Goal: Task Accomplishment & Management: Complete application form

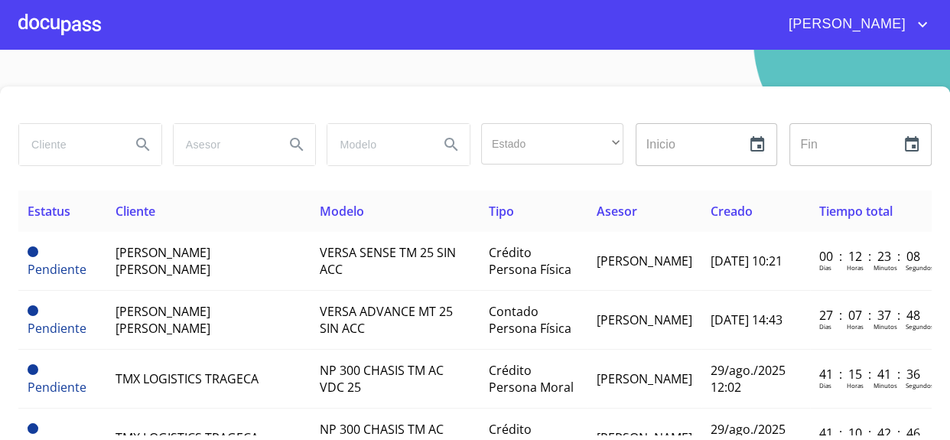
click at [138, 69] on section "Estado ​ ​ Inicio ​ Fin ​ Estatus Cliente Modelo Tipo Asesor Creado Tiempo tota…" at bounding box center [475, 245] width 950 height 390
click at [292, 67] on section "Estado ​ ​ Inicio ​ Fin ​ Estatus Cliente Modelo Tipo Asesor Creado Tiempo tota…" at bounding box center [475, 245] width 950 height 390
click at [69, 141] on input "search" at bounding box center [68, 144] width 99 height 41
drag, startPoint x: 51, startPoint y: 15, endPoint x: 66, endPoint y: 26, distance: 18.7
click at [66, 26] on div at bounding box center [59, 24] width 83 height 49
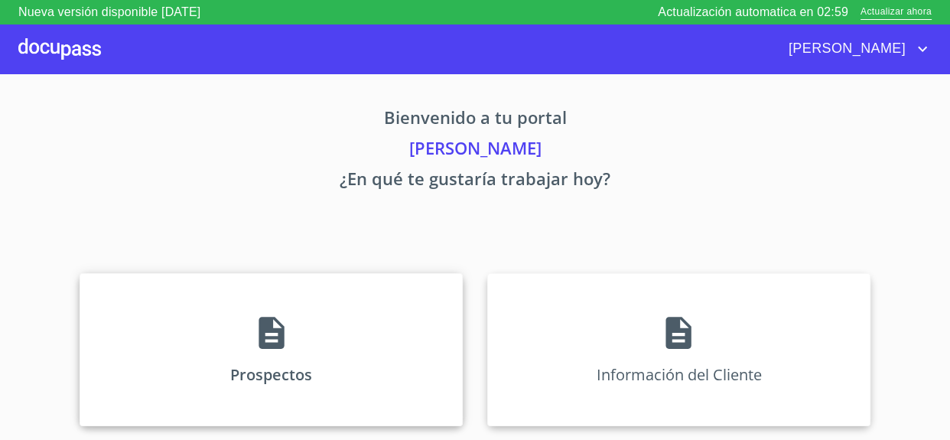
click at [275, 318] on icon at bounding box center [272, 333] width 38 height 38
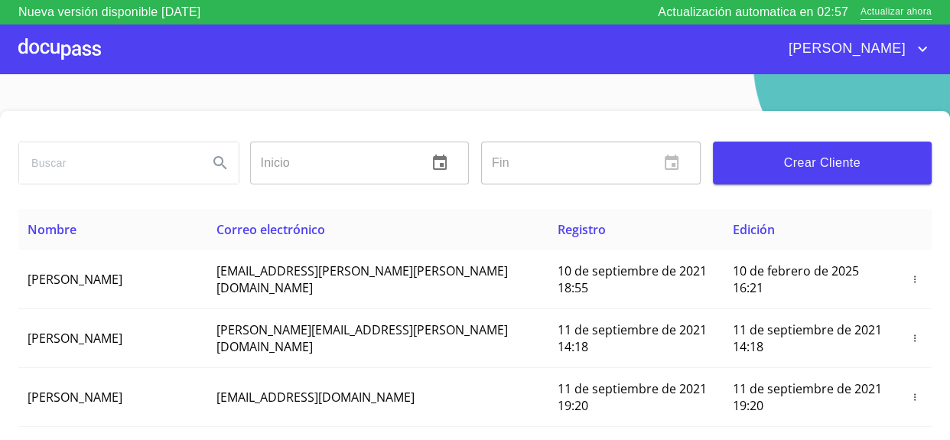
click at [76, 173] on input "search" at bounding box center [107, 162] width 177 height 41
type input "[PERSON_NAME]"
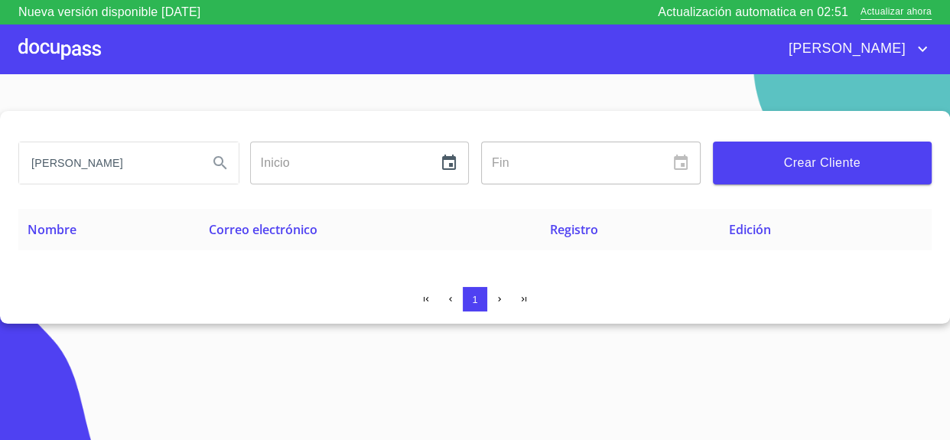
click at [771, 170] on span "Crear Cliente" at bounding box center [822, 162] width 195 height 21
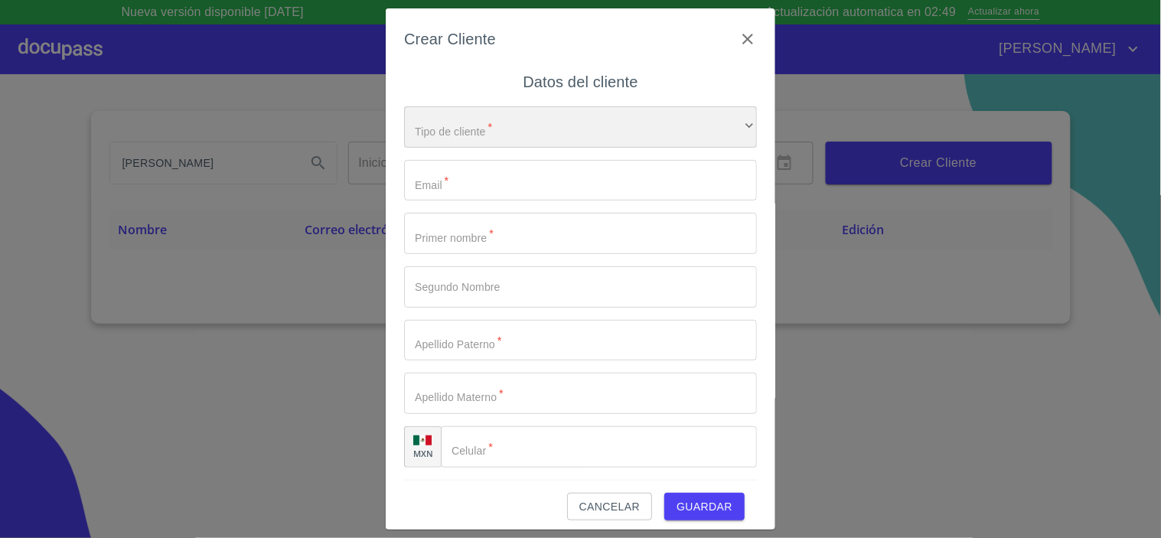
click at [487, 124] on div "​" at bounding box center [580, 126] width 353 height 41
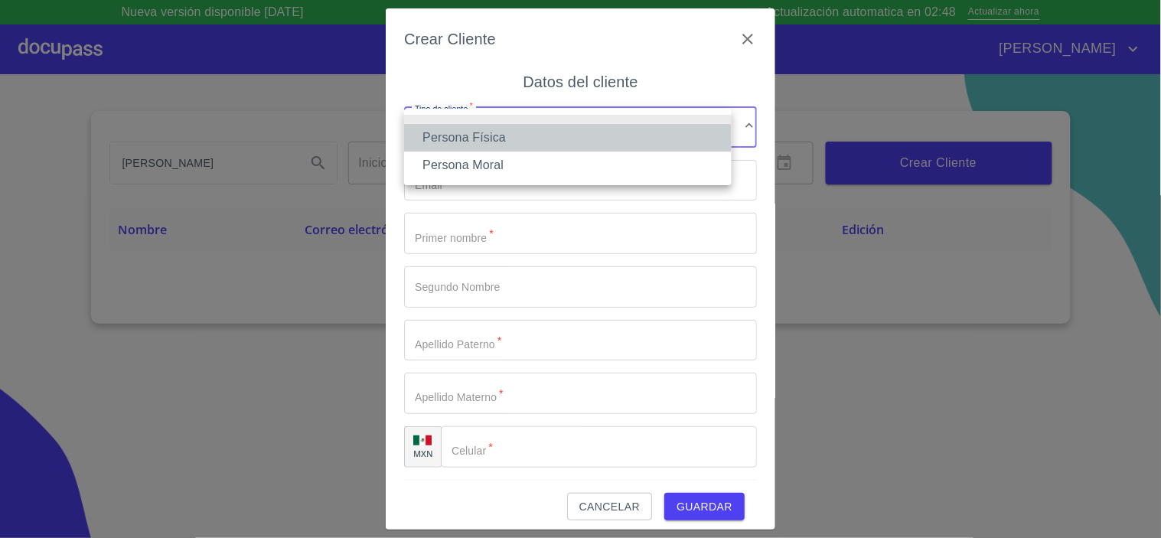
click at [474, 131] on li "Persona Física" at bounding box center [567, 138] width 327 height 28
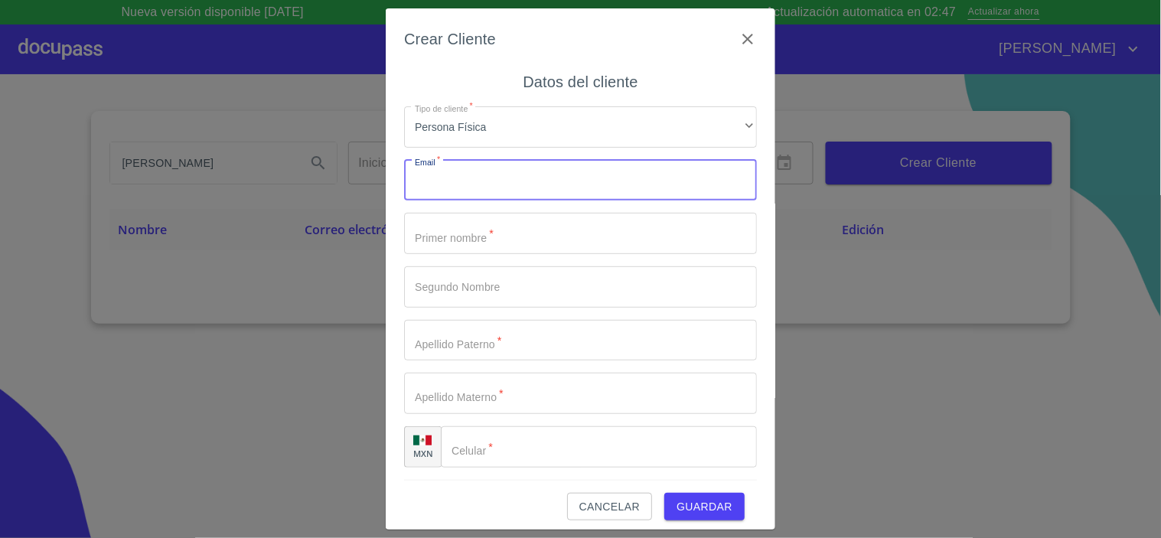
click at [449, 187] on input "Tipo de cliente   *" at bounding box center [580, 180] width 353 height 41
type input "[EMAIL_ADDRESS][DOMAIN_NAME]"
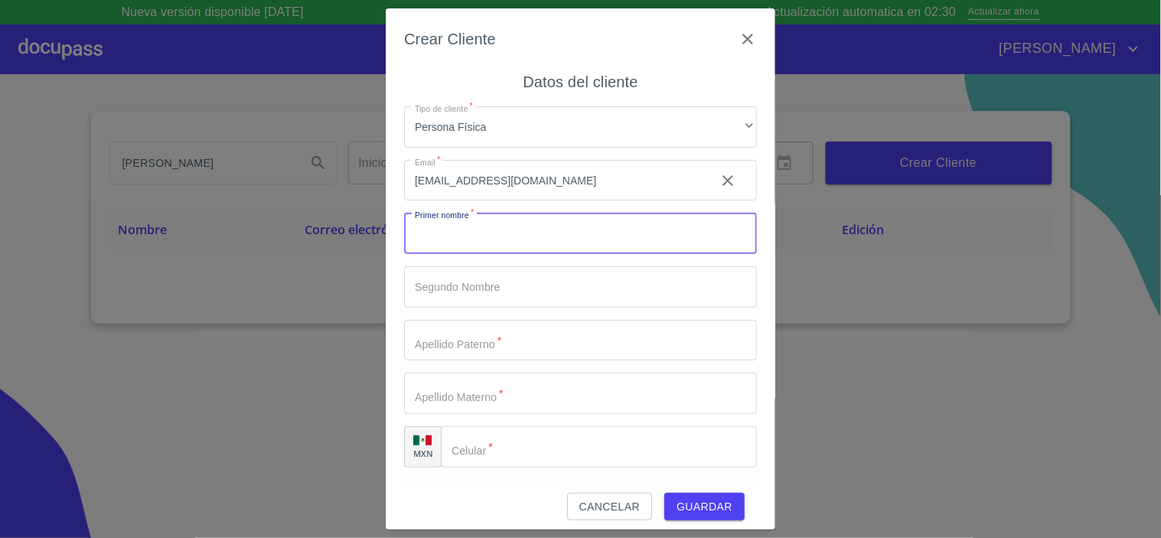
click at [467, 238] on input "Tipo de cliente   *" at bounding box center [580, 233] width 353 height 41
type input "[PERSON_NAME]"
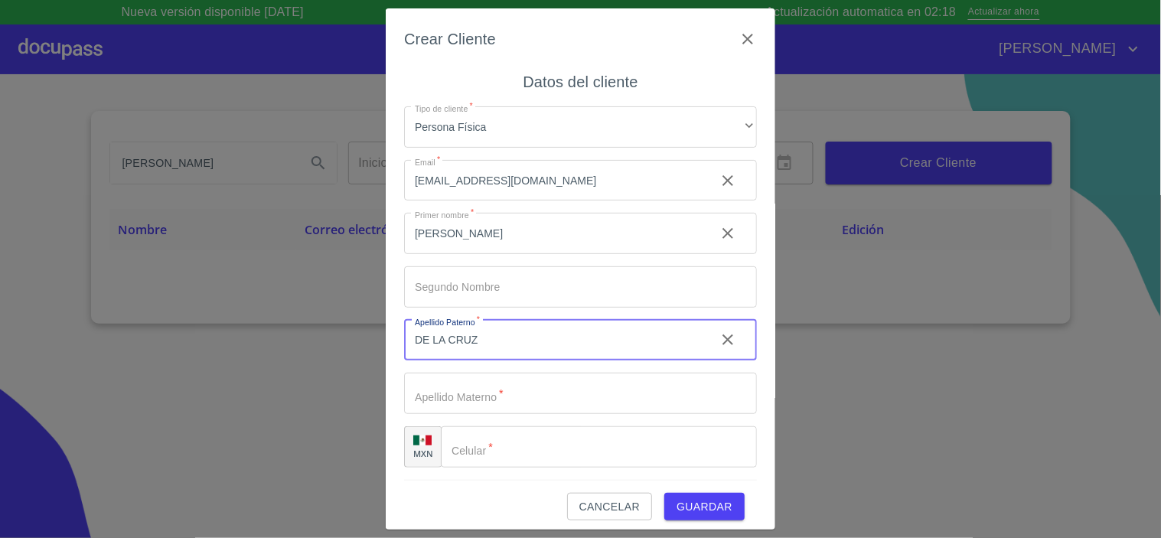
type input "DE LA CRUZ"
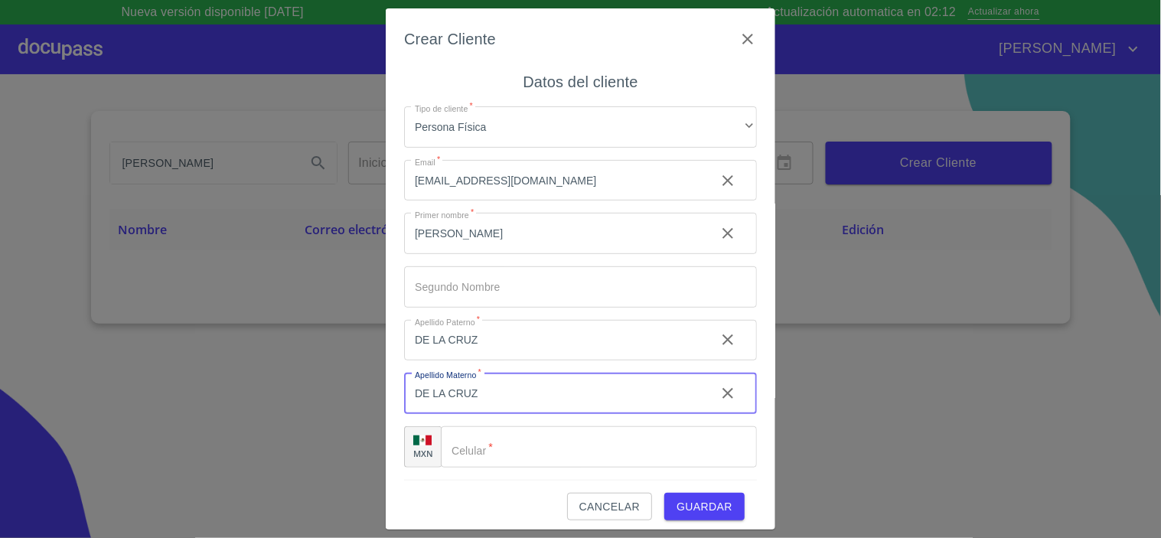
type input "DE LA CRUZ"
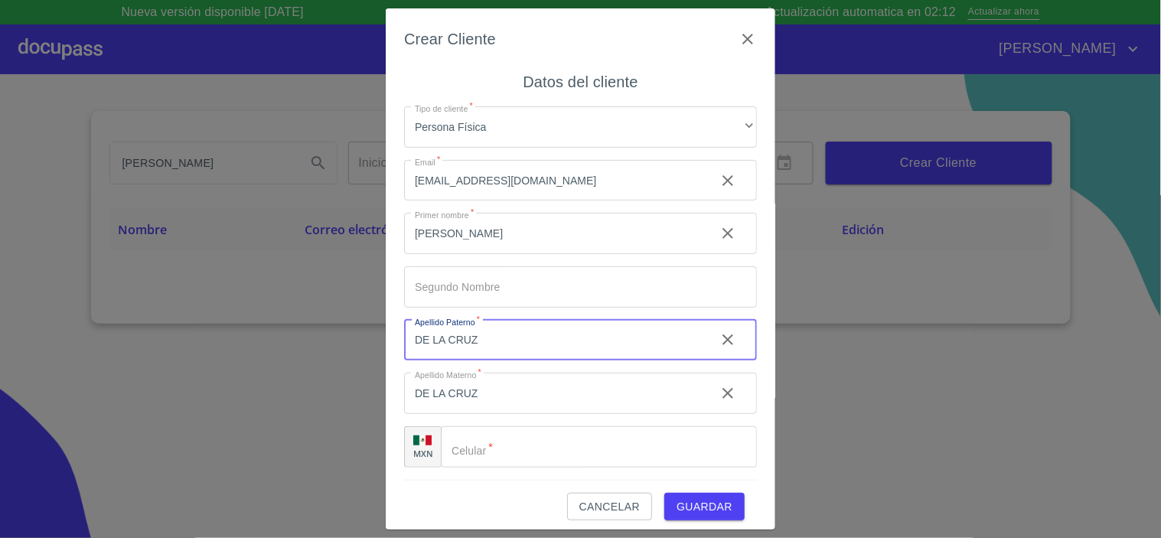
click at [480, 331] on input "DE LA CRUZ" at bounding box center [553, 340] width 299 height 41
type input "D"
type input "[PERSON_NAME]"
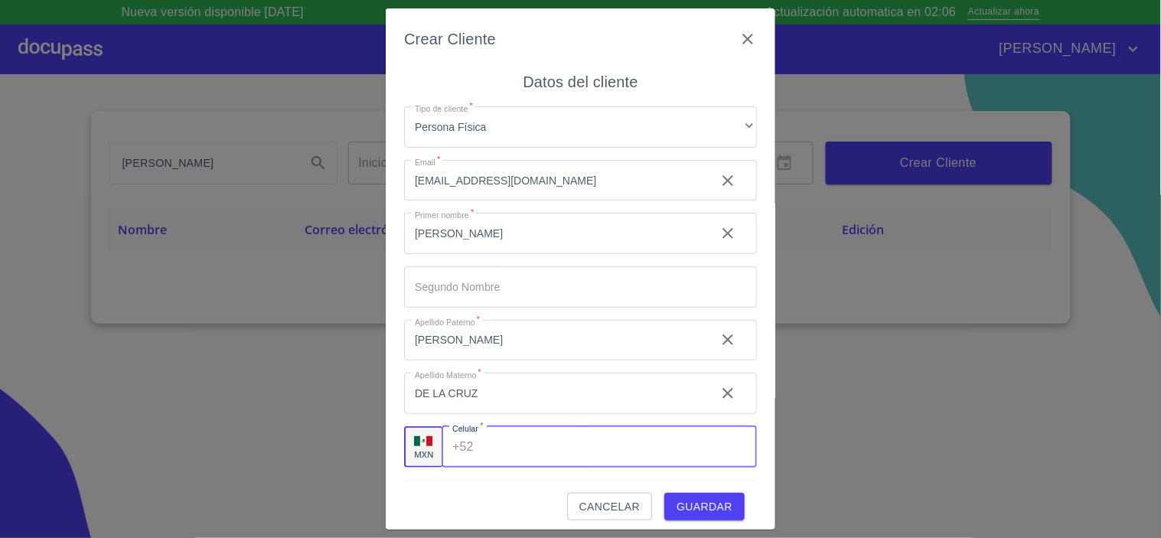
click at [518, 439] on input "Tipo de cliente   *" at bounding box center [618, 446] width 277 height 41
type input "[PHONE_NUMBER]"
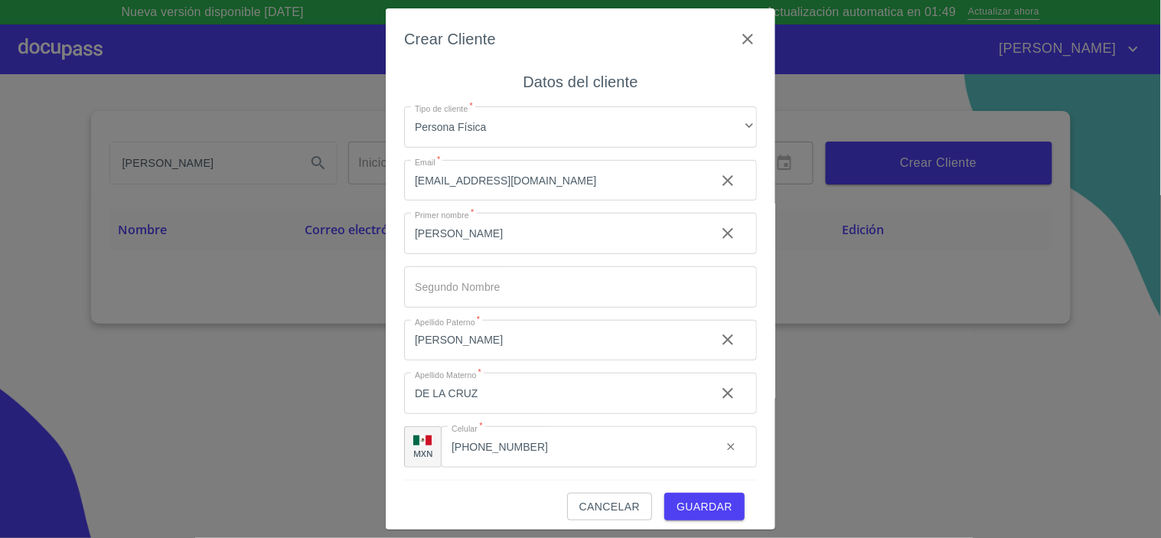
click at [282, 439] on div "Crear Cliente Datos del cliente Tipo de cliente   * Persona Física ​ Email   * …" at bounding box center [580, 269] width 1161 height 538
click at [699, 439] on span "Guardar" at bounding box center [704, 506] width 56 height 19
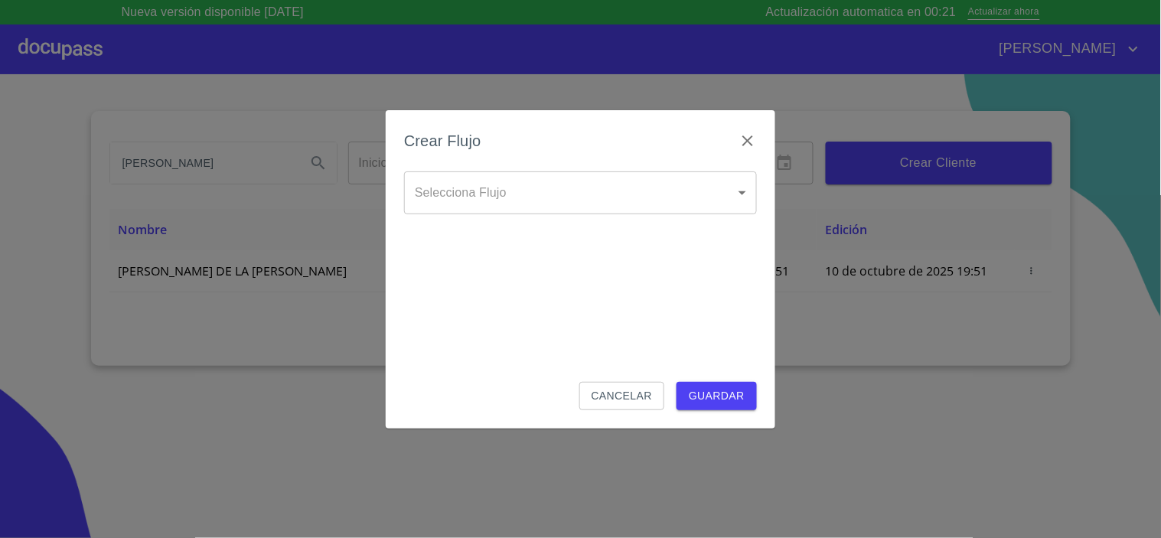
click at [510, 200] on body "Nueva versión disponible [DATE] Actualización automatica en 00:21 Actualizar ah…" at bounding box center [580, 269] width 1161 height 538
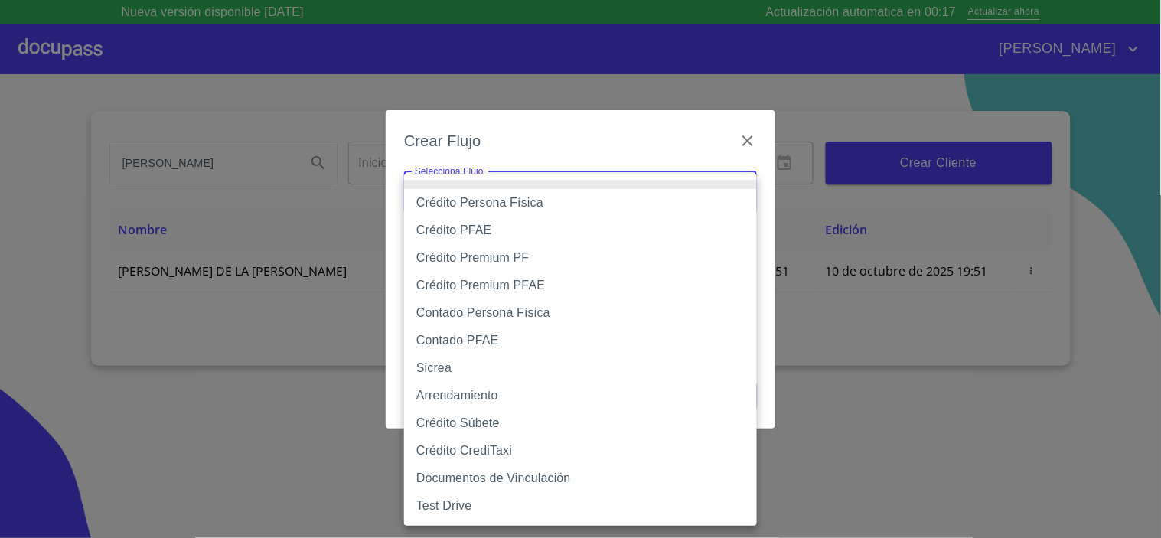
click at [480, 225] on li "Crédito PFAE" at bounding box center [580, 231] width 353 height 28
type input "60bfa0150d9865ccc24afd7c"
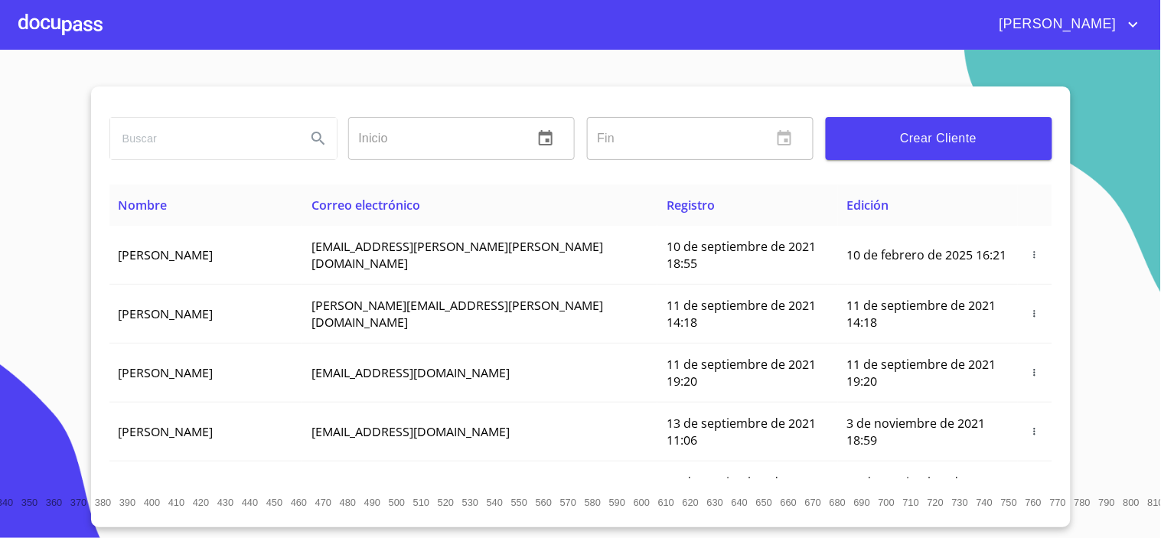
click at [54, 24] on div at bounding box center [60, 24] width 84 height 49
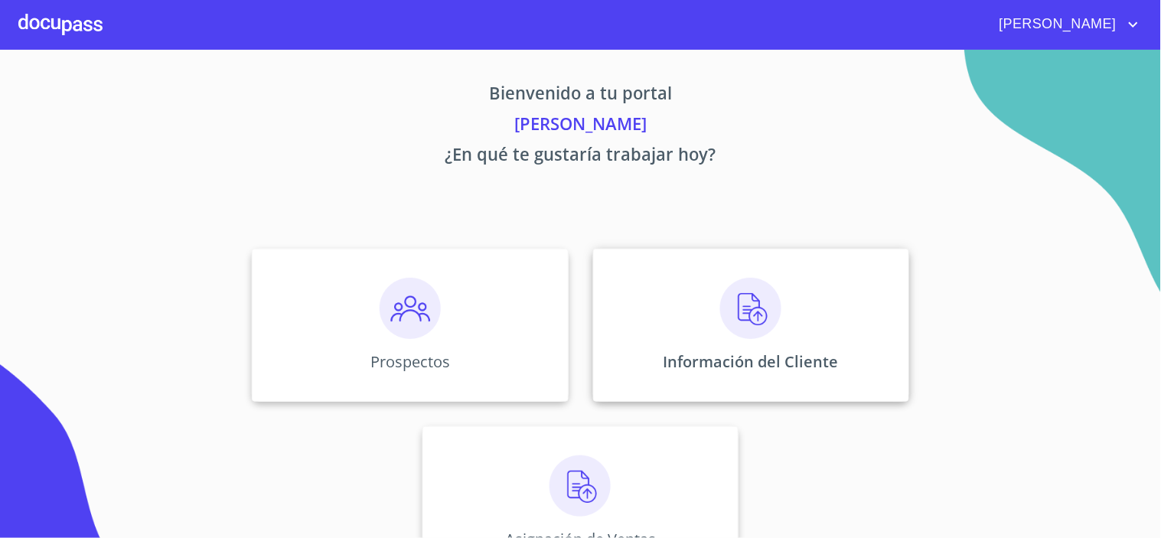
click at [763, 345] on div "Información del Cliente" at bounding box center [751, 325] width 316 height 153
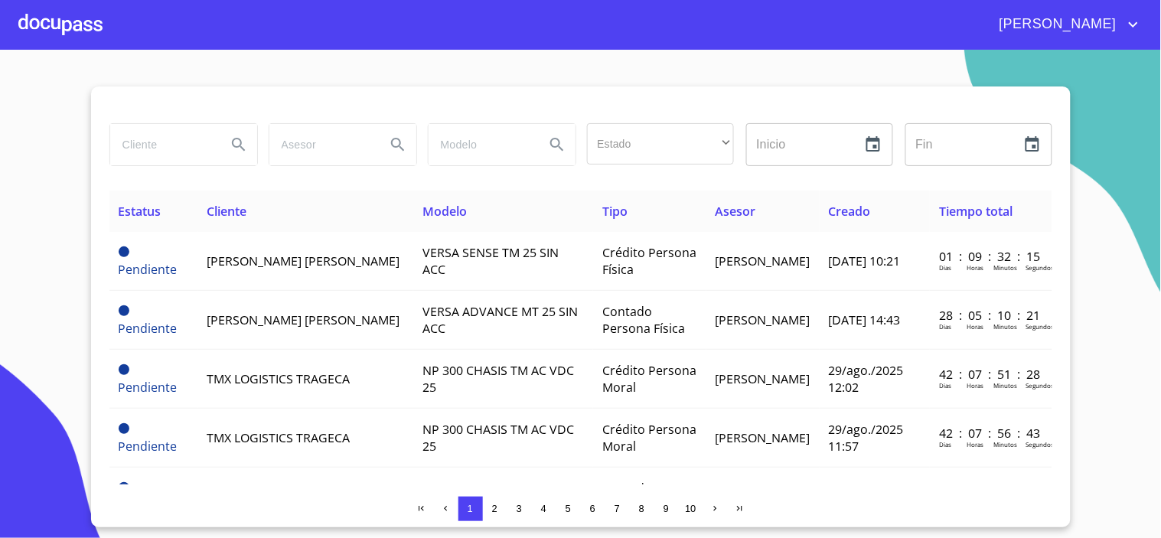
click at [155, 153] on input "search" at bounding box center [162, 144] width 104 height 41
type input "[PERSON_NAME]"
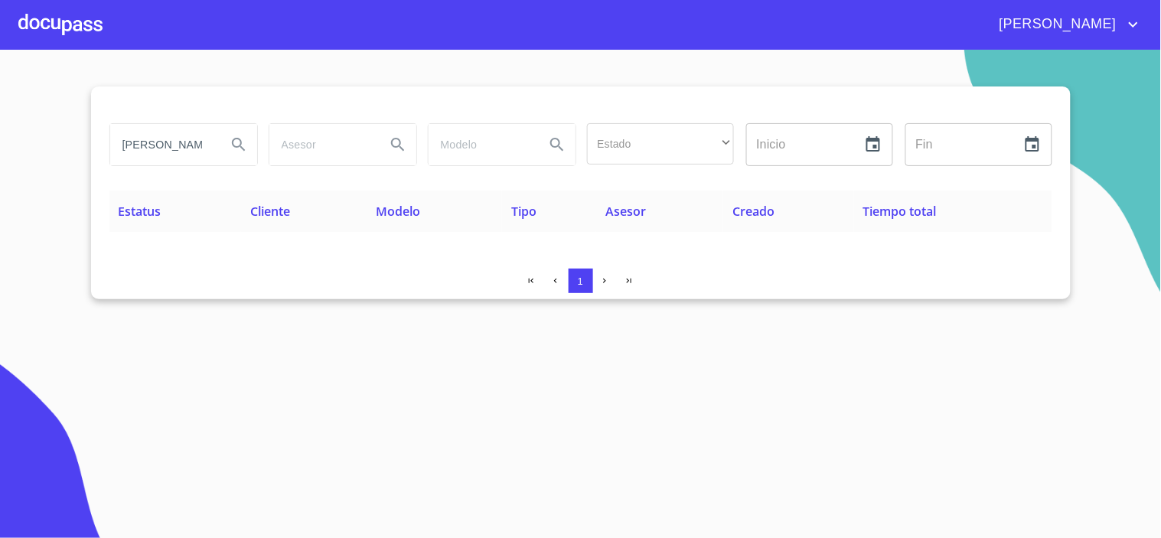
click at [56, 25] on div at bounding box center [60, 24] width 84 height 49
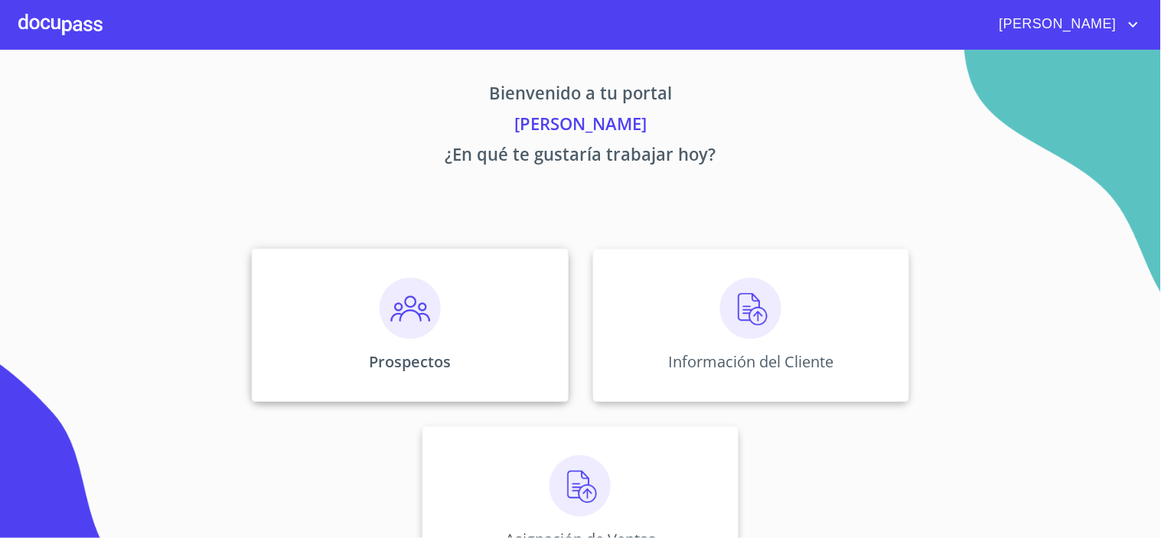
click at [399, 289] on img at bounding box center [410, 308] width 61 height 61
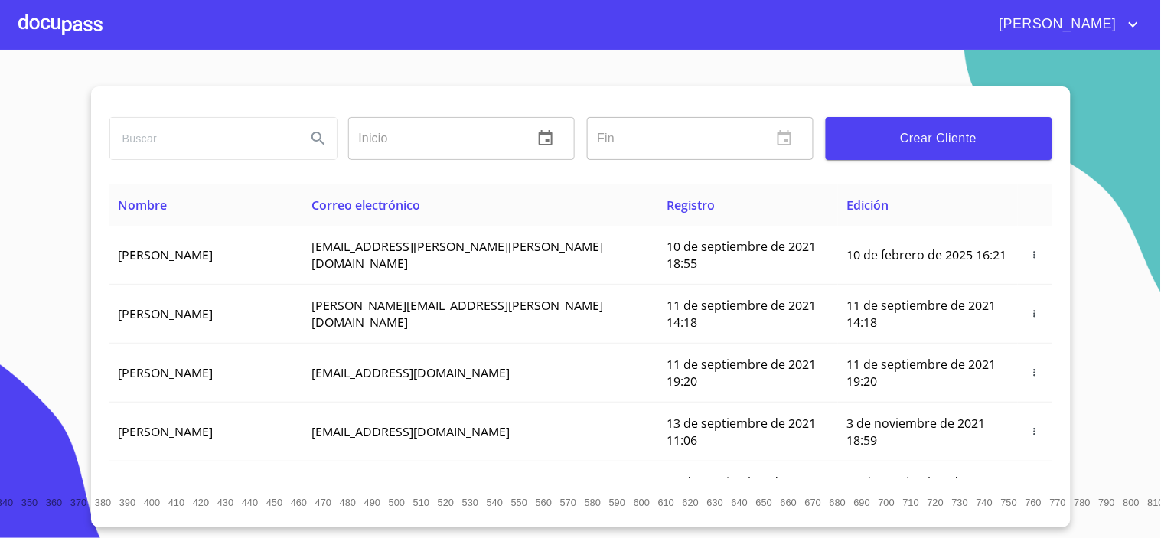
click at [168, 155] on input "search" at bounding box center [202, 138] width 184 height 41
type input "[PERSON_NAME]"
click at [51, 24] on div at bounding box center [60, 24] width 84 height 49
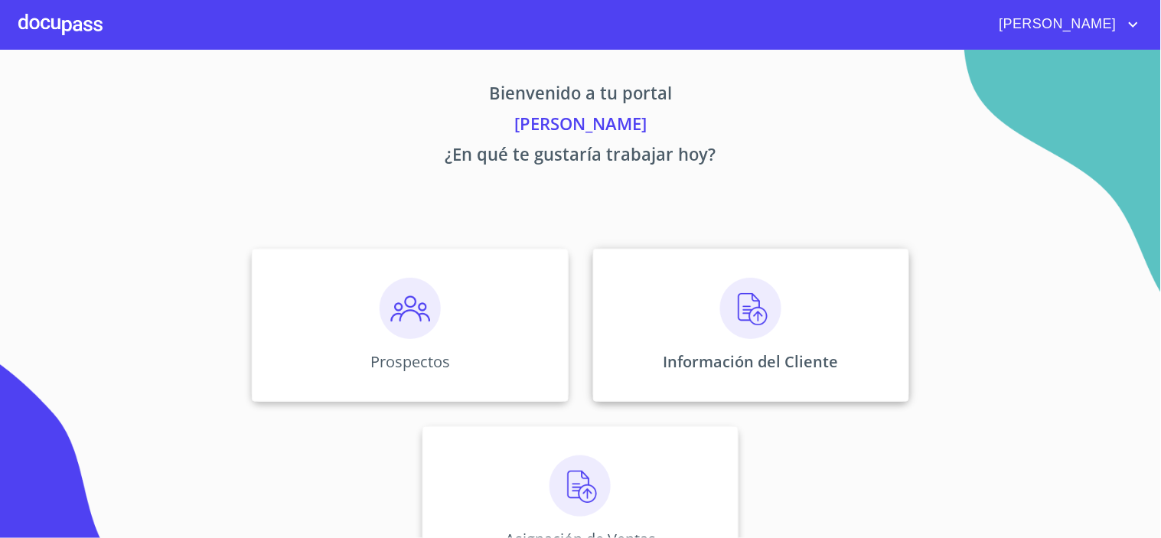
click at [728, 329] on img at bounding box center [750, 308] width 61 height 61
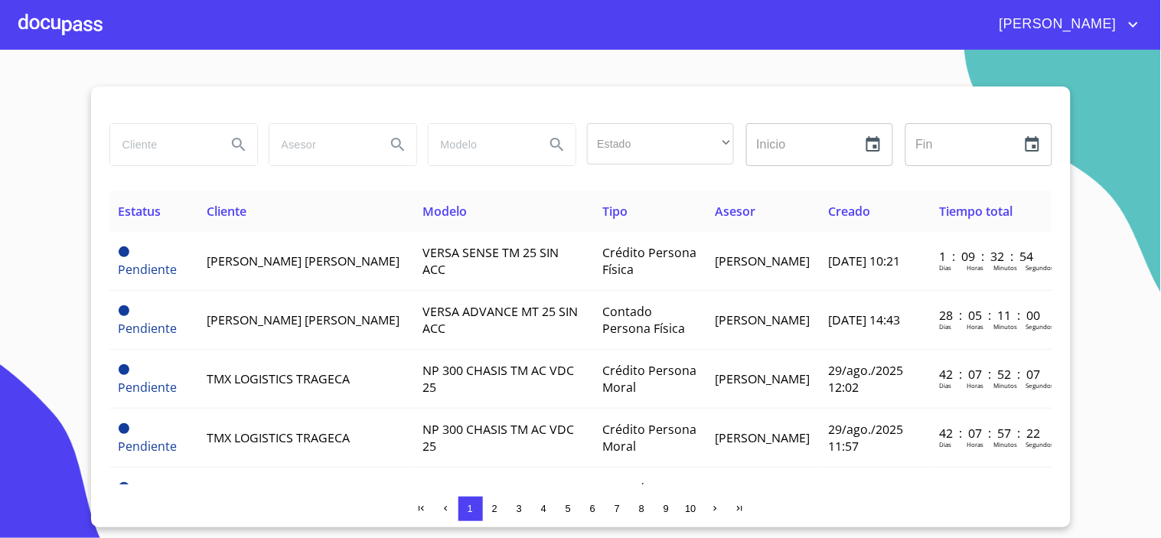
click at [135, 154] on input "search" at bounding box center [162, 144] width 104 height 41
type input "[PERSON_NAME]"
click at [44, 31] on div at bounding box center [60, 24] width 84 height 49
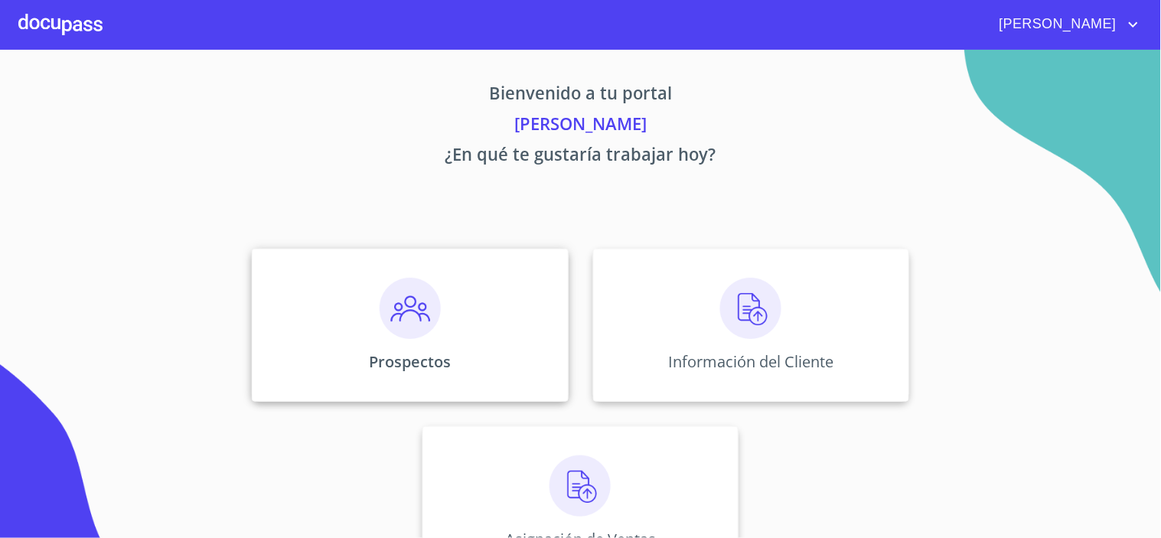
click at [399, 326] on img at bounding box center [410, 308] width 61 height 61
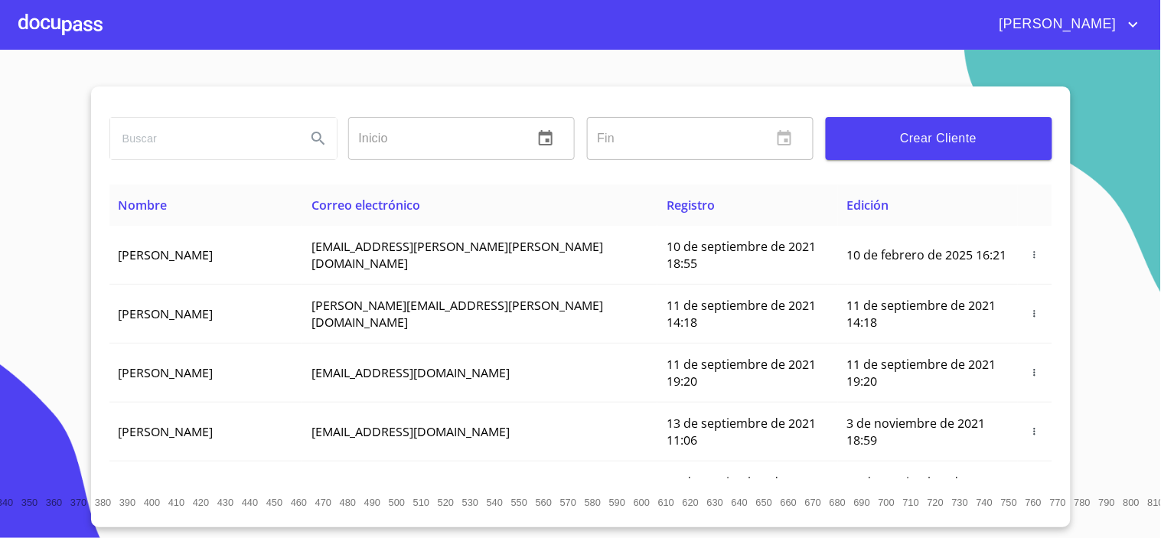
click at [167, 149] on input "search" at bounding box center [202, 138] width 184 height 41
type input "[PERSON_NAME]"
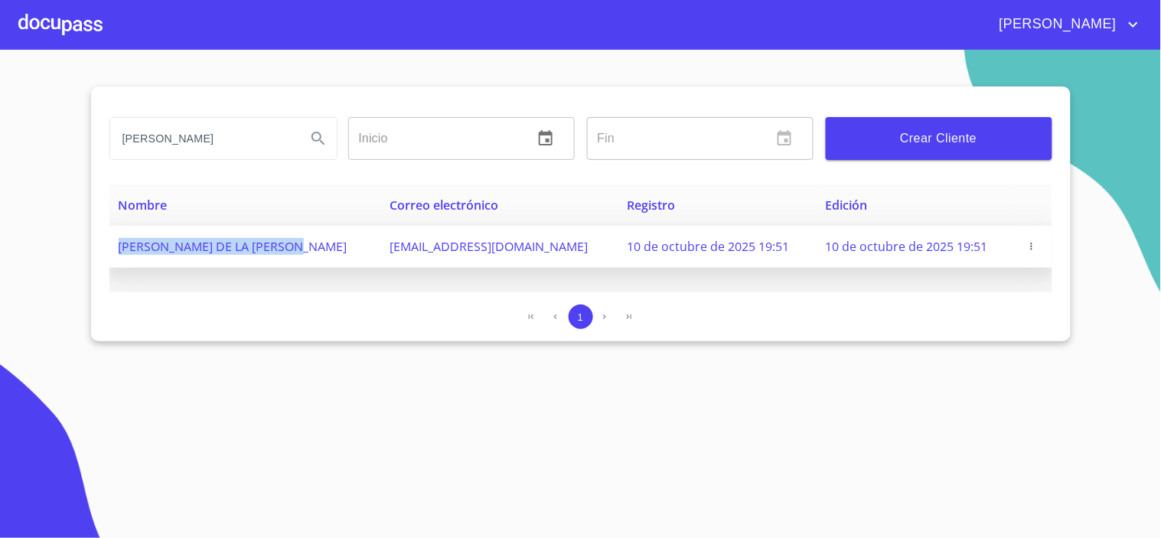
drag, startPoint x: 111, startPoint y: 254, endPoint x: 286, endPoint y: 264, distance: 175.5
click at [286, 264] on td "[PERSON_NAME] DE LA [PERSON_NAME]" at bounding box center [245, 247] width 272 height 42
copy span "[PERSON_NAME] DE LA [PERSON_NAME]"
click at [1028, 249] on icon "button" at bounding box center [1031, 246] width 11 height 11
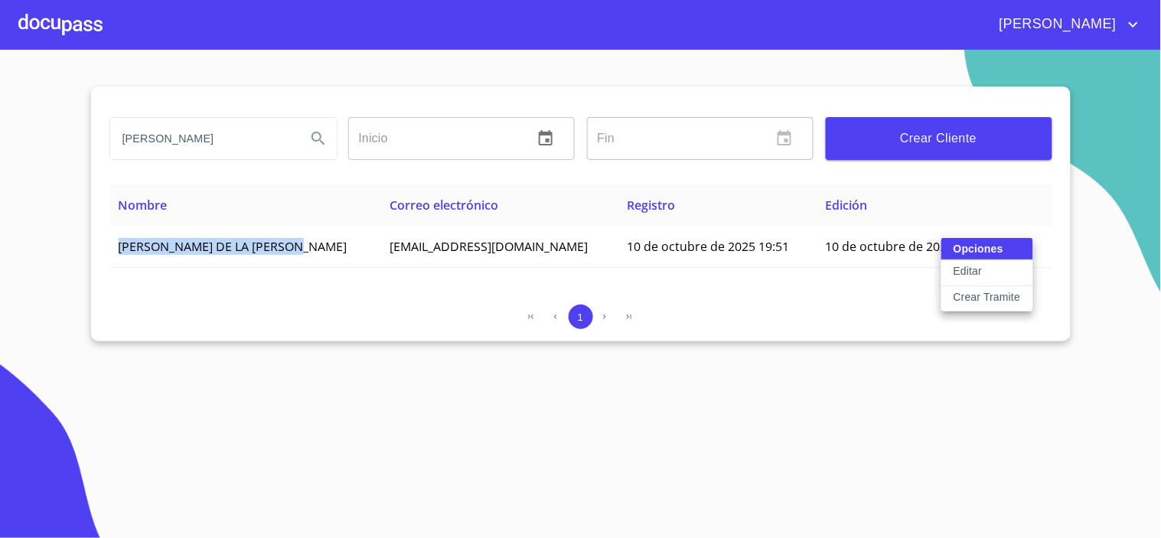
click at [962, 269] on p "Editar" at bounding box center [967, 270] width 28 height 15
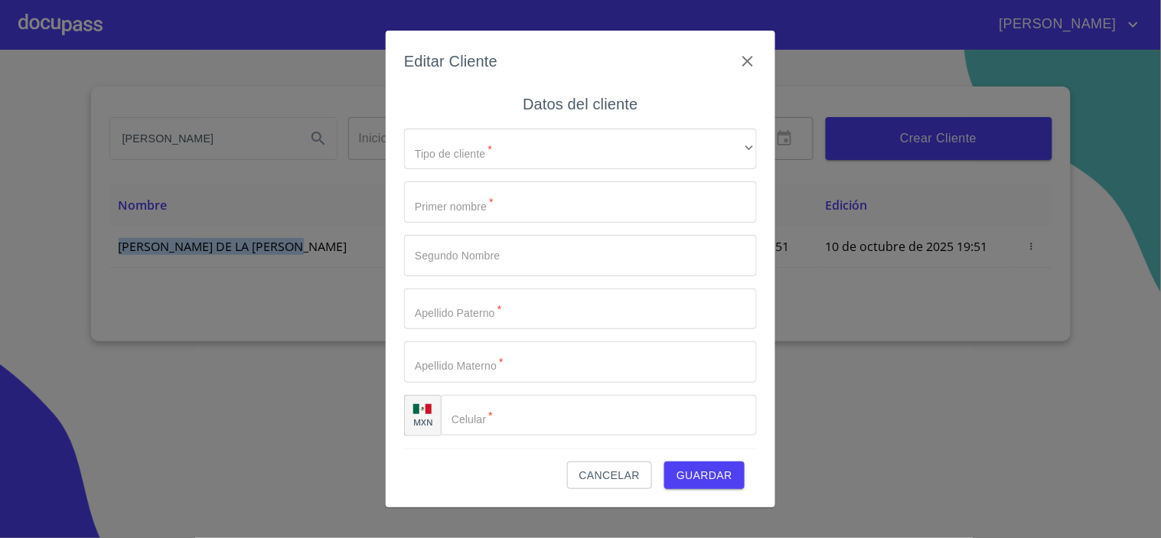
type input "[PERSON_NAME]"
type input "DE LA CRUZ"
type input "[PHONE_NUMBER]"
click at [689, 477] on span "Guardar" at bounding box center [704, 475] width 56 height 19
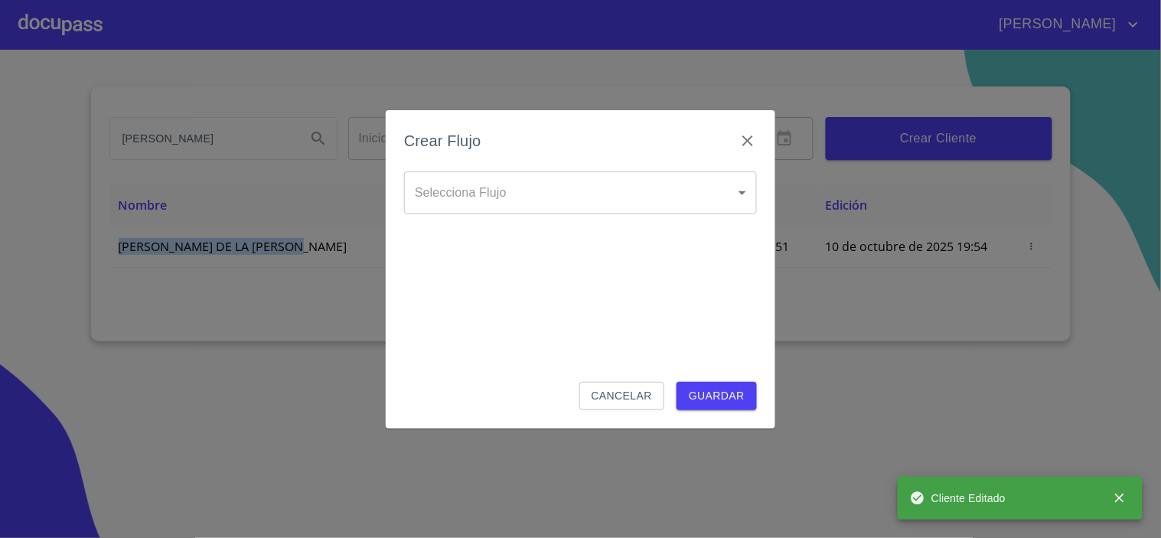
click at [444, 195] on body "JUAN CLEOTILDE Inicio ​ Fin ​ Crear Cliente Nombre Correo electrónico Registro …" at bounding box center [580, 269] width 1161 height 538
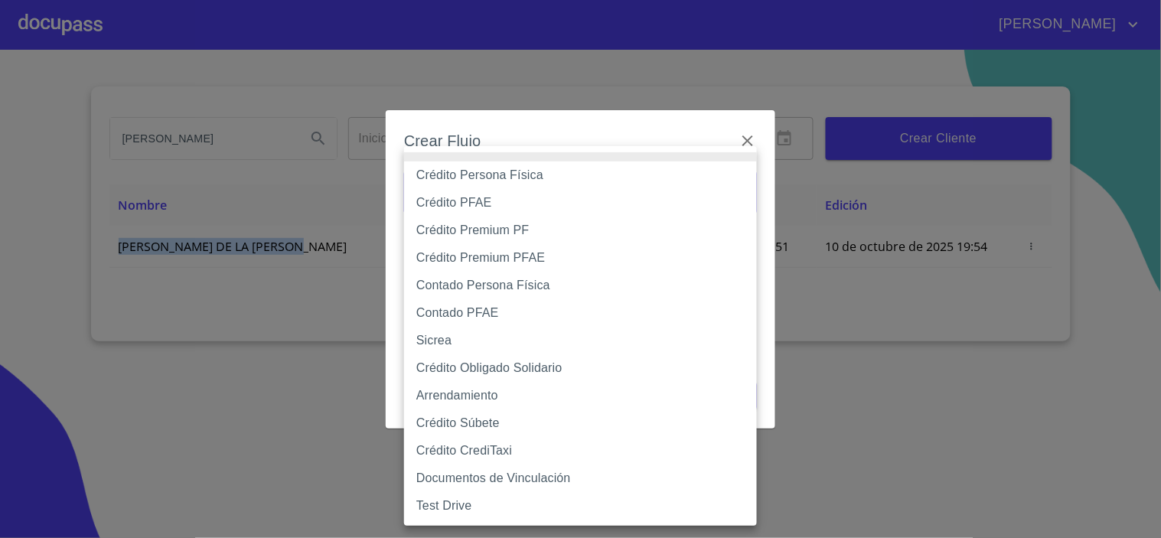
click at [450, 207] on li "Crédito PFAE" at bounding box center [580, 203] width 353 height 28
type input "60bfa0150d9865ccc24afd7c"
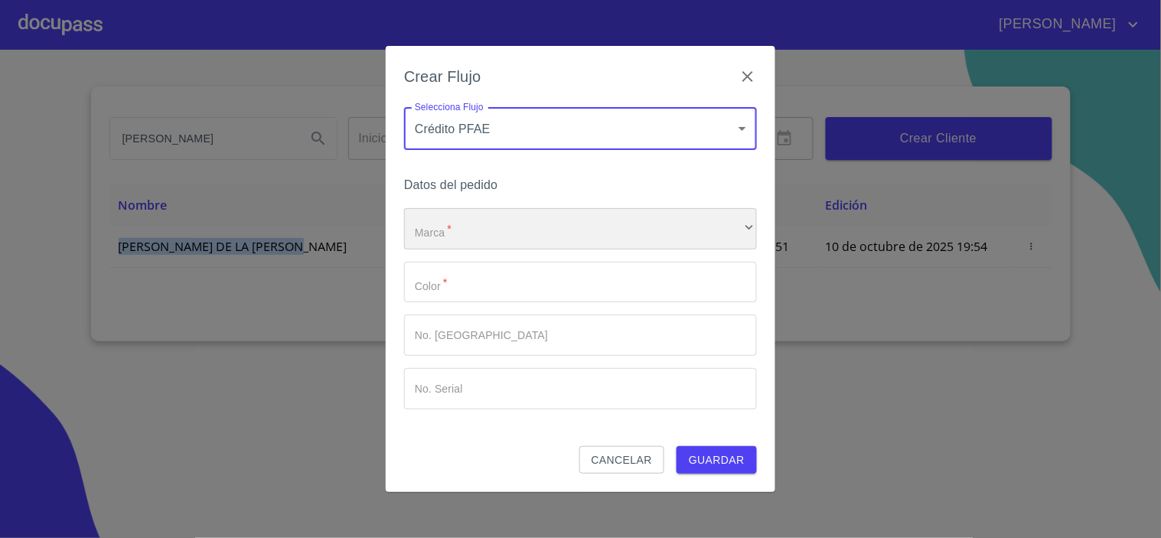
click at [452, 237] on div "​" at bounding box center [580, 228] width 353 height 41
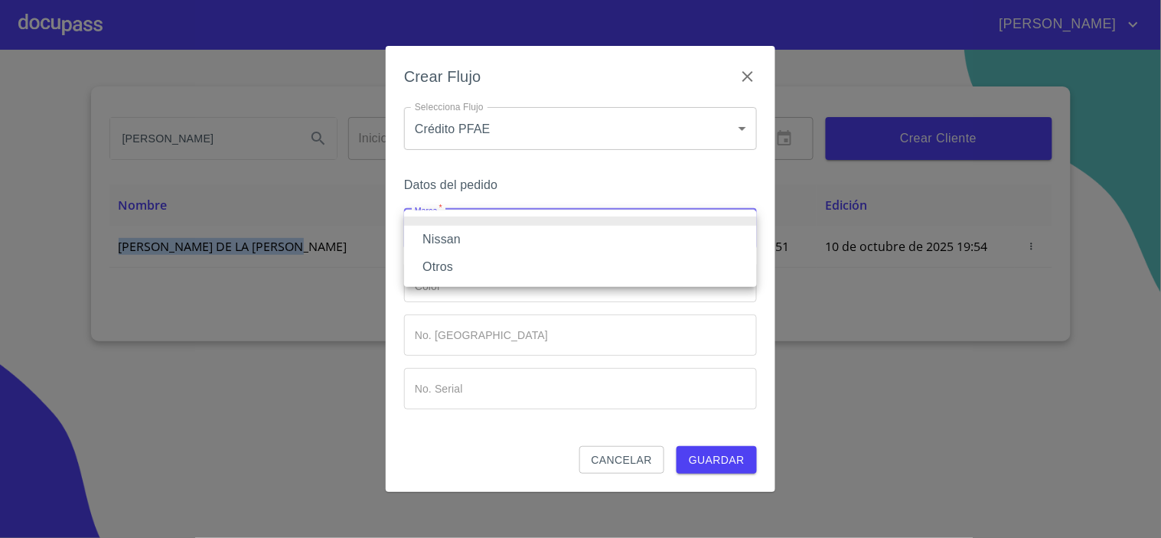
drag, startPoint x: 453, startPoint y: 243, endPoint x: 484, endPoint y: 292, distance: 58.8
click at [455, 247] on li "Nissan" at bounding box center [580, 240] width 353 height 28
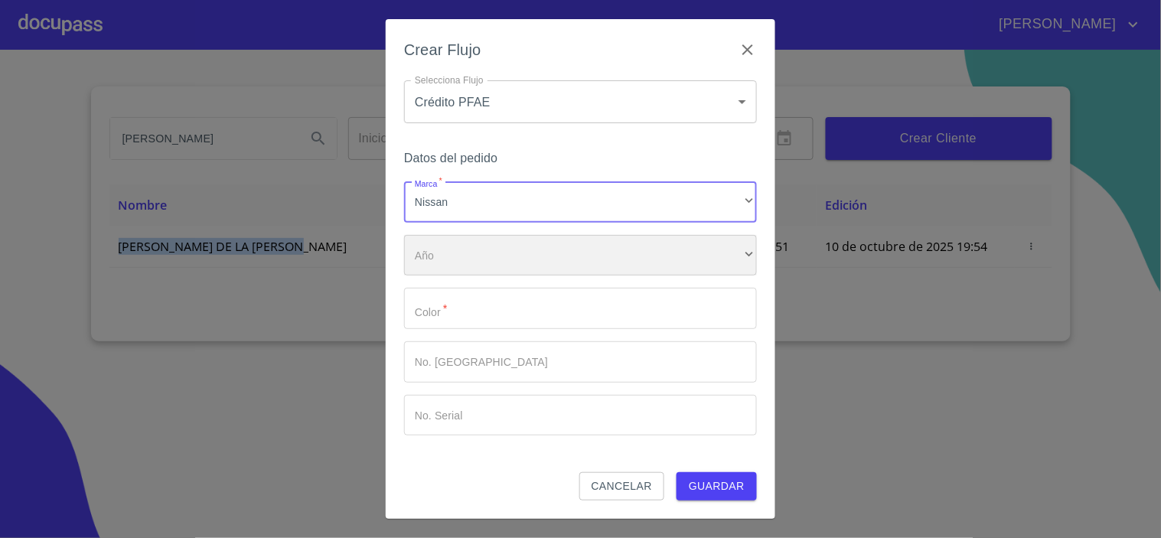
click at [442, 266] on div "​" at bounding box center [580, 255] width 353 height 41
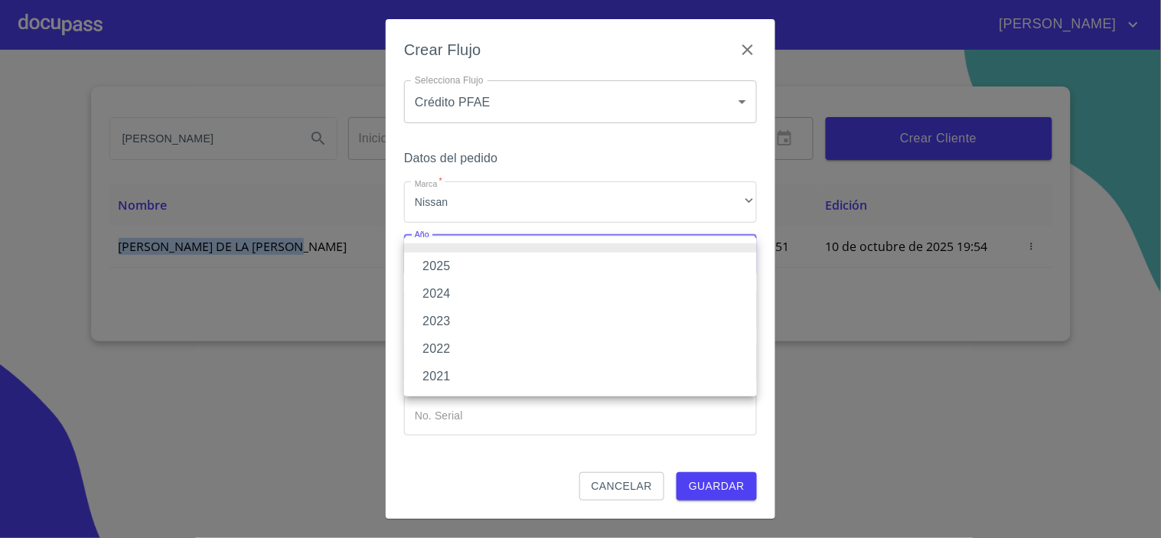
click at [442, 262] on li "2025" at bounding box center [580, 267] width 353 height 28
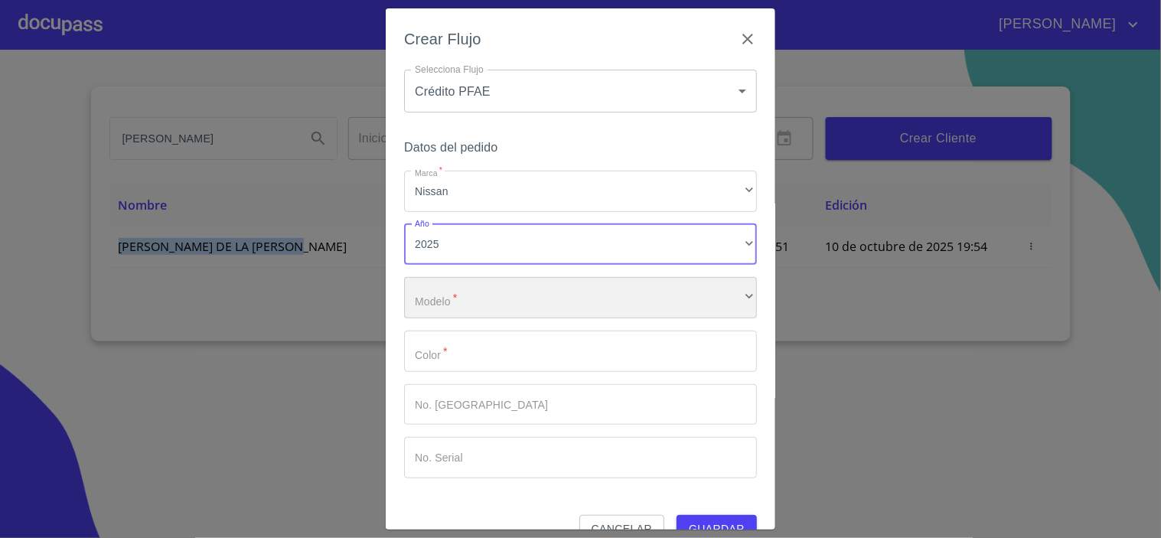
click at [456, 299] on div "​" at bounding box center [580, 297] width 353 height 41
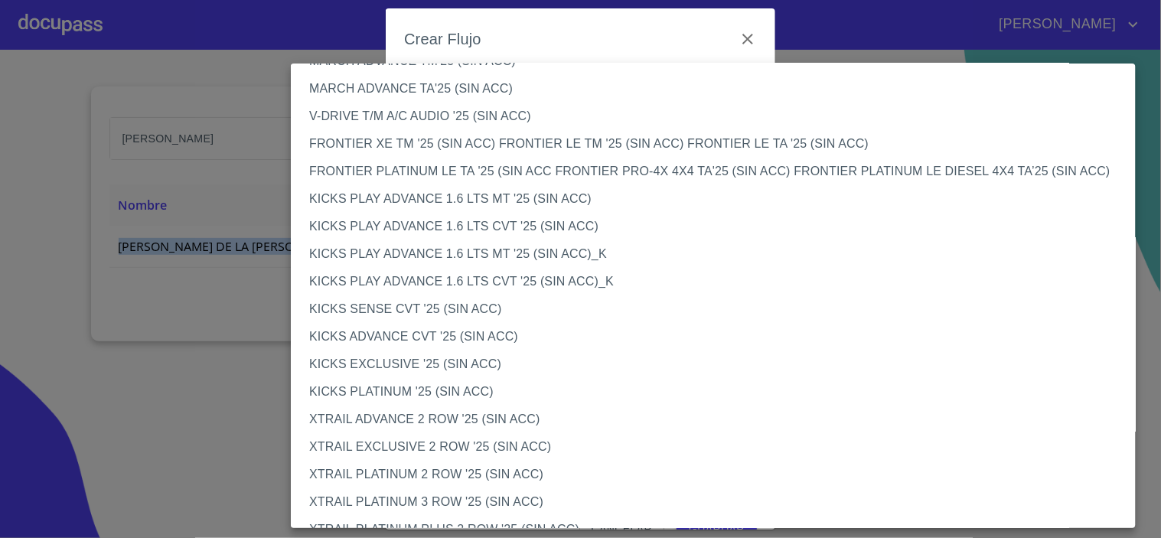
scroll to position [1190, 0]
click at [373, 333] on li "KICKS ADVANCE CVT '25 (SIN ACC)" at bounding box center [720, 335] width 858 height 28
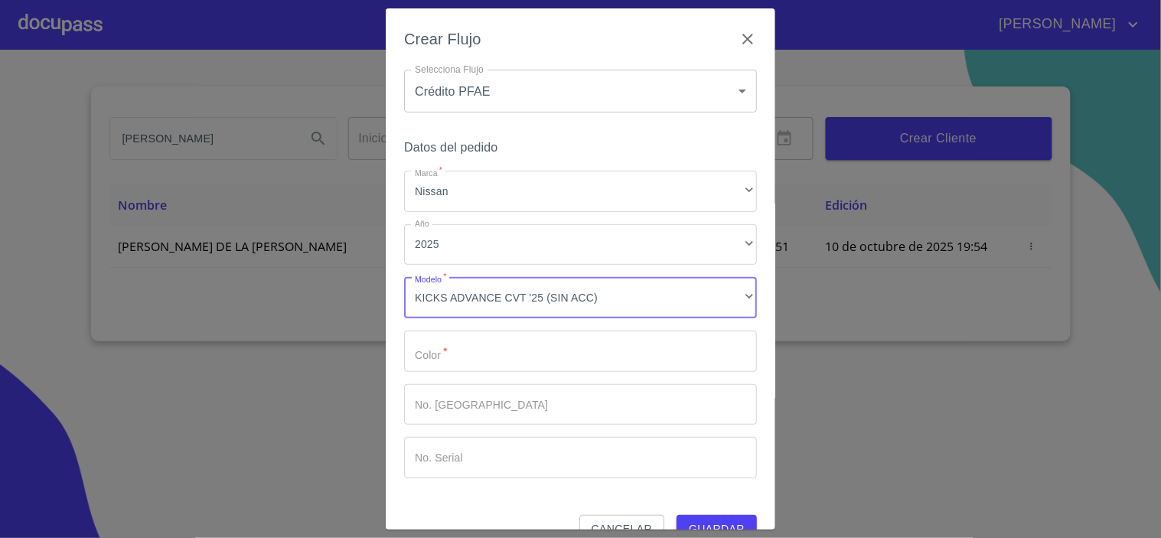
click at [459, 357] on input "Marca   *" at bounding box center [580, 351] width 353 height 41
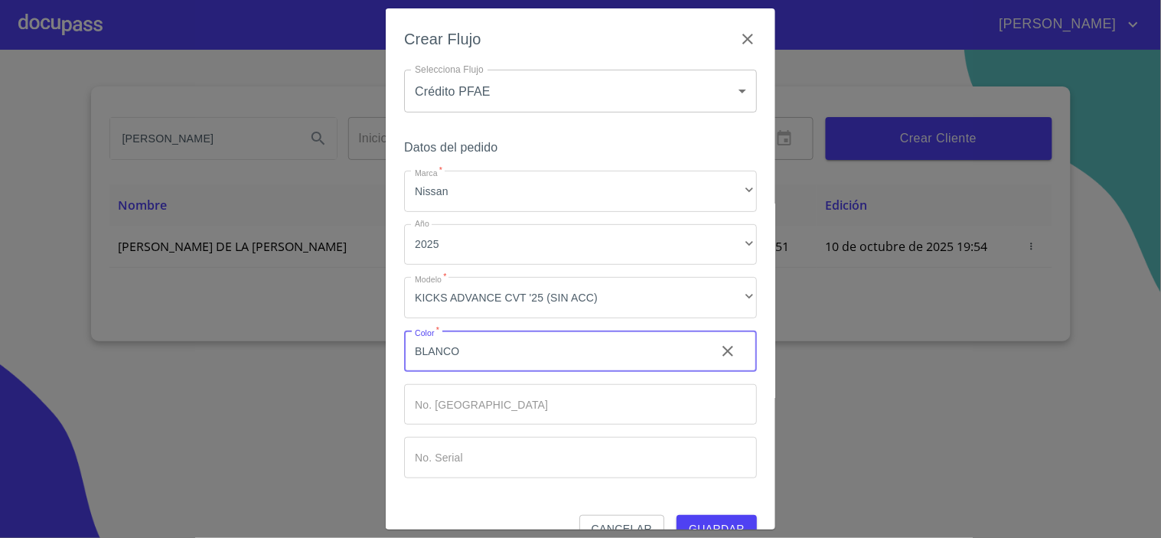
type input "BLANCO"
click at [692, 520] on span "Guardar" at bounding box center [717, 529] width 56 height 19
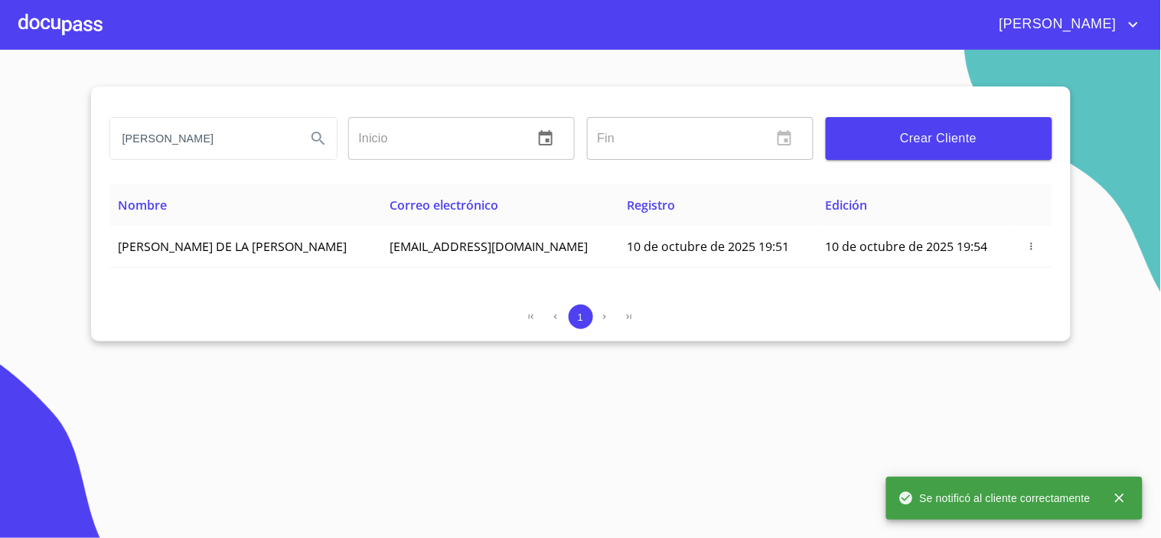
click at [44, 24] on div at bounding box center [60, 24] width 84 height 49
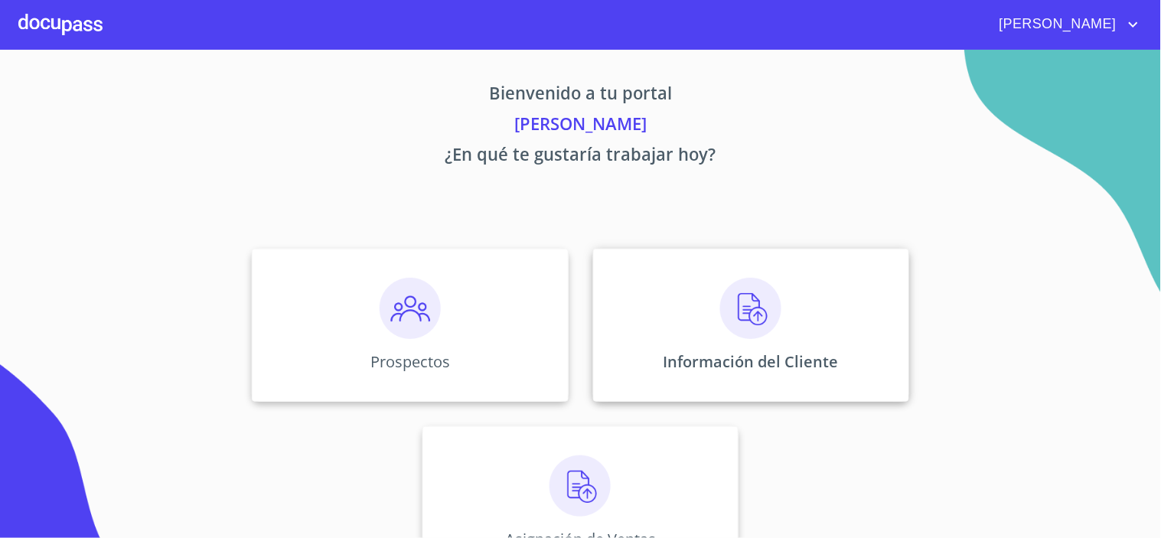
click at [729, 314] on img at bounding box center [750, 308] width 61 height 61
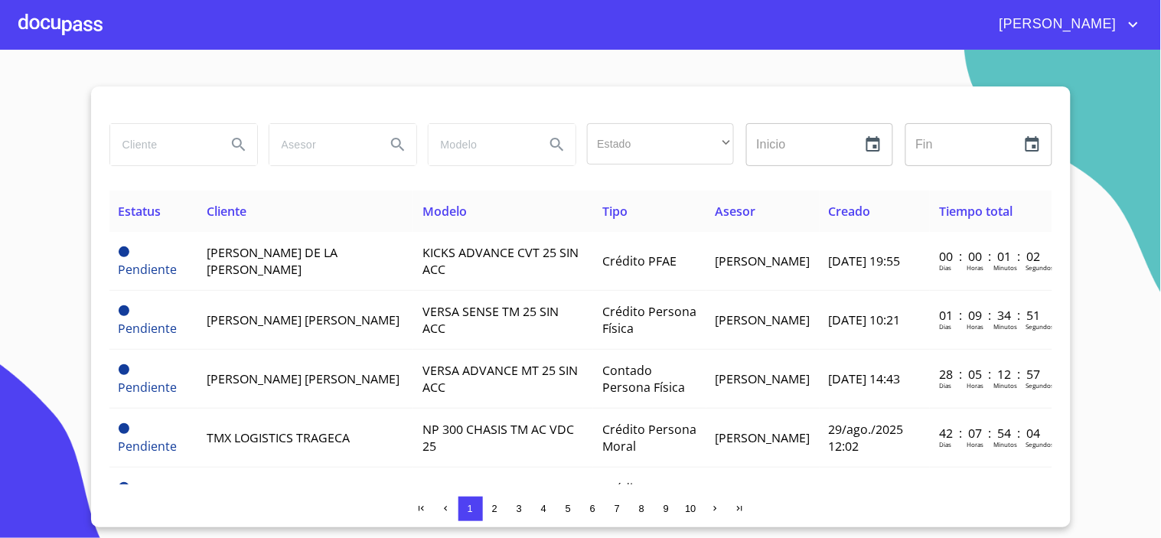
click at [1098, 291] on section "Estado ​ ​ Inicio ​ Fin ​ Estatus Cliente Modelo Tipo Asesor Creado Tiempo tota…" at bounding box center [580, 294] width 1161 height 488
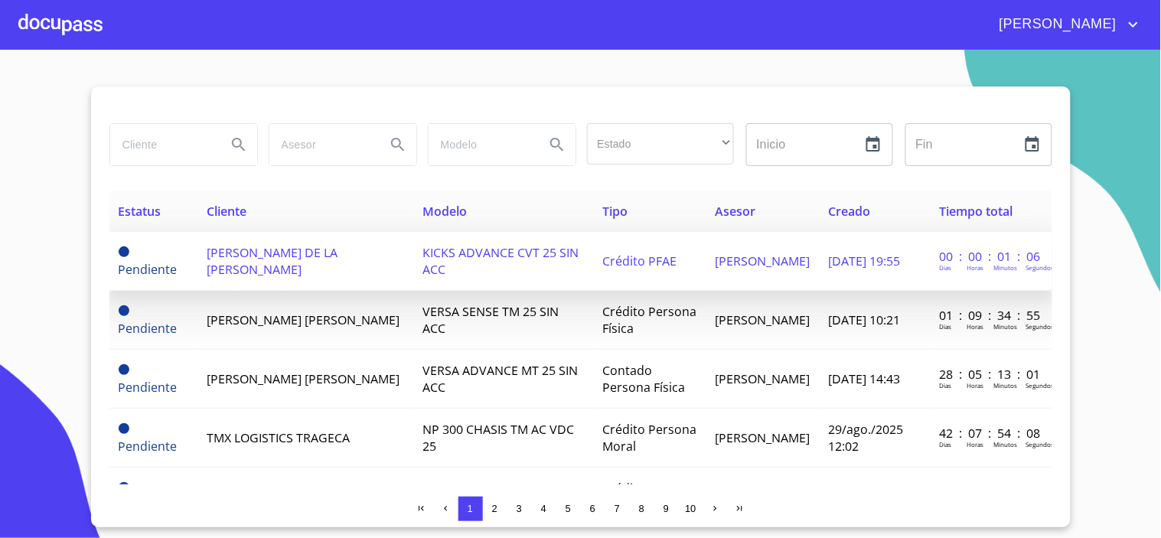
click at [289, 256] on span "[PERSON_NAME] DE LA [PERSON_NAME]" at bounding box center [272, 261] width 131 height 34
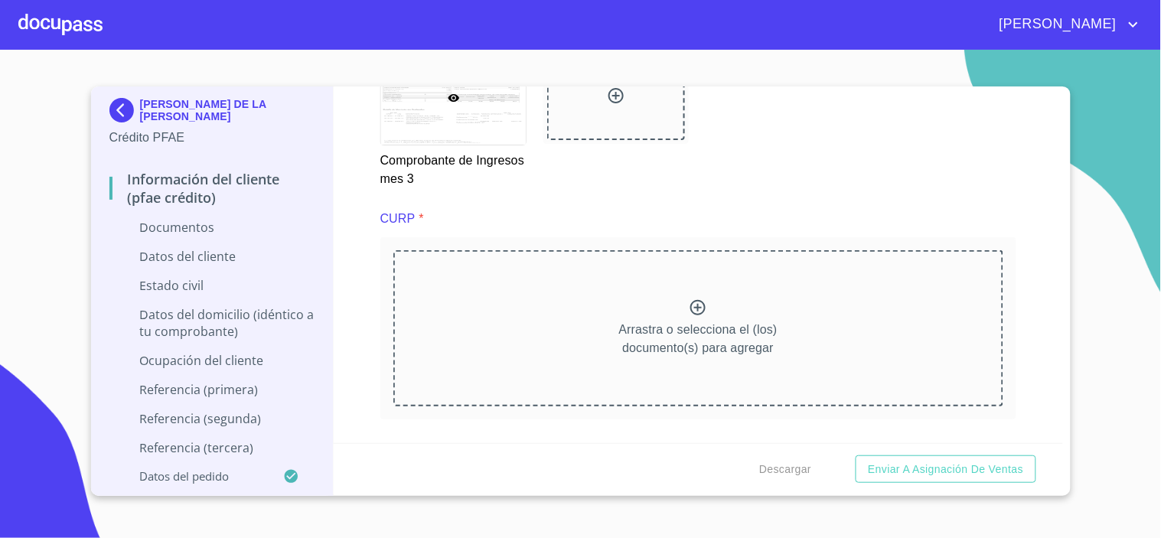
scroll to position [3415, 0]
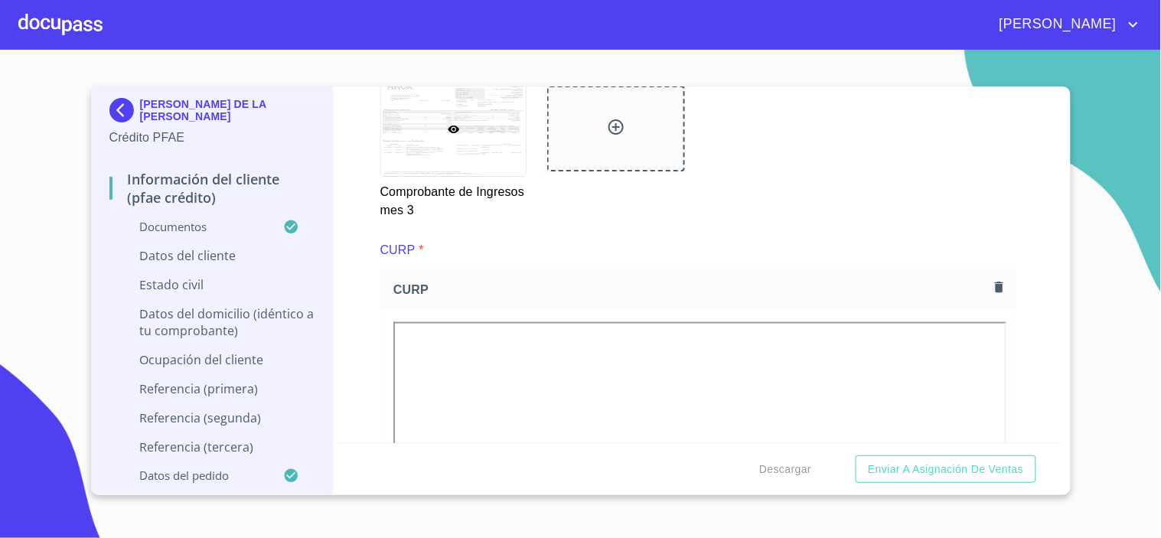
click at [1005, 327] on div "Información del cliente (PFAE crédito) Documentos Documento de identificación. …" at bounding box center [698, 264] width 729 height 357
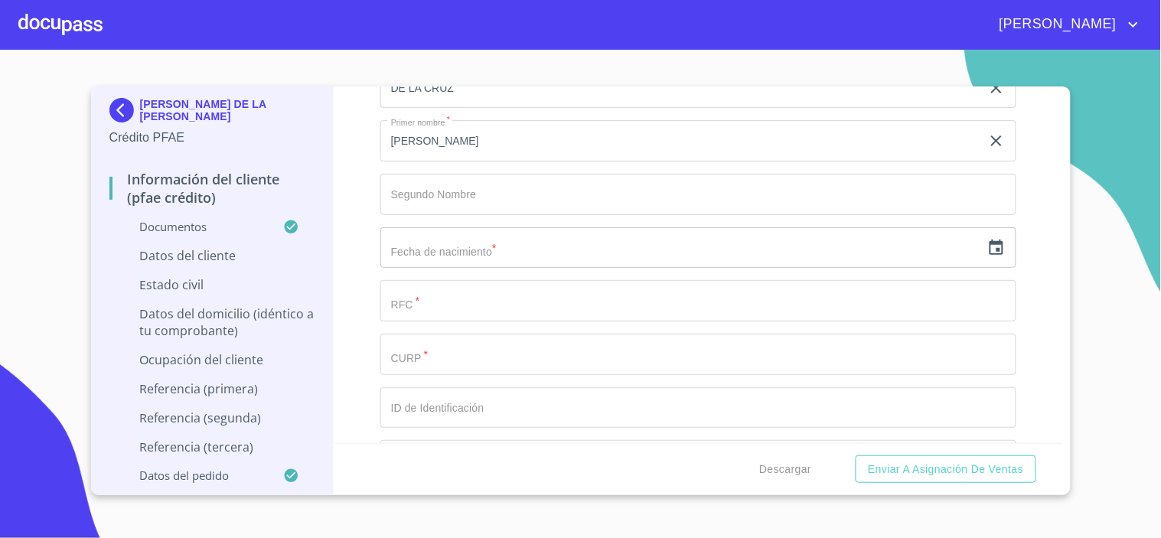
scroll to position [4945, 0]
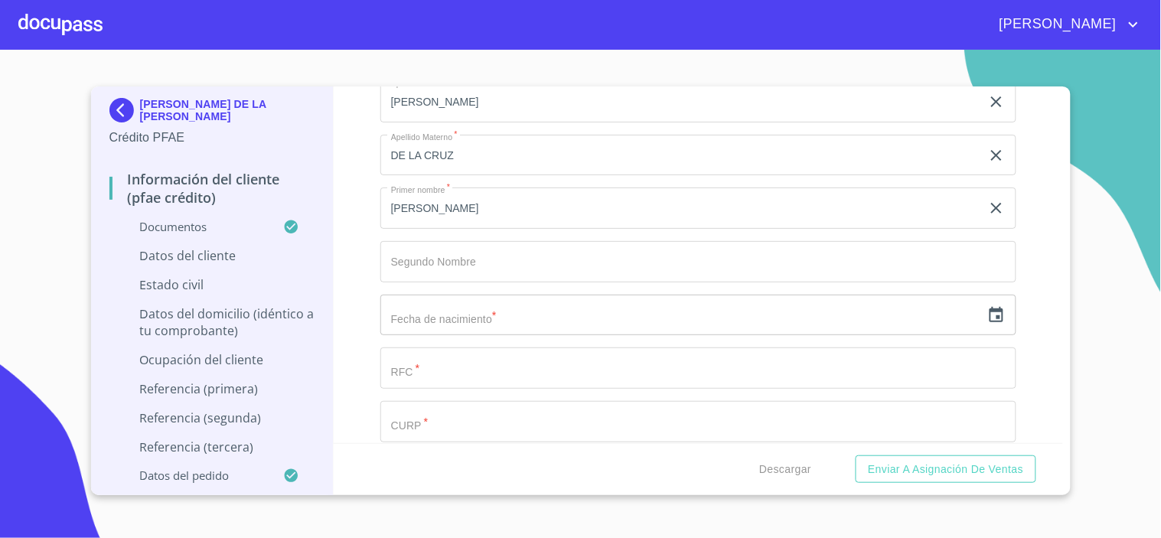
click at [446, 422] on input "Documento de identificación.   *" at bounding box center [698, 421] width 636 height 41
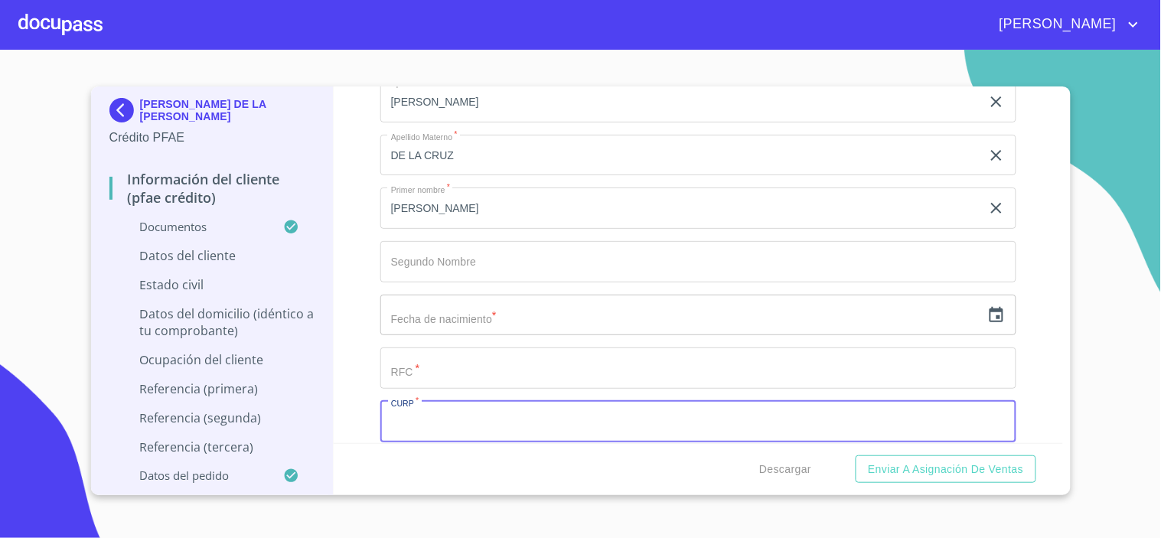
paste input "SOCC660520MMNLRL06"
type input "SOCC660520MMNLRL06"
click at [468, 367] on input "Documento de identificación.   *" at bounding box center [698, 367] width 636 height 41
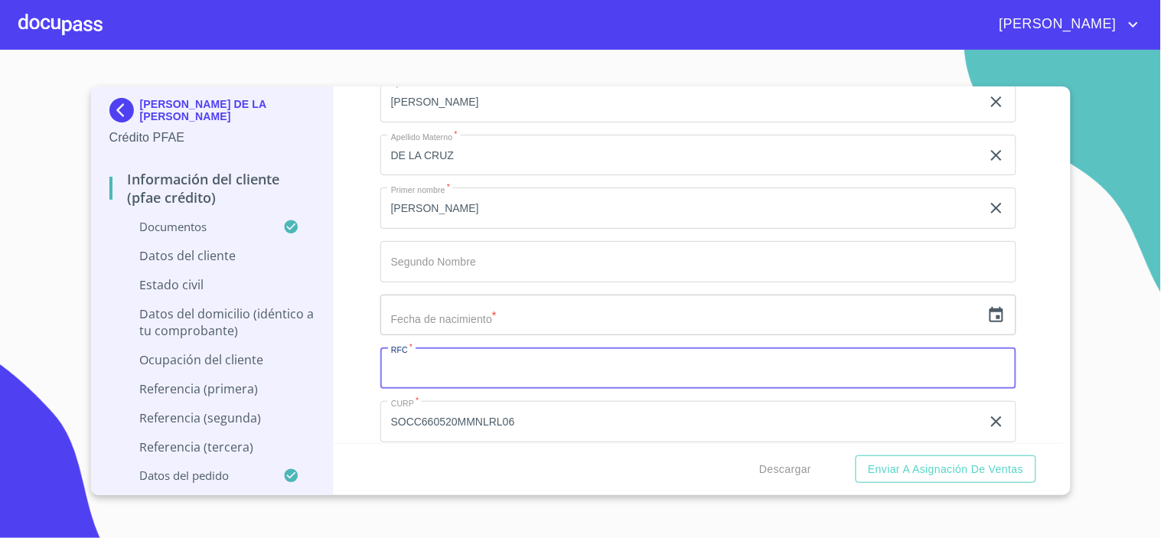
click at [987, 306] on icon "button" at bounding box center [996, 315] width 18 height 18
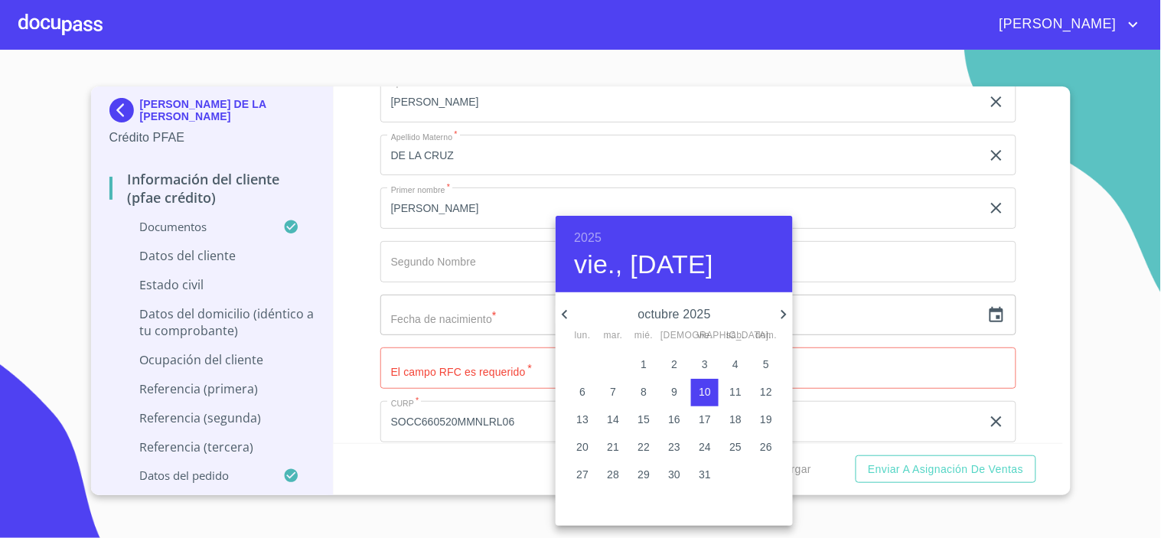
click at [585, 231] on h6 "2025" at bounding box center [588, 237] width 28 height 21
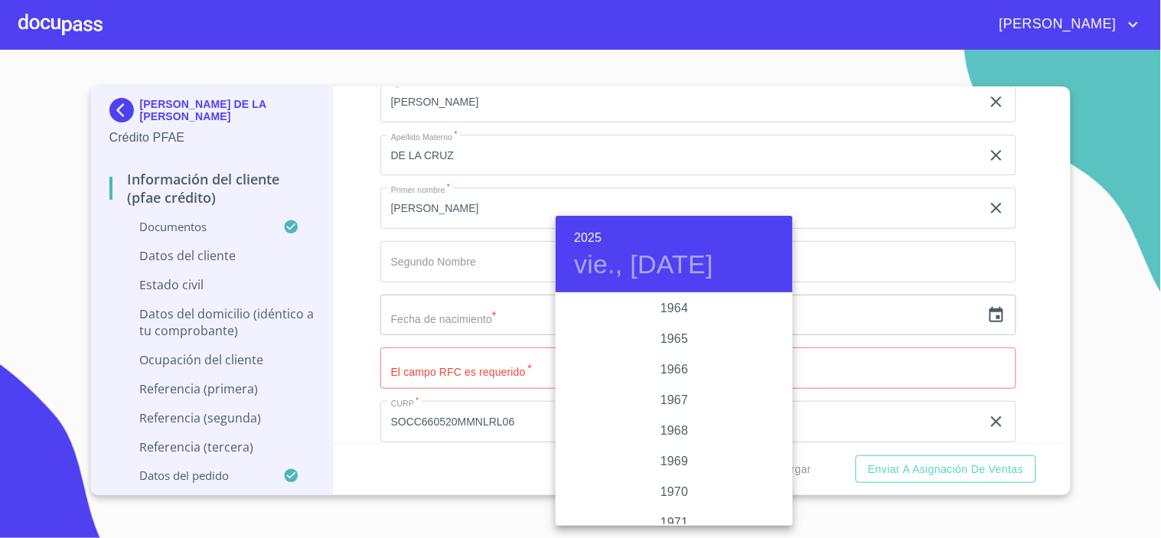
scroll to position [1183, 0]
click at [670, 380] on div "1966" at bounding box center [674, 382] width 237 height 31
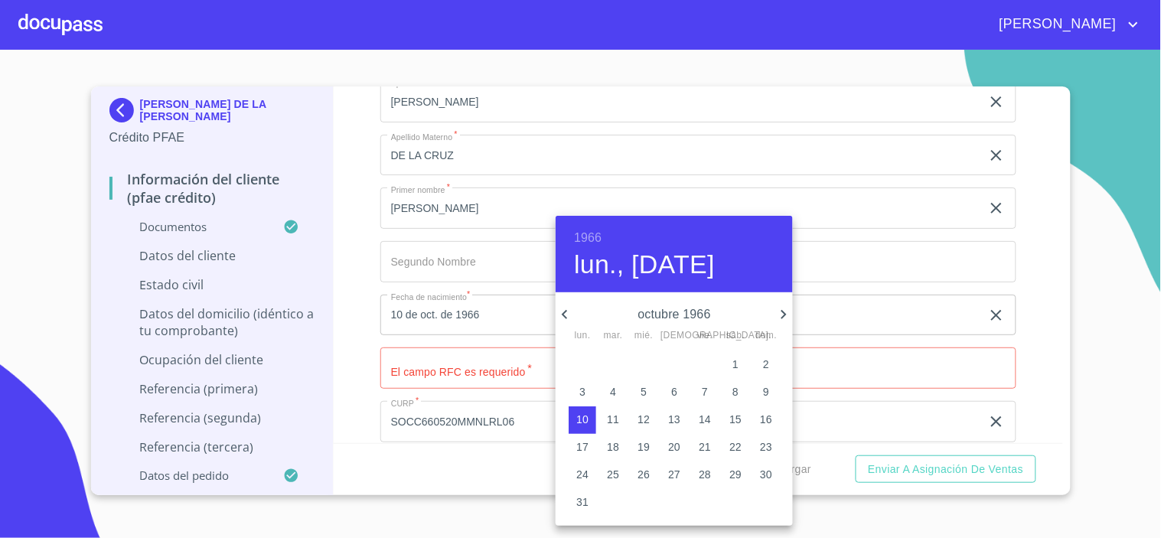
click at [562, 314] on icon "button" at bounding box center [564, 314] width 5 height 9
click at [567, 309] on icon "button" at bounding box center [565, 314] width 18 height 18
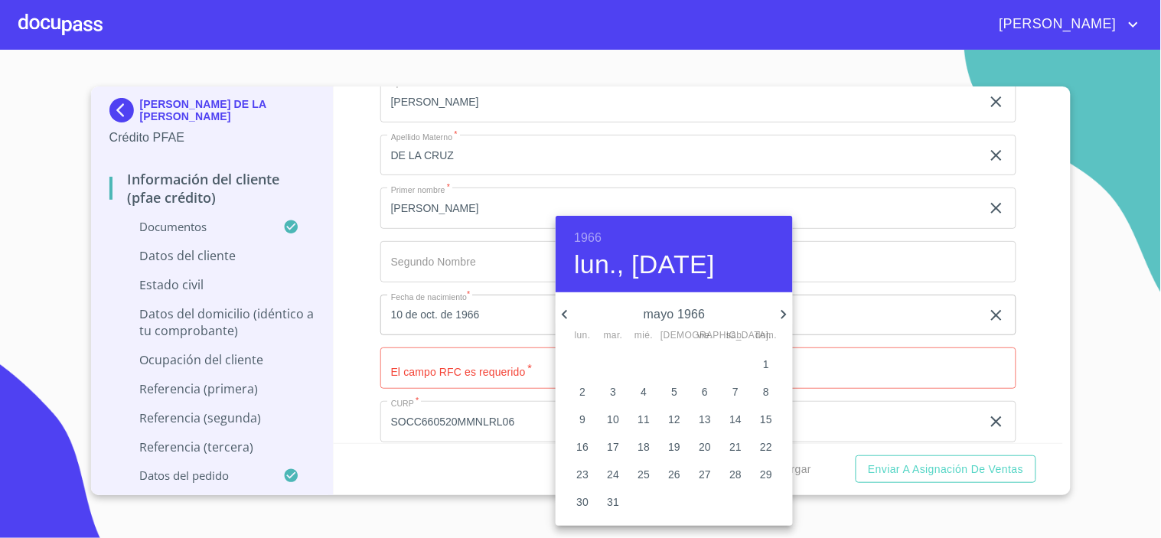
click at [709, 448] on p "20" at bounding box center [705, 446] width 12 height 15
type input "20 de may. de 1966"
click at [437, 356] on div at bounding box center [580, 269] width 1161 height 538
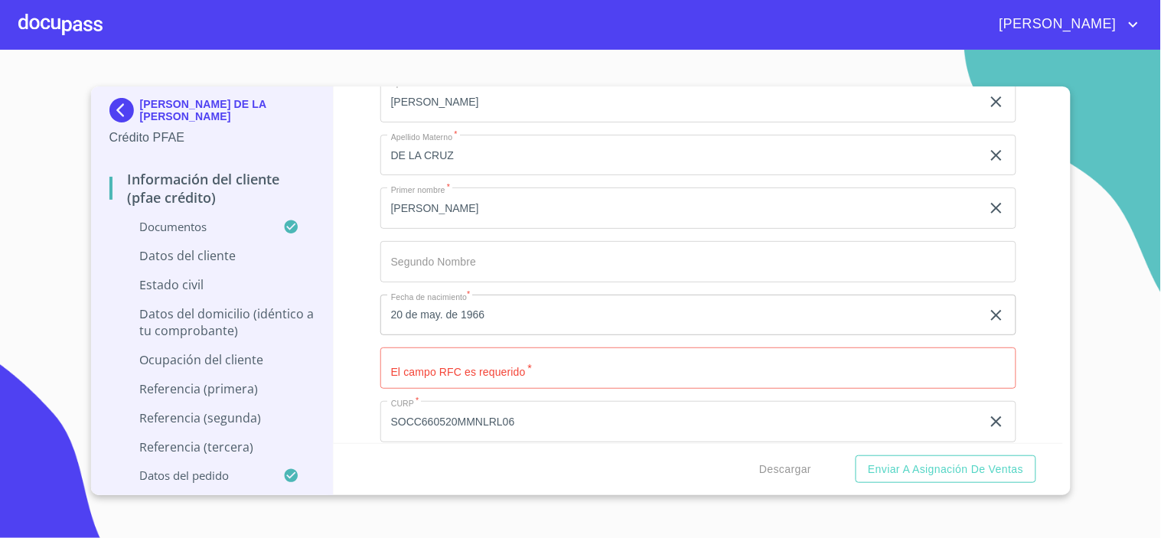
click at [470, 357] on input "Documento de identificación.   *" at bounding box center [698, 367] width 636 height 41
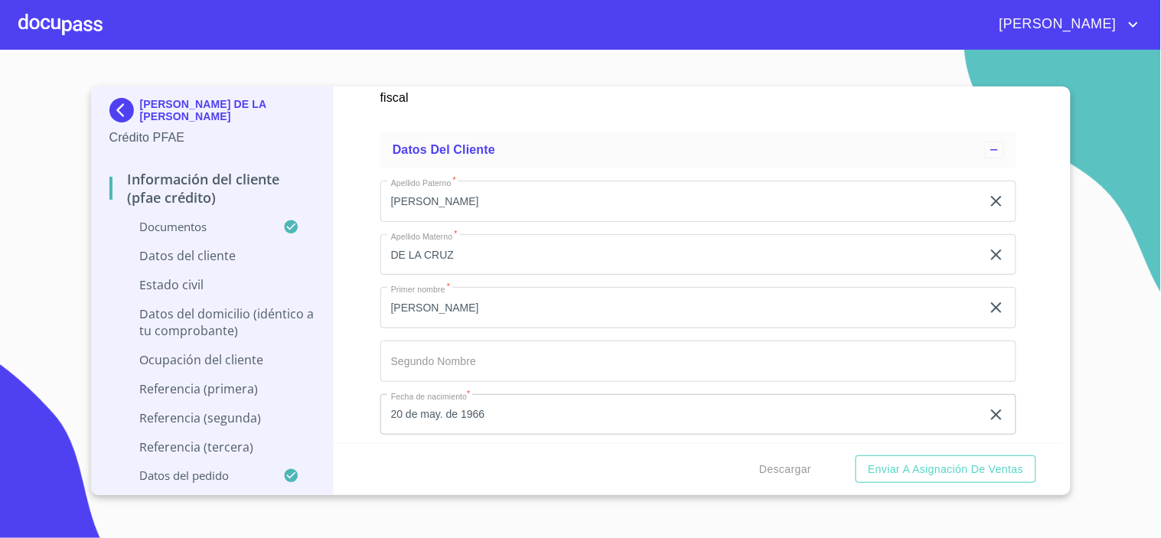
scroll to position [4945, 0]
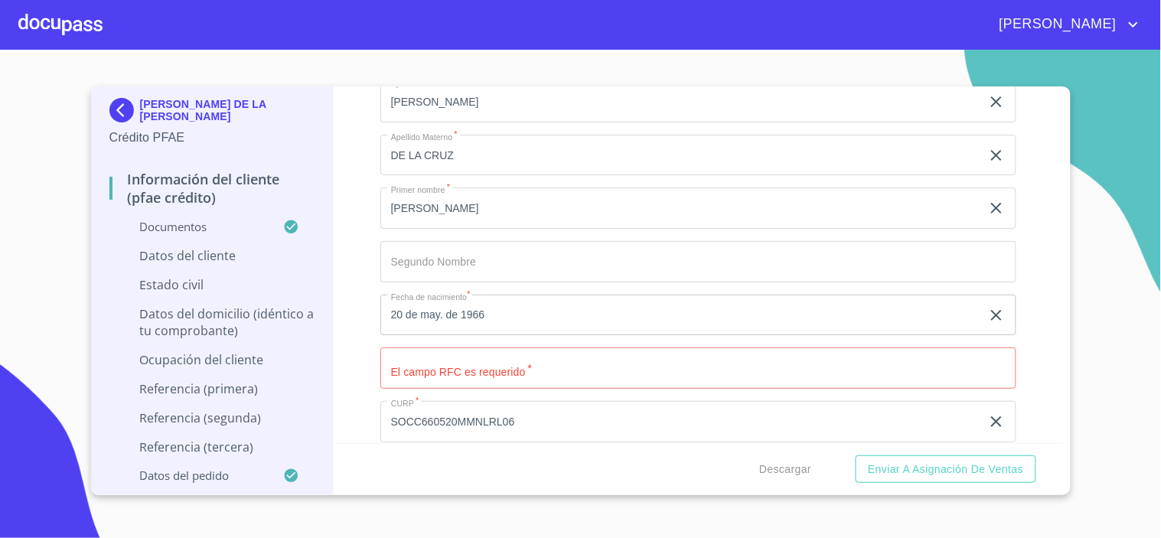
click at [418, 354] on input "Documento de identificación.   *" at bounding box center [698, 367] width 636 height 41
paste input "SOCC6605202B1"
type input "SOCC6605202B1"
click at [357, 404] on div "Información del cliente (PFAE crédito) Documentos Documento de identificación. …" at bounding box center [698, 264] width 729 height 357
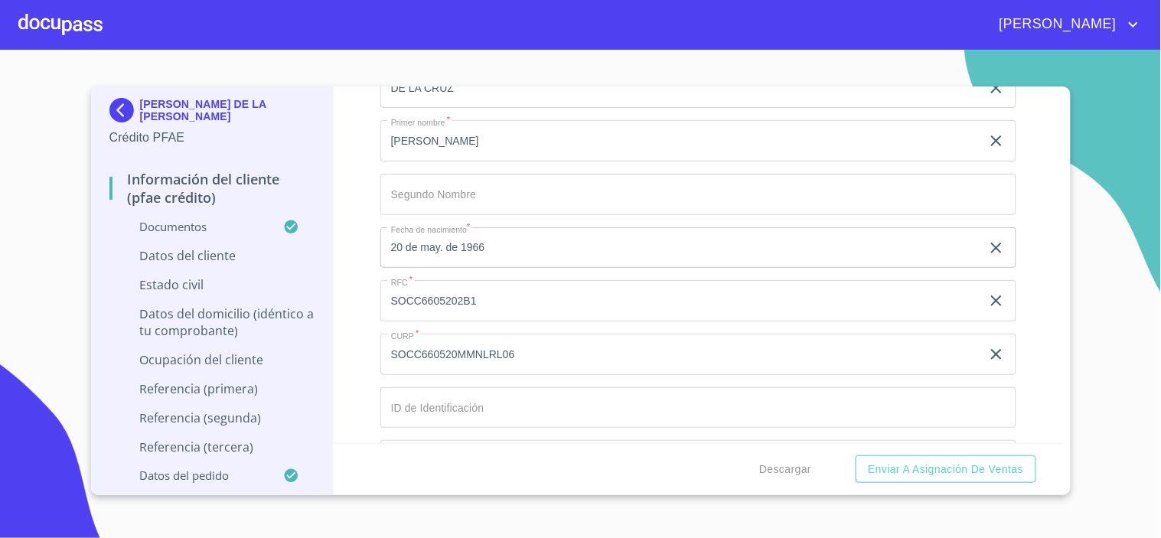
scroll to position [5115, 0]
click at [429, 296] on input "Documento de identificación.   *" at bounding box center [698, 305] width 636 height 41
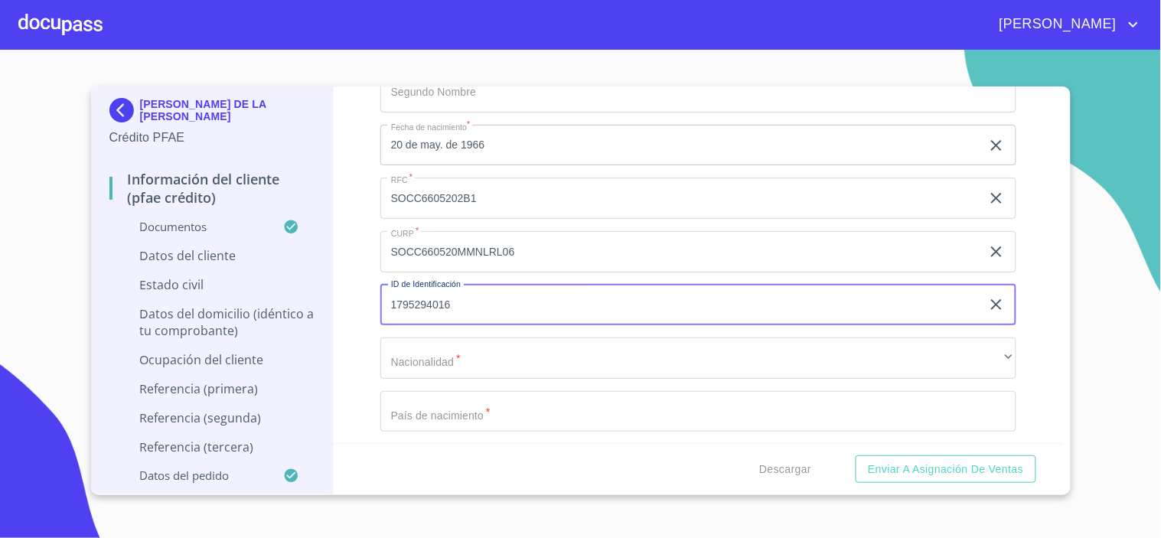
type input "1795294016"
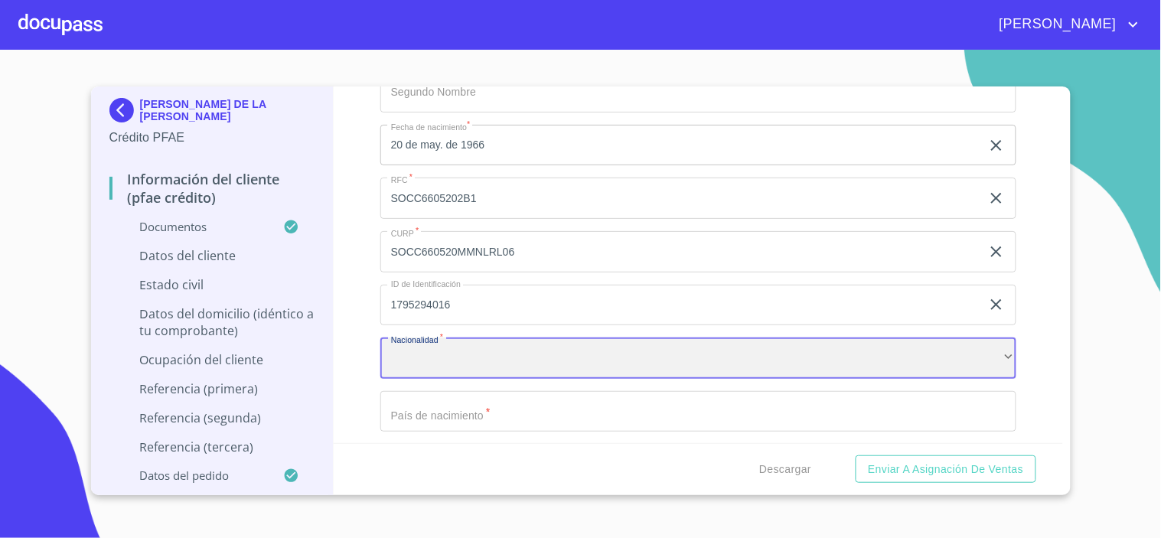
click at [449, 341] on div "​" at bounding box center [698, 357] width 636 height 41
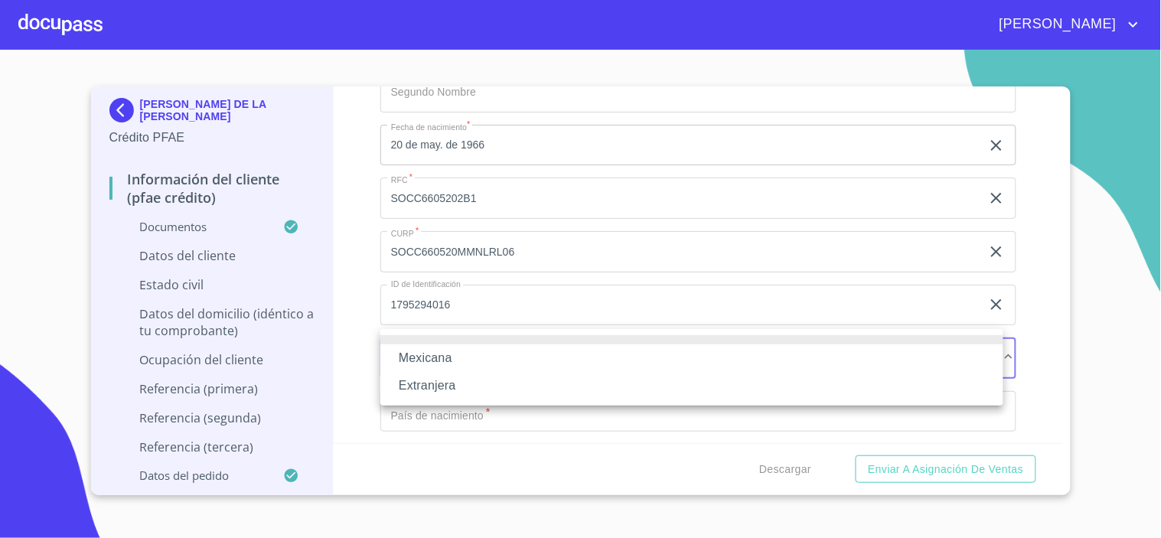
click at [423, 348] on li "Mexicana" at bounding box center [691, 358] width 623 height 28
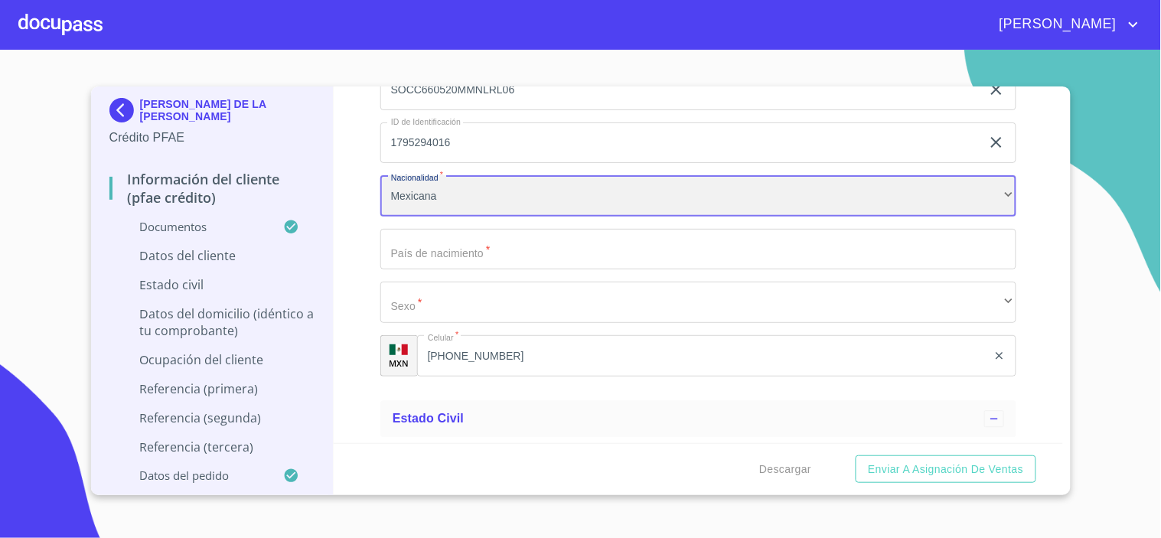
scroll to position [5285, 0]
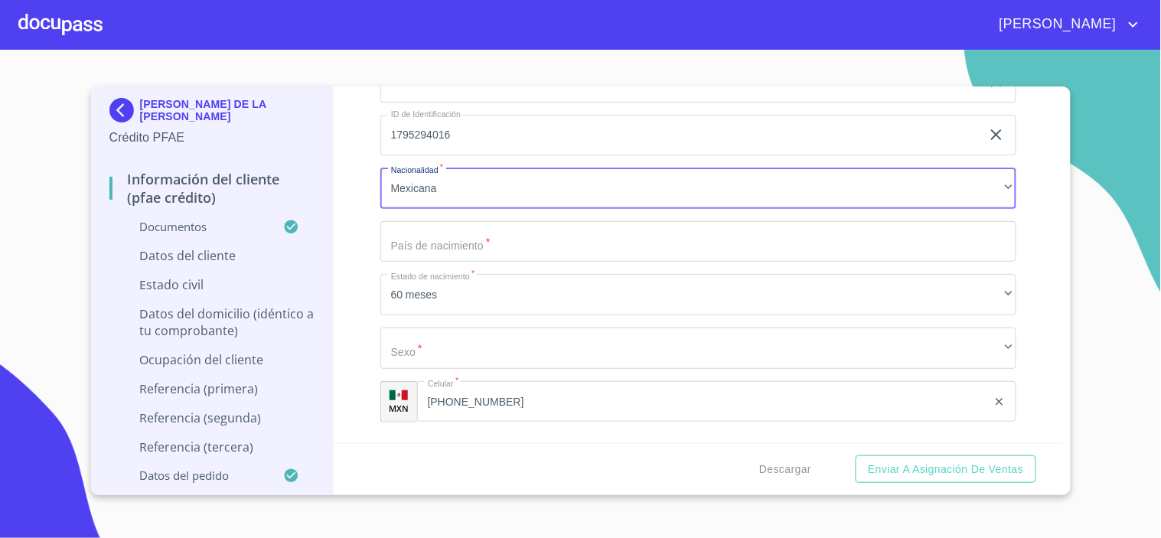
click at [423, 239] on input "Documento de identificación.   *" at bounding box center [698, 241] width 636 height 41
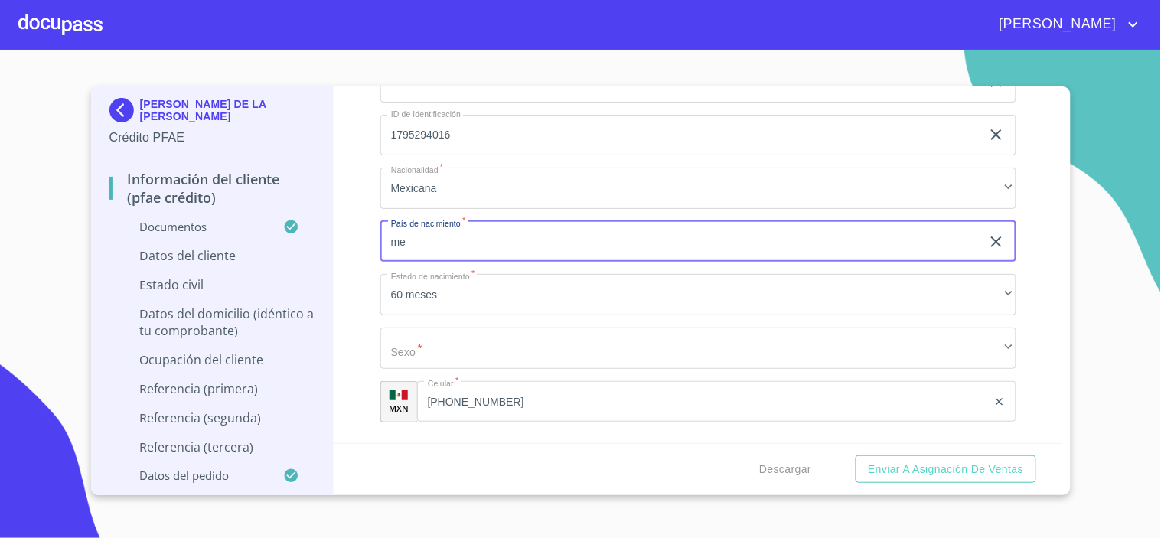
type input "m"
type input "MEXICO"
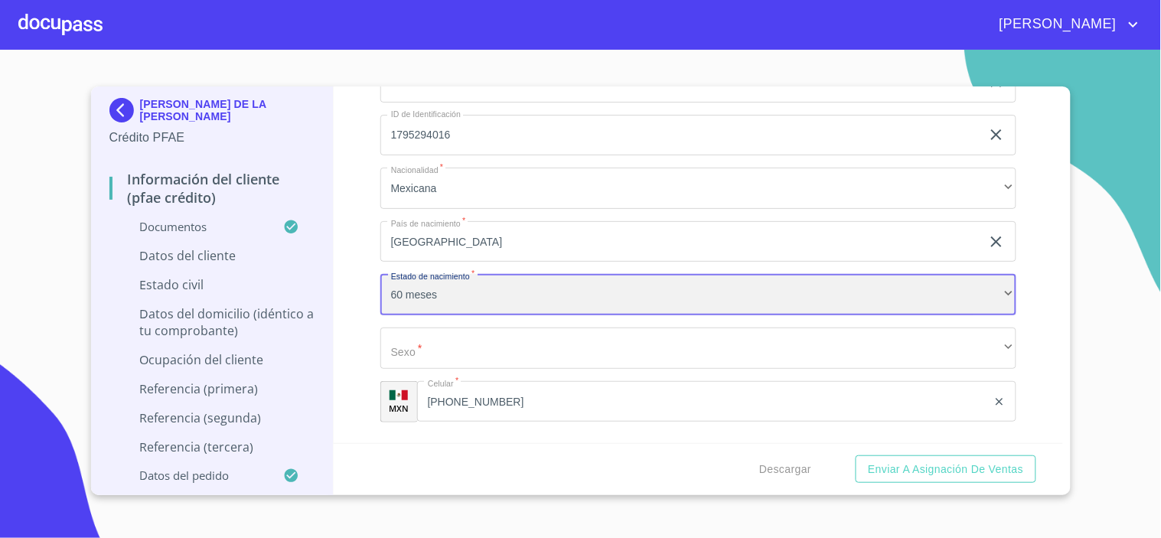
click at [455, 292] on div "60 meses" at bounding box center [698, 294] width 636 height 41
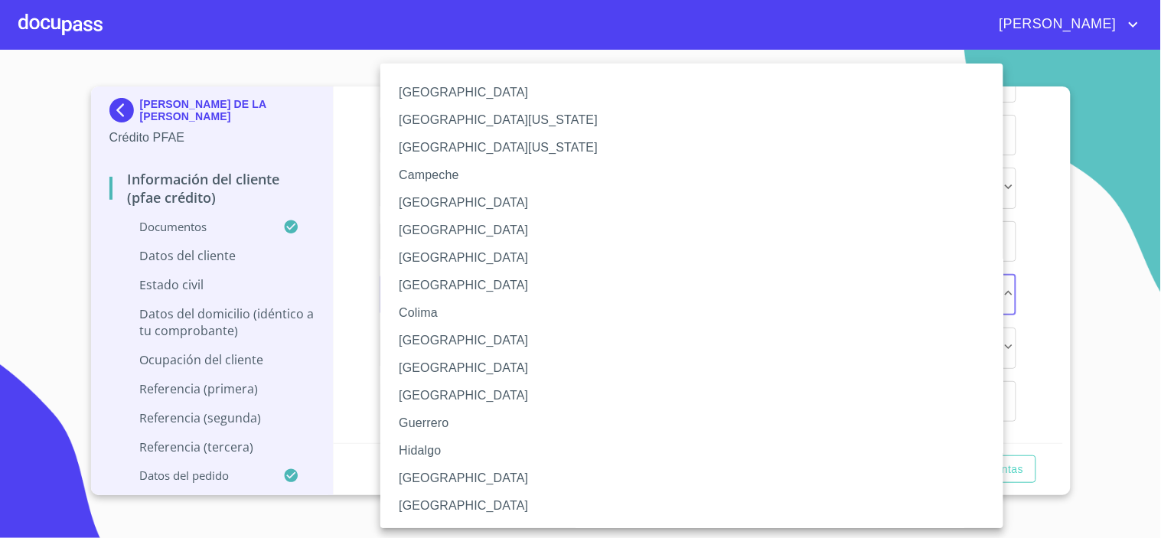
click at [1027, 282] on div at bounding box center [580, 269] width 1161 height 538
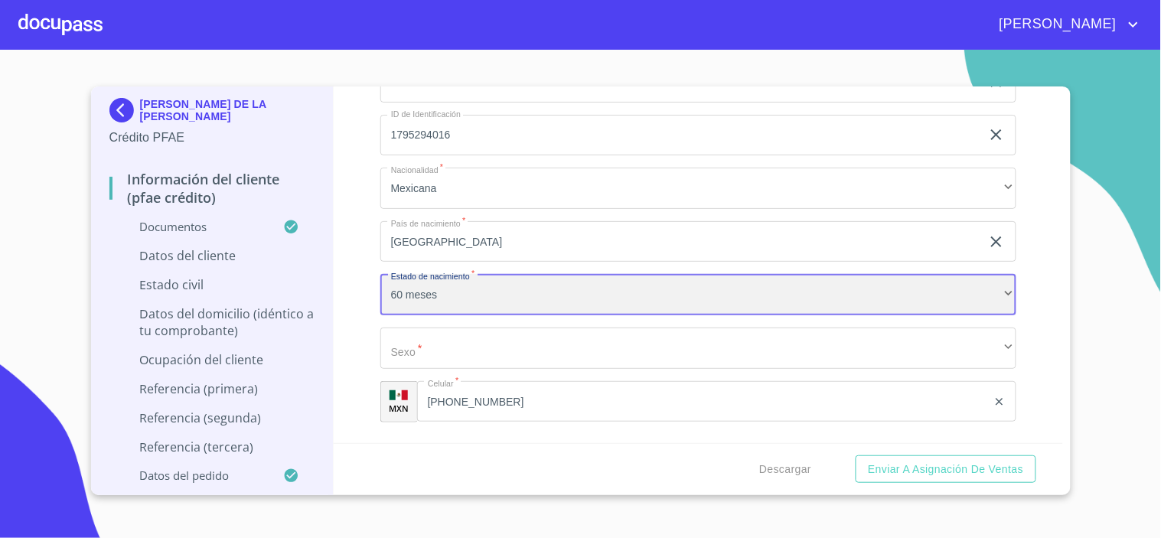
click at [498, 288] on div "60 meses" at bounding box center [698, 294] width 636 height 41
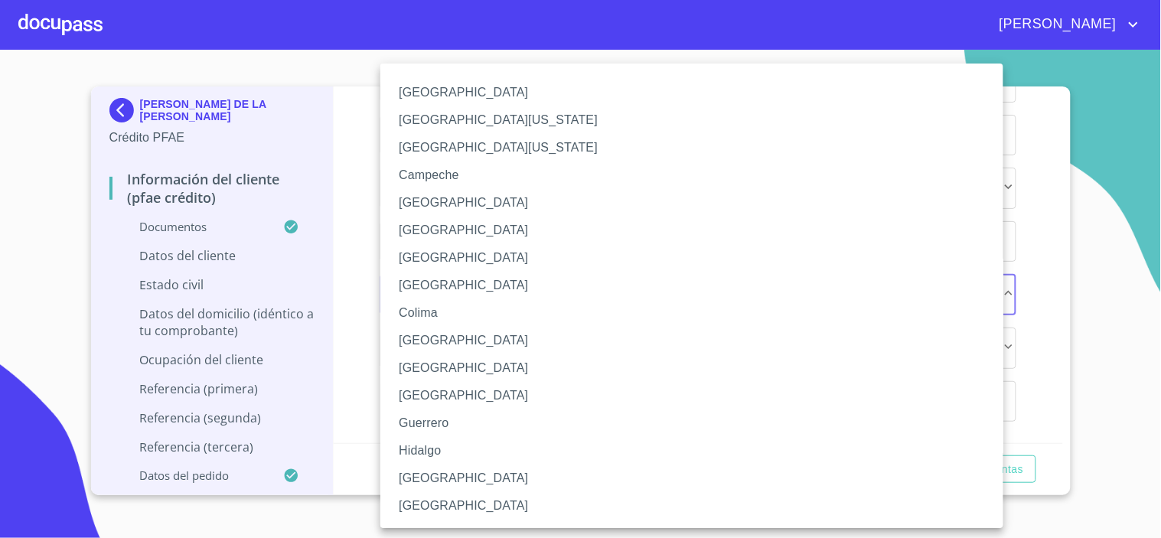
click at [436, 262] on li "Ciudad de México" at bounding box center [698, 258] width 636 height 28
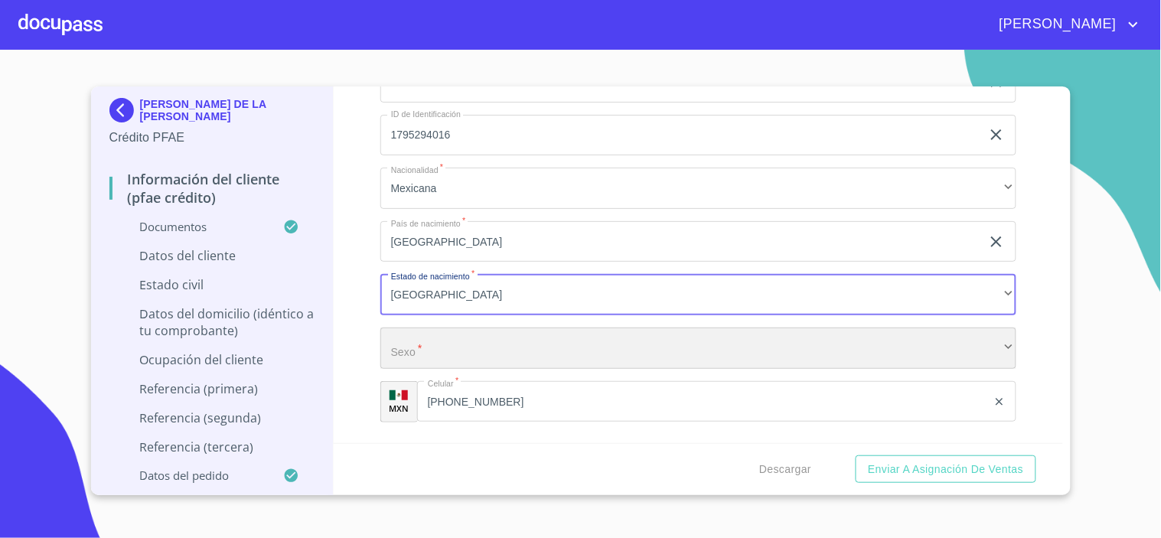
click at [412, 340] on div "​" at bounding box center [698, 347] width 636 height 41
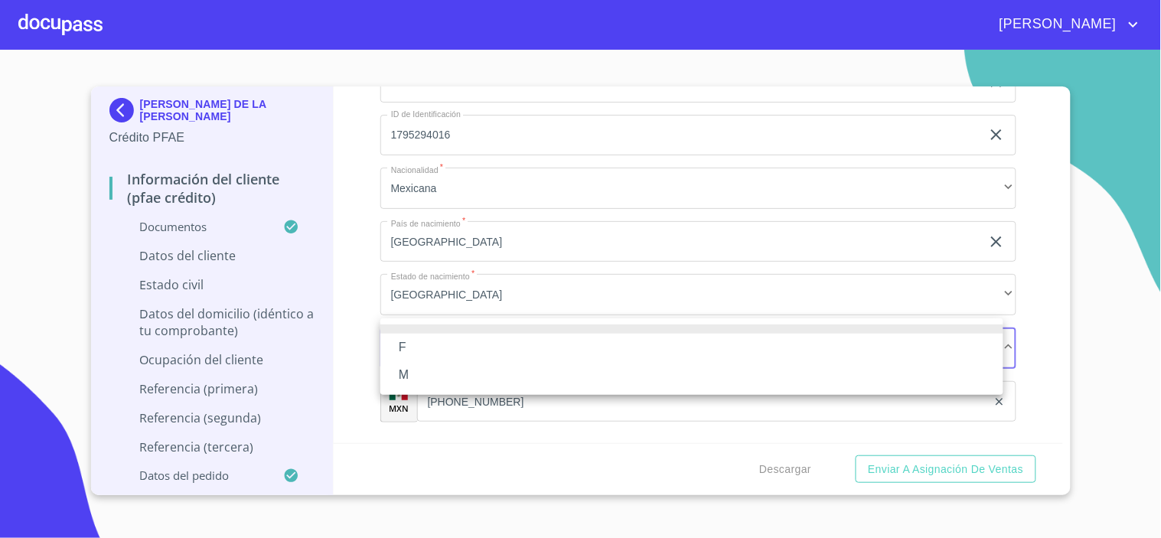
click at [409, 349] on li "F" at bounding box center [691, 348] width 623 height 28
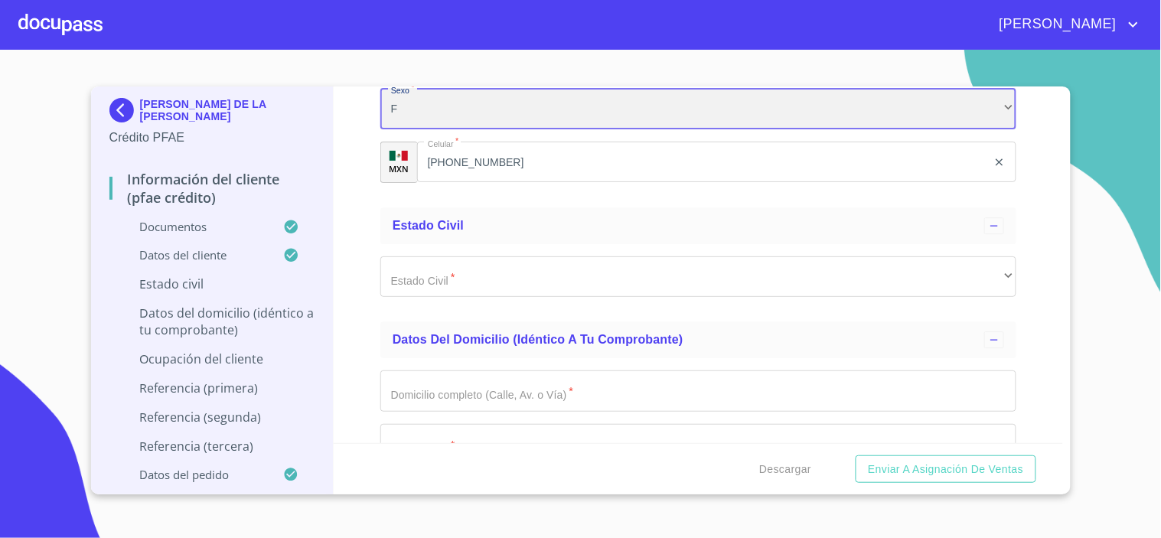
scroll to position [5541, 0]
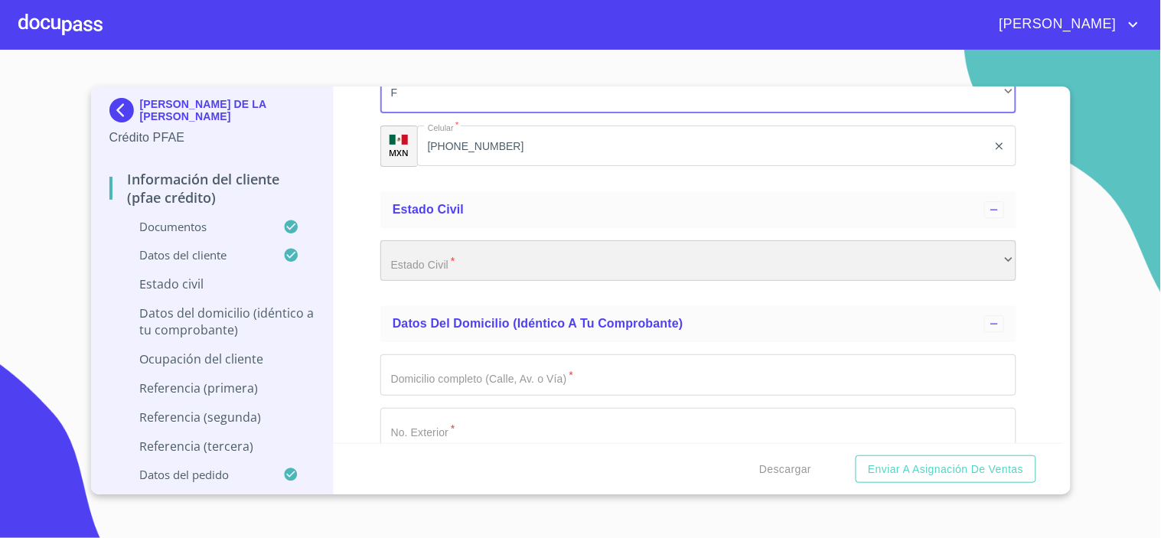
click at [403, 257] on div "​" at bounding box center [698, 260] width 636 height 41
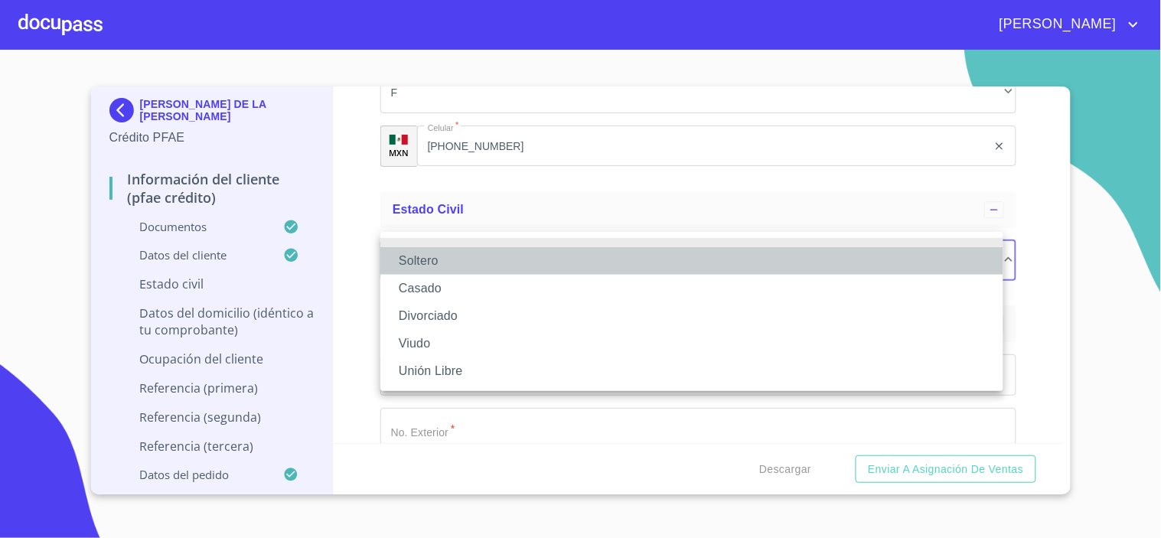
click at [418, 261] on li "Soltero" at bounding box center [691, 261] width 623 height 28
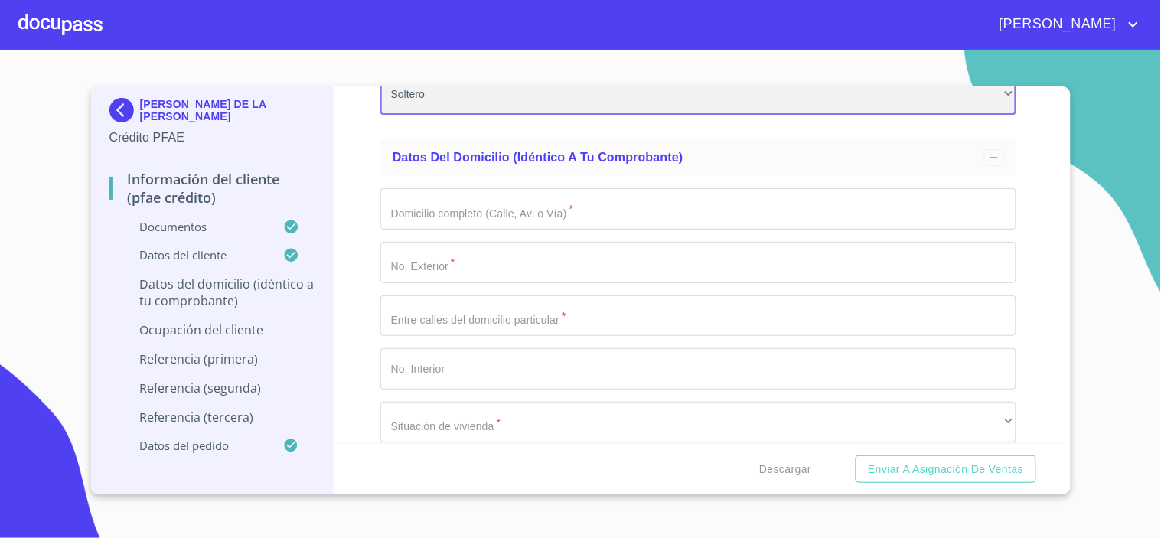
scroll to position [5710, 0]
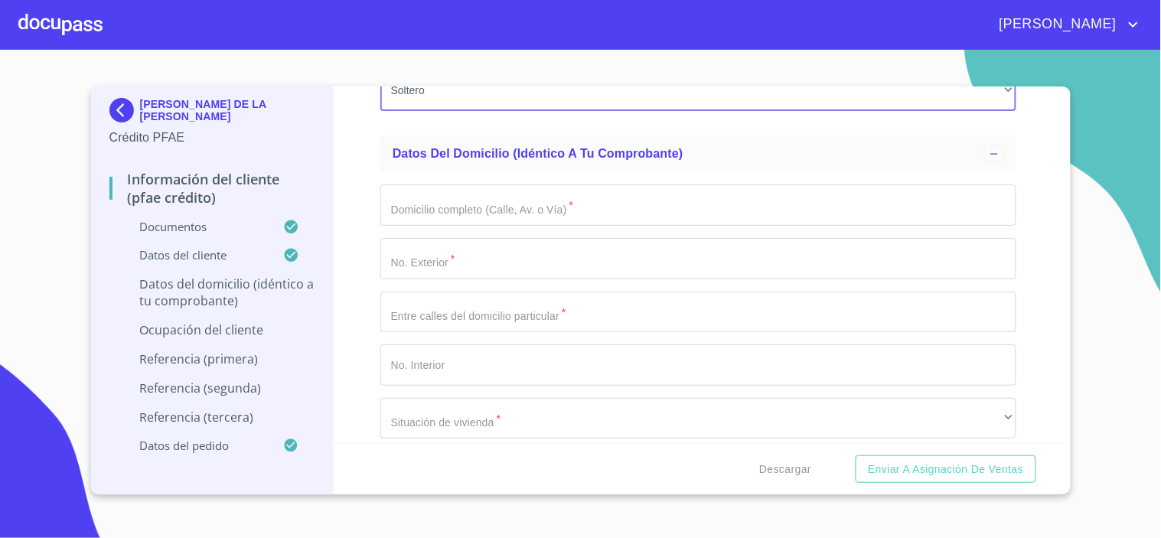
click at [401, 201] on input "Documento de identificación.   *" at bounding box center [698, 204] width 636 height 41
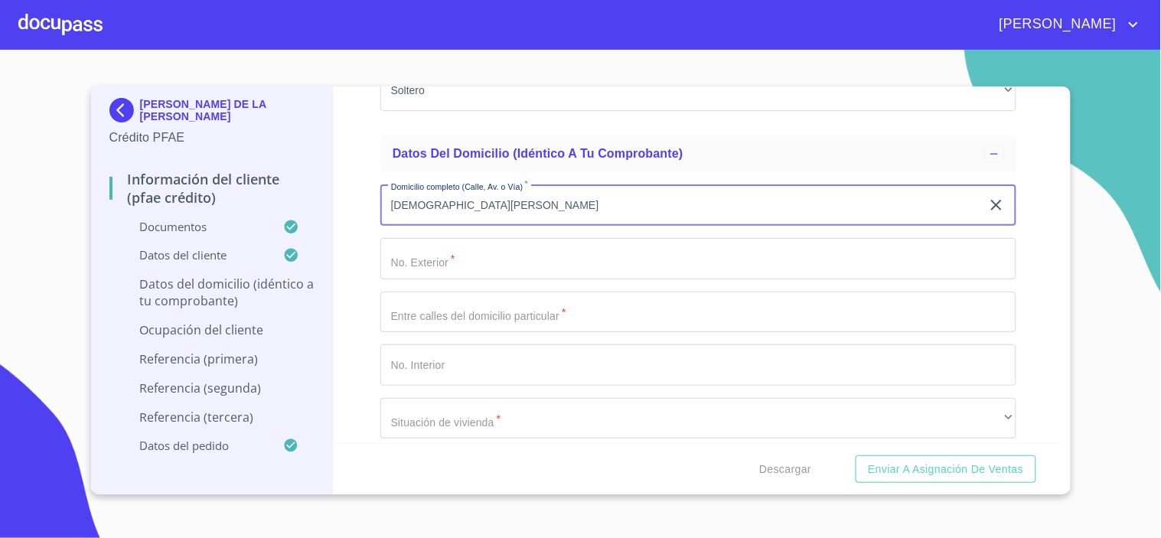
type input "JESUS REYES HEROLES"
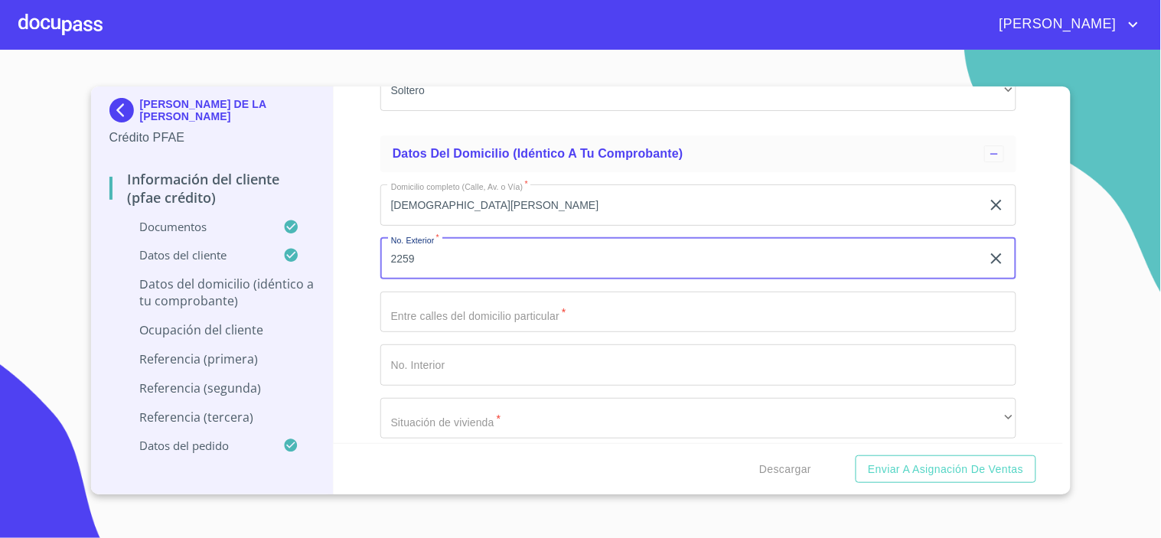
type input "2259"
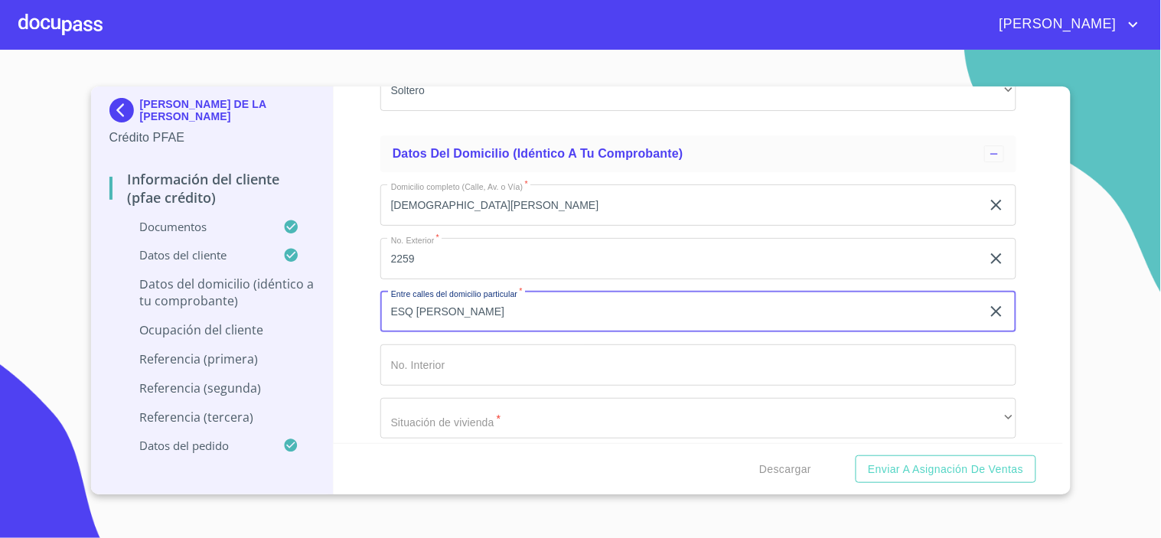
type input "ESQ JUAN ZUA ZUA"
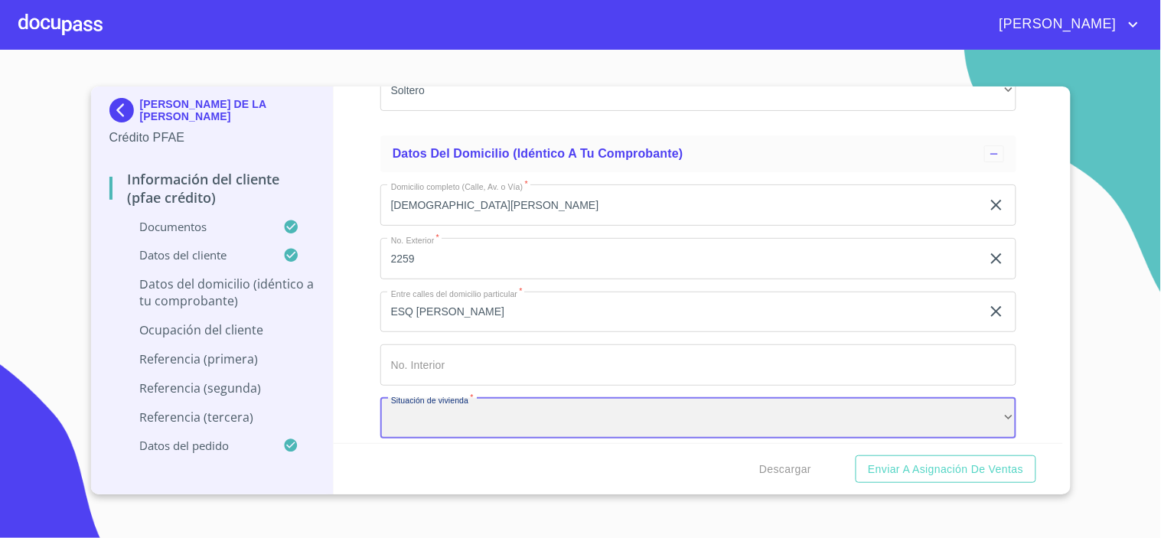
click at [475, 411] on div "​" at bounding box center [698, 418] width 636 height 41
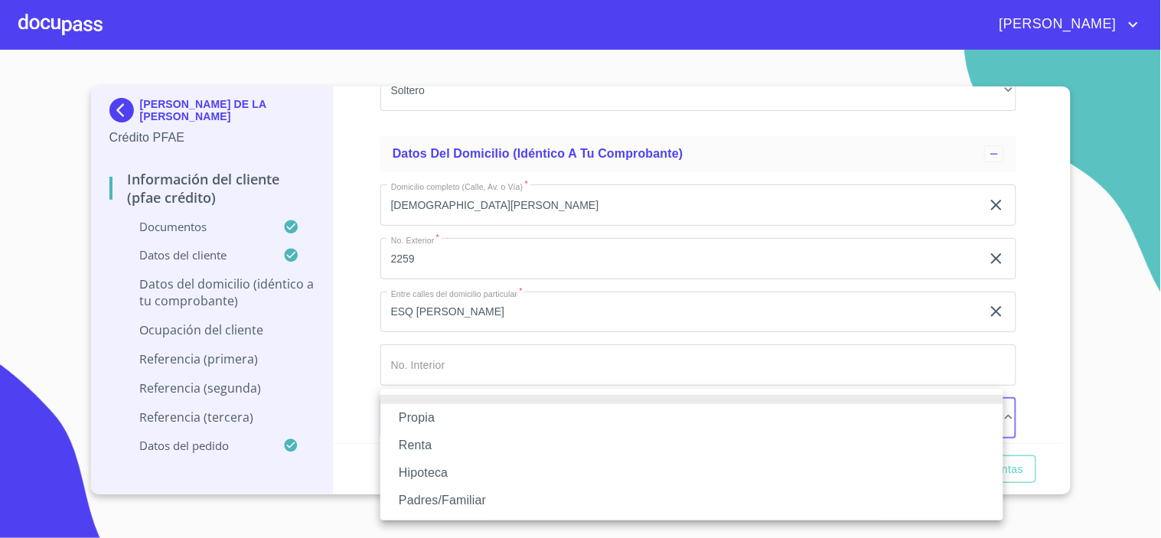
click at [422, 419] on li "Propia" at bounding box center [691, 418] width 623 height 28
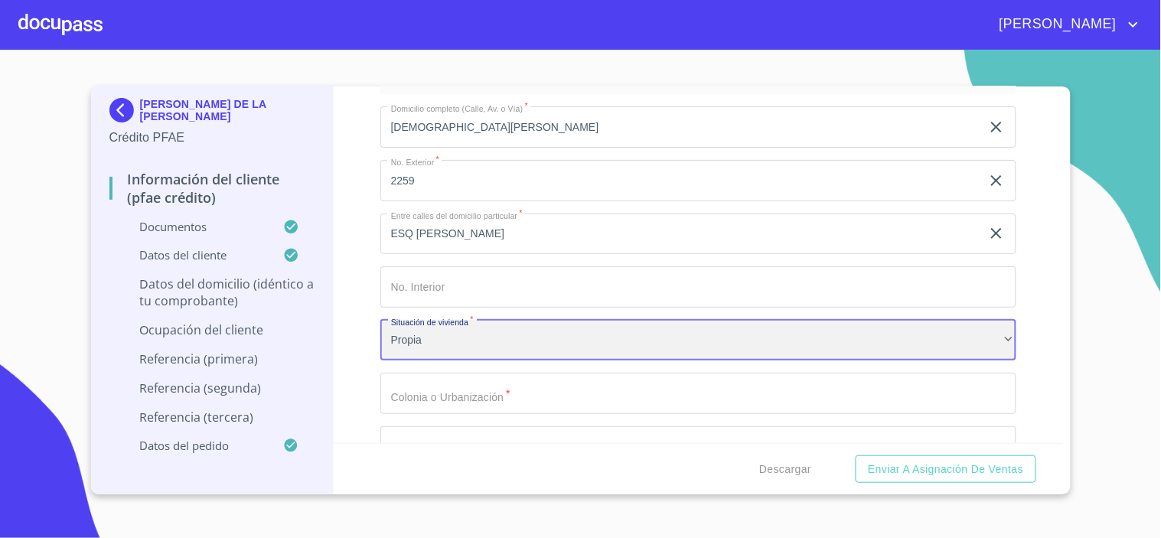
scroll to position [5880, 0]
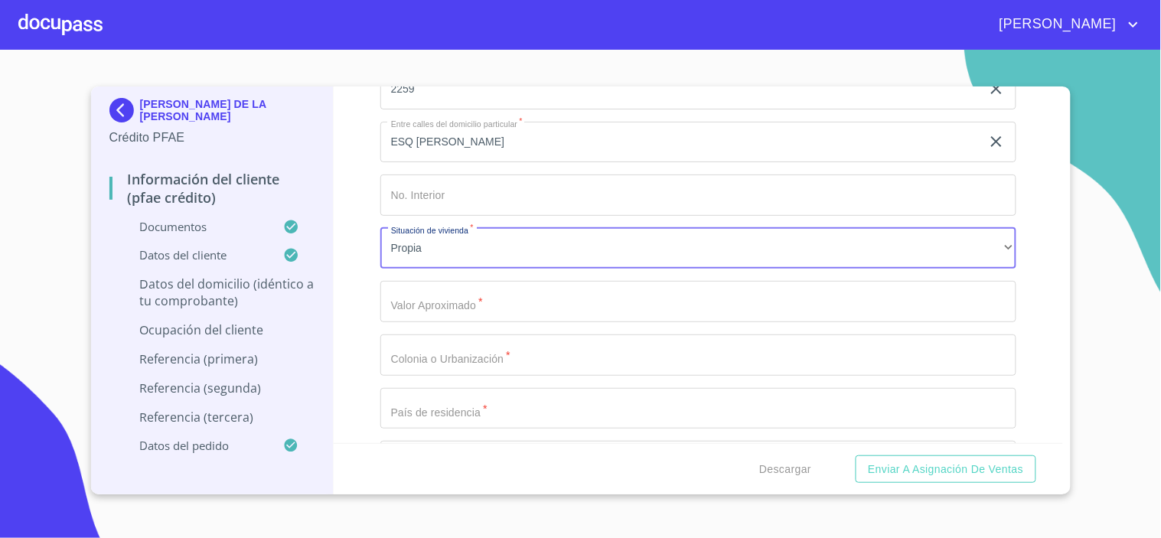
click at [424, 285] on input "Documento de identificación.   *" at bounding box center [698, 301] width 636 height 41
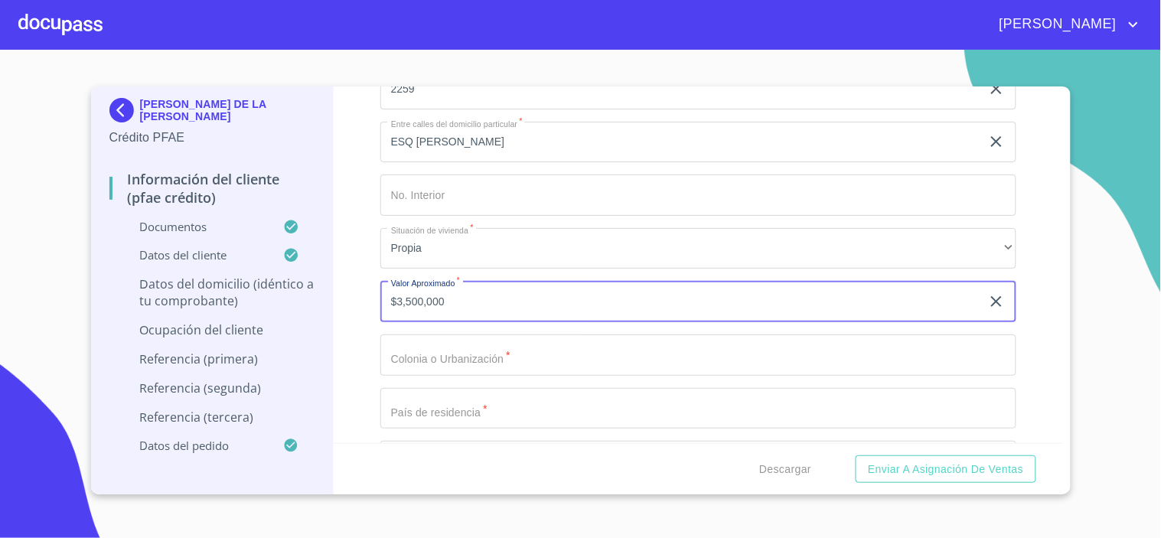
type input "$3,500,000"
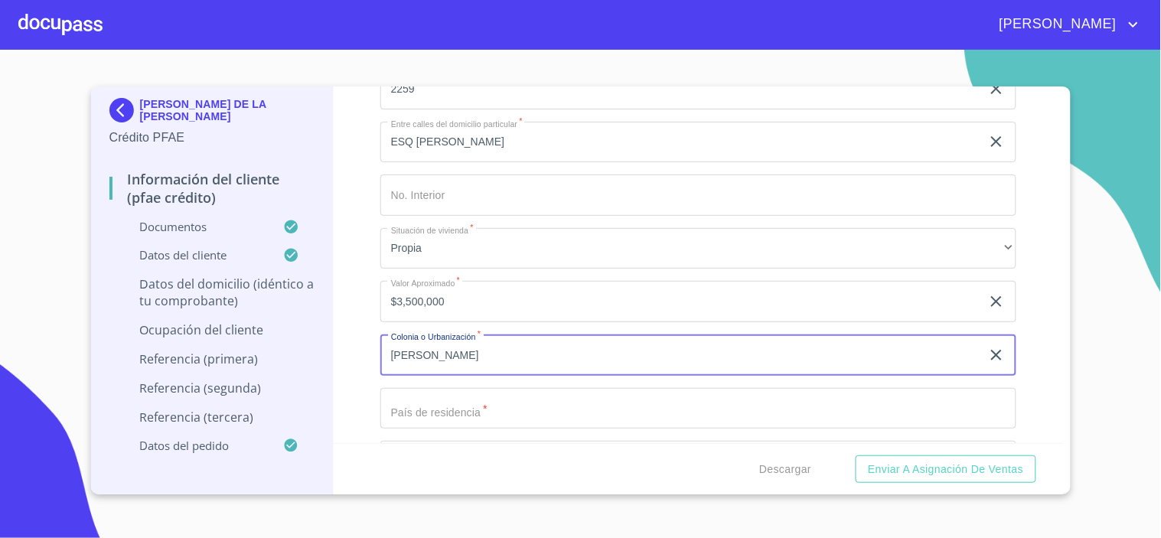
type input "LAZARO CARDENAS"
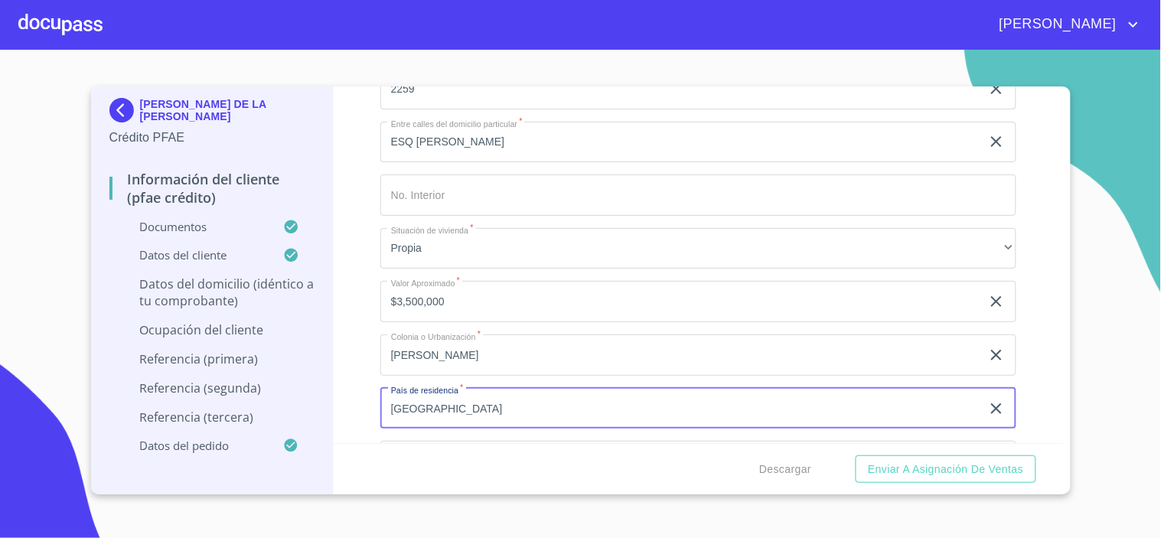
type input "MEXICO"
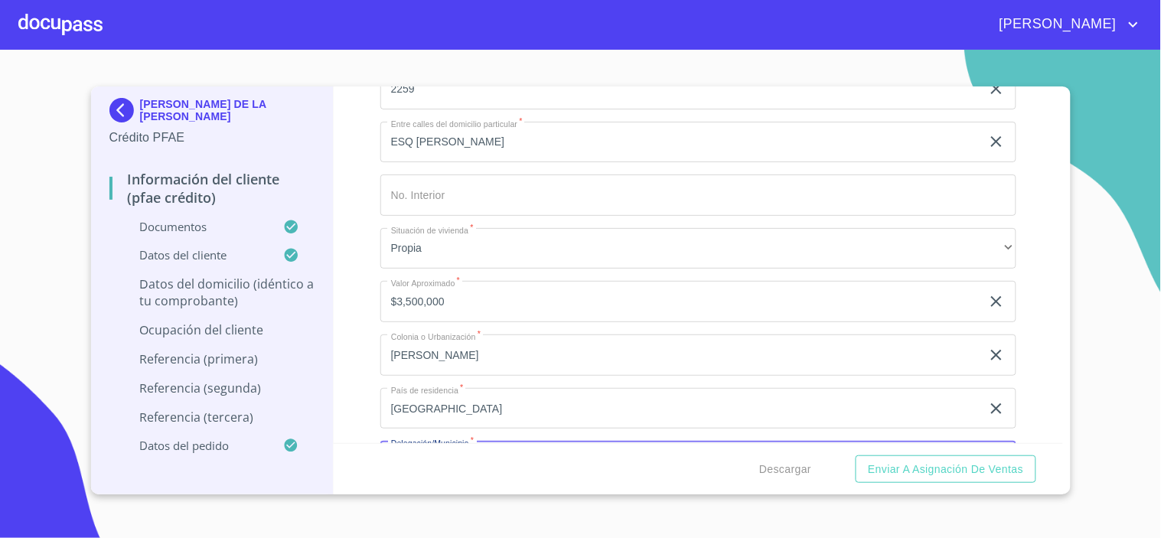
scroll to position [5909, 0]
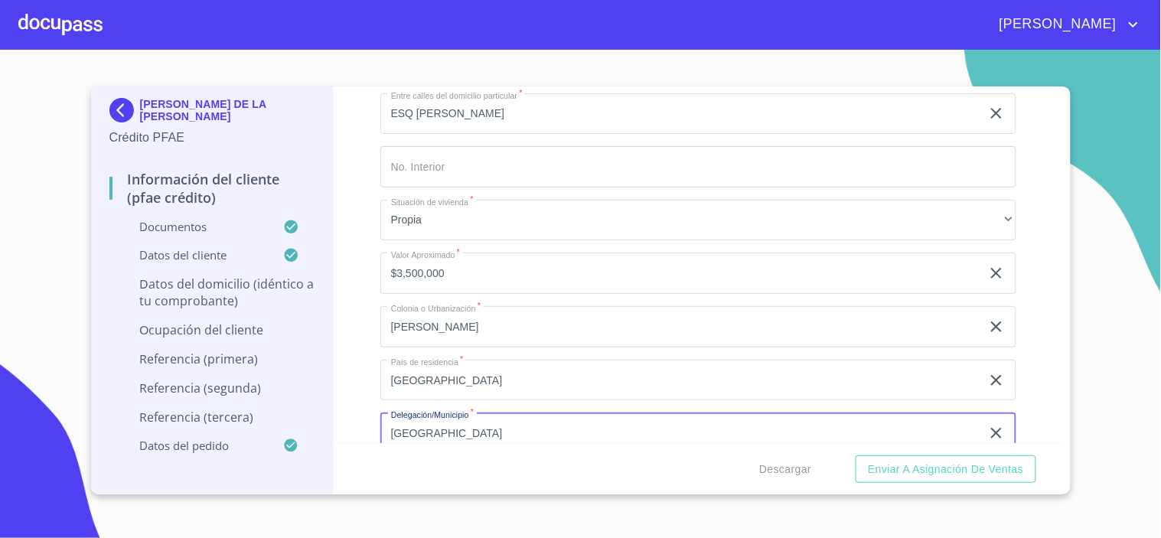
type input "GUADALAJARA"
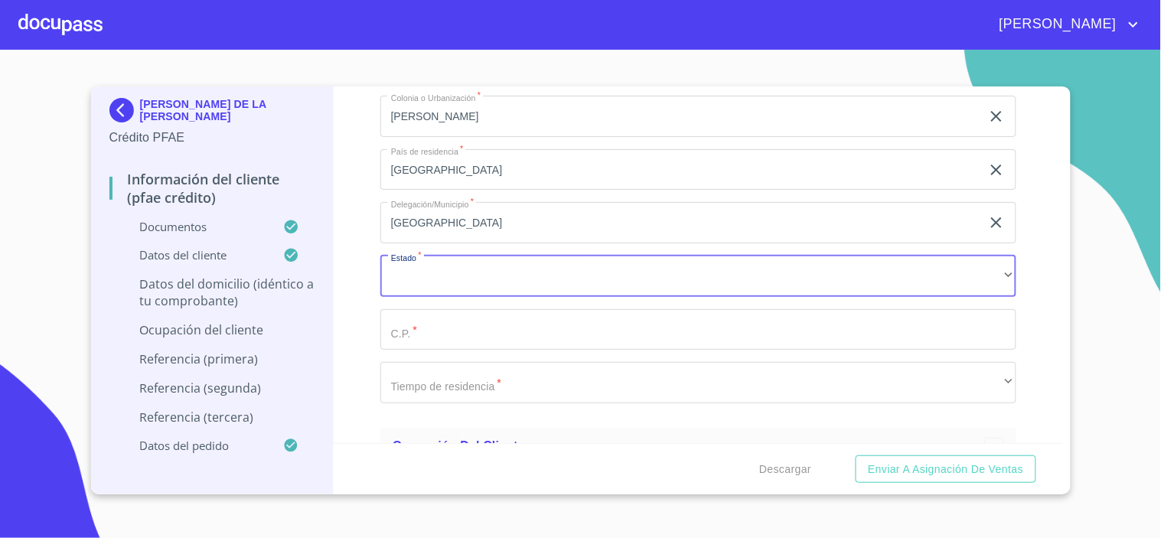
click at [403, 288] on div "Domicilio completo (Calle, Av. o Vía)   * JESUS REYES HEROLES ​ No. Exterior  …" at bounding box center [698, 90] width 636 height 652
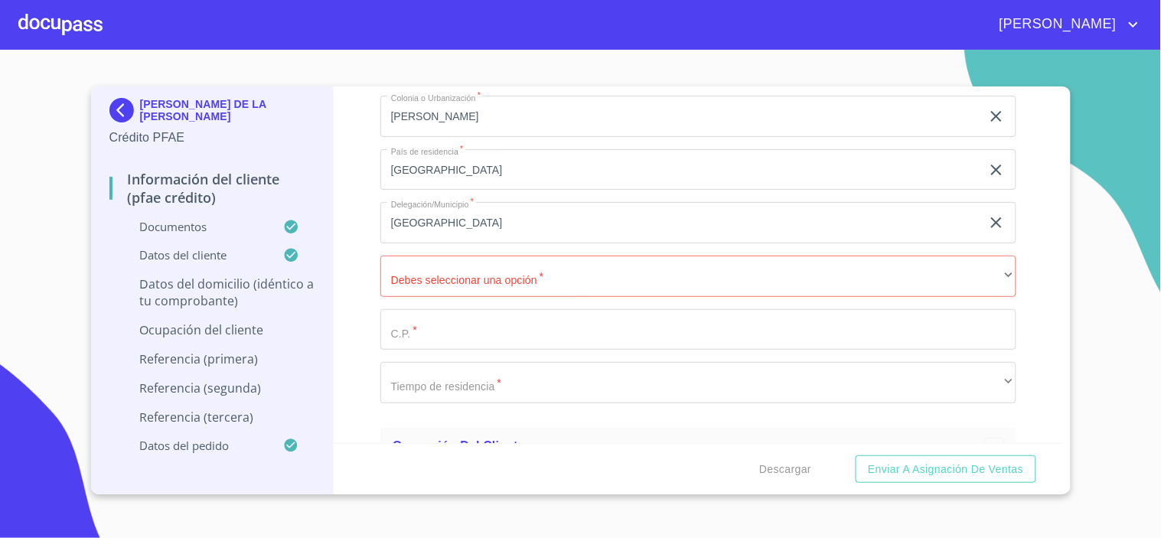
click at [416, 239] on div "Domicilio completo (Calle, Av. o Vía)   * JESUS REYES HEROLES ​ No. Exterior  …" at bounding box center [698, 90] width 636 height 652
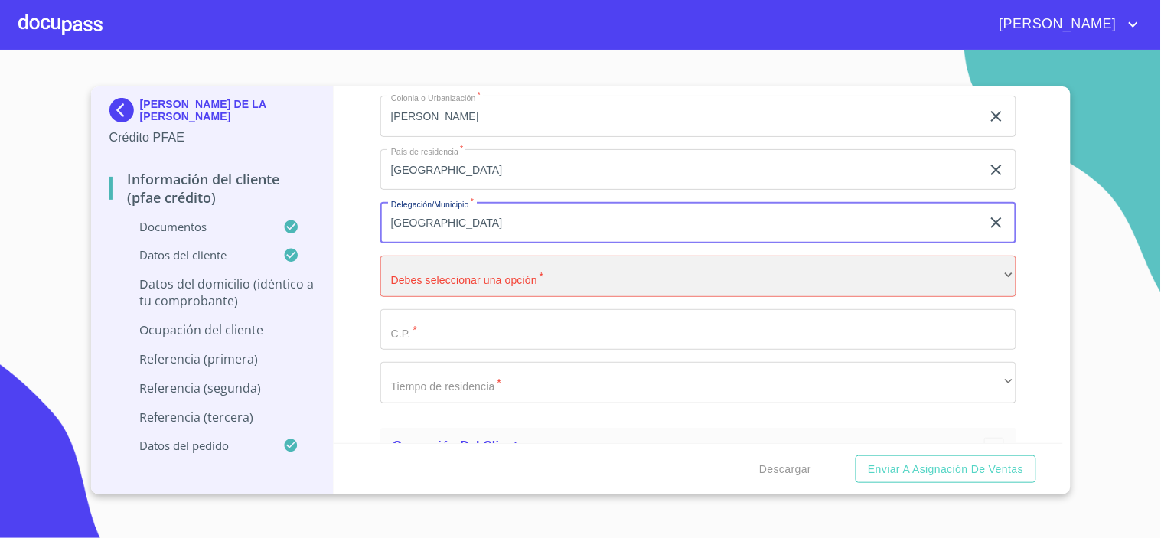
click at [414, 265] on div "​" at bounding box center [698, 276] width 636 height 41
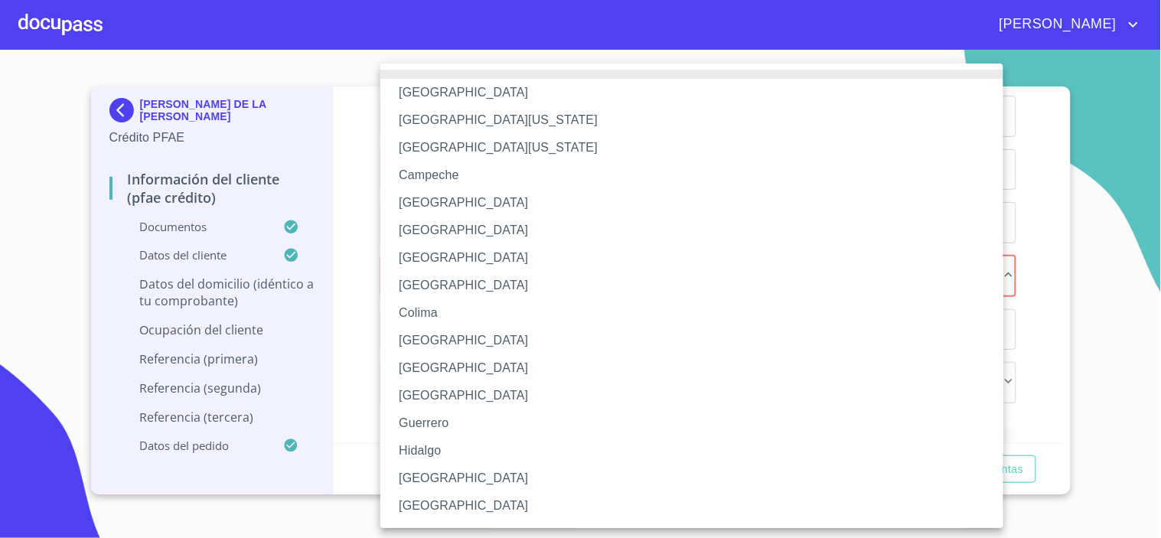
drag, startPoint x: 400, startPoint y: 481, endPoint x: 442, endPoint y: 302, distance: 183.0
click at [401, 481] on li "Jalisco" at bounding box center [698, 478] width 636 height 28
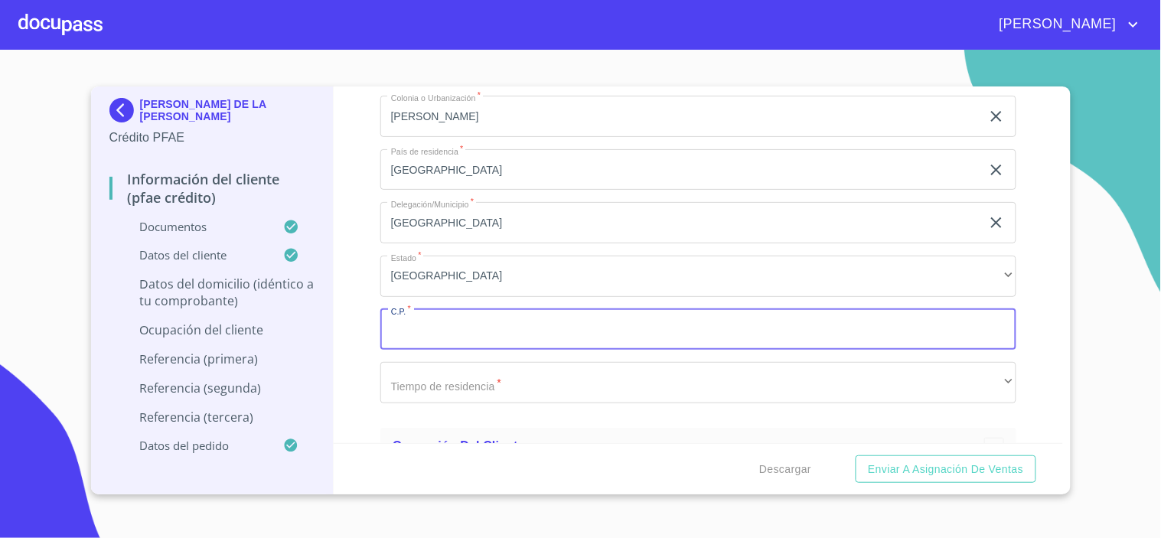
click at [432, 316] on input "Documento de identificación.   *" at bounding box center [698, 329] width 636 height 41
type input "44980"
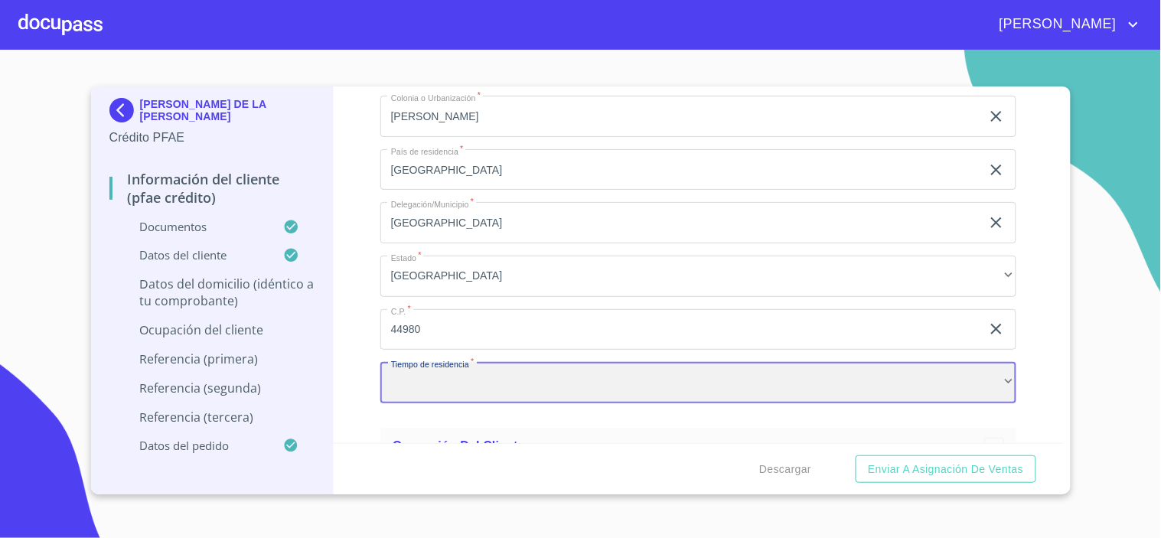
click at [464, 378] on div "​" at bounding box center [698, 382] width 636 height 41
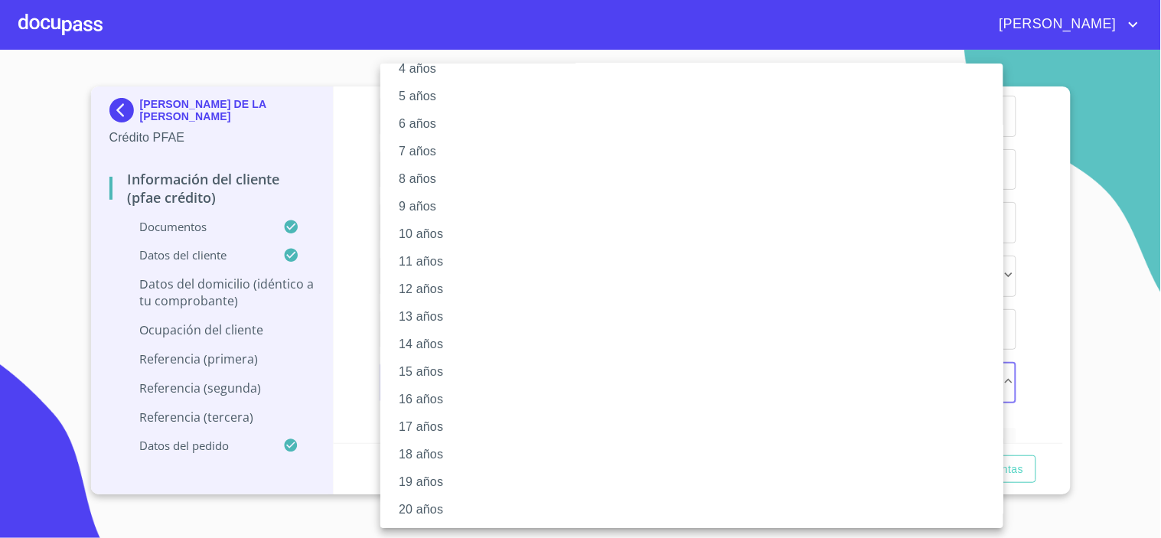
click at [429, 503] on li "20 años" at bounding box center [698, 510] width 636 height 28
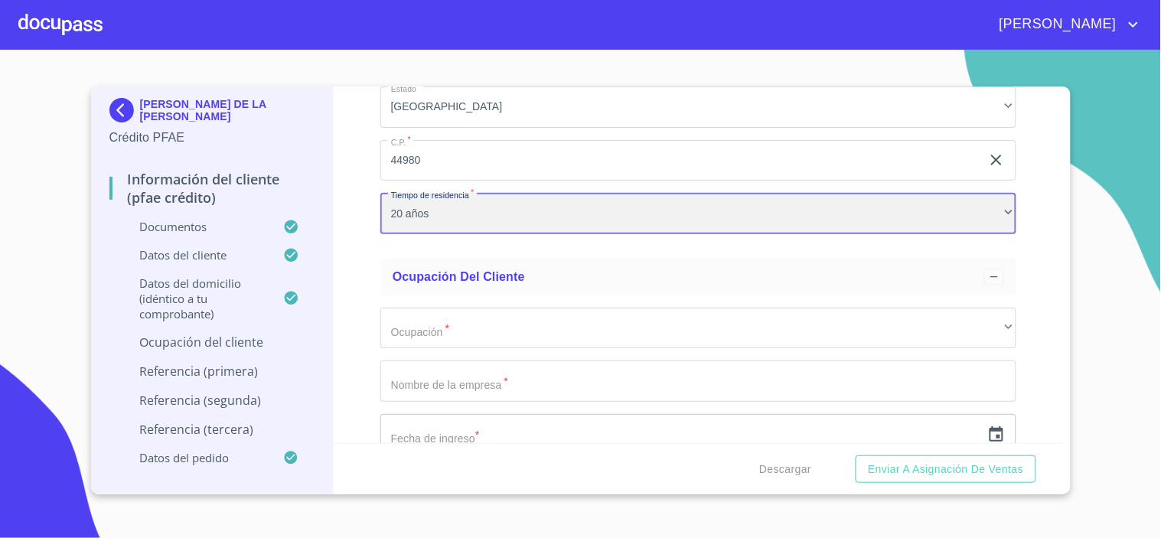
scroll to position [6290, 0]
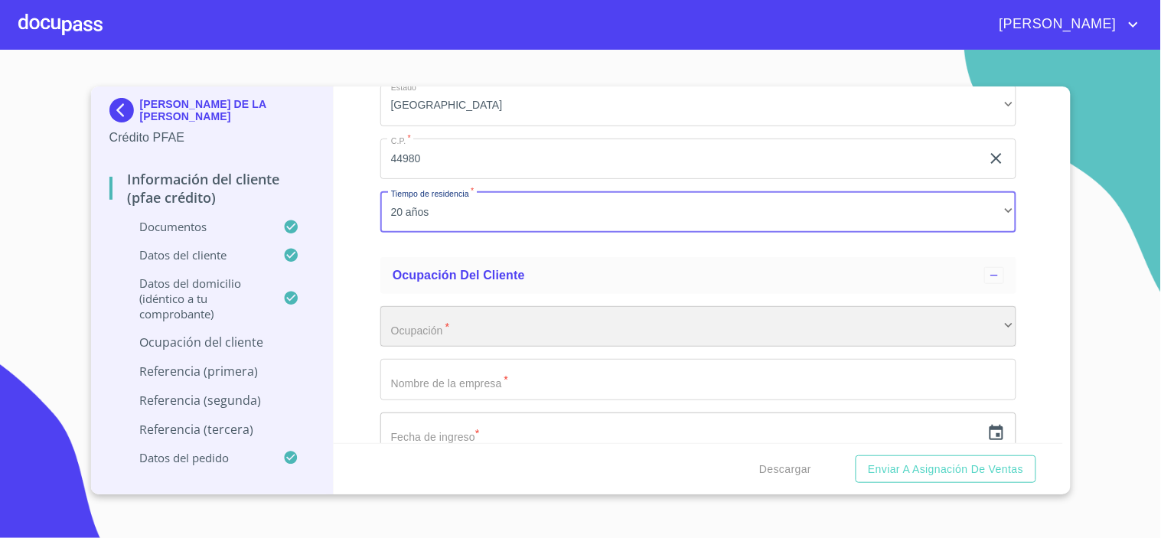
click at [435, 323] on div "​" at bounding box center [698, 326] width 636 height 41
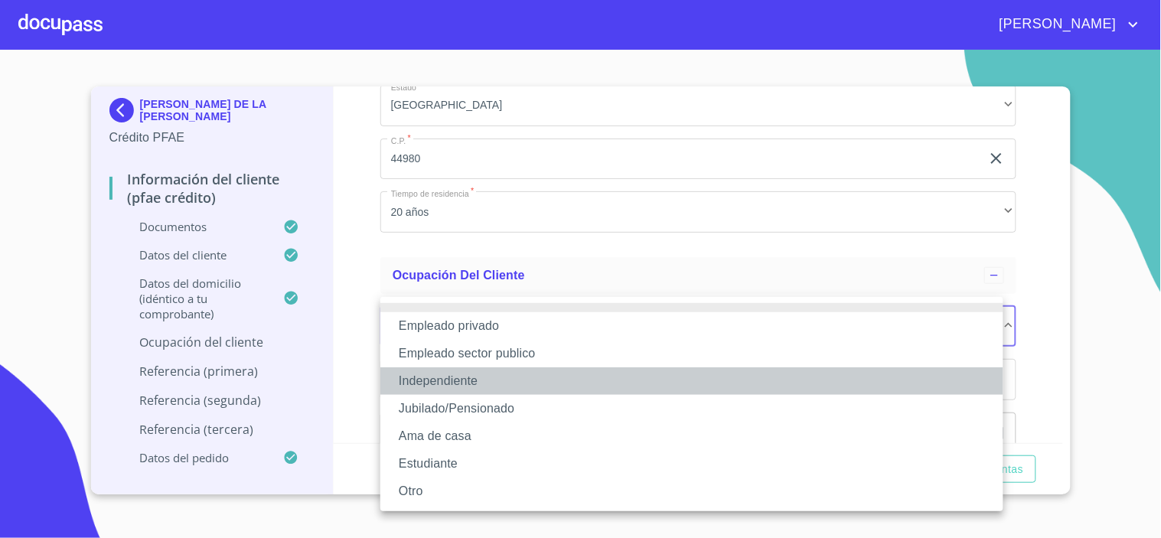
click at [435, 384] on li "Independiente" at bounding box center [691, 381] width 623 height 28
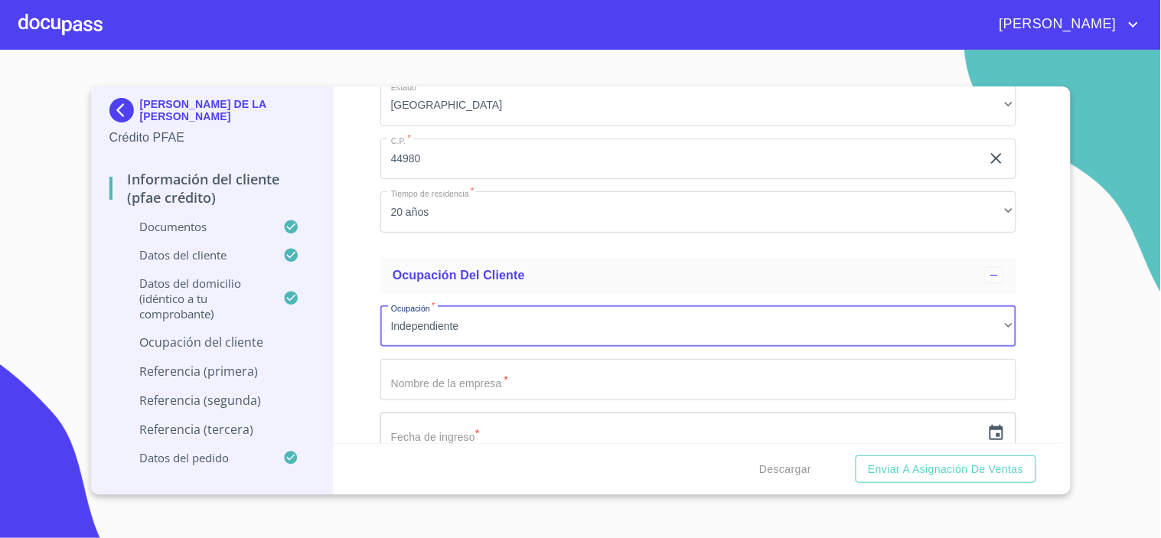
click at [431, 376] on input "Documento de identificación.   *" at bounding box center [698, 379] width 636 height 41
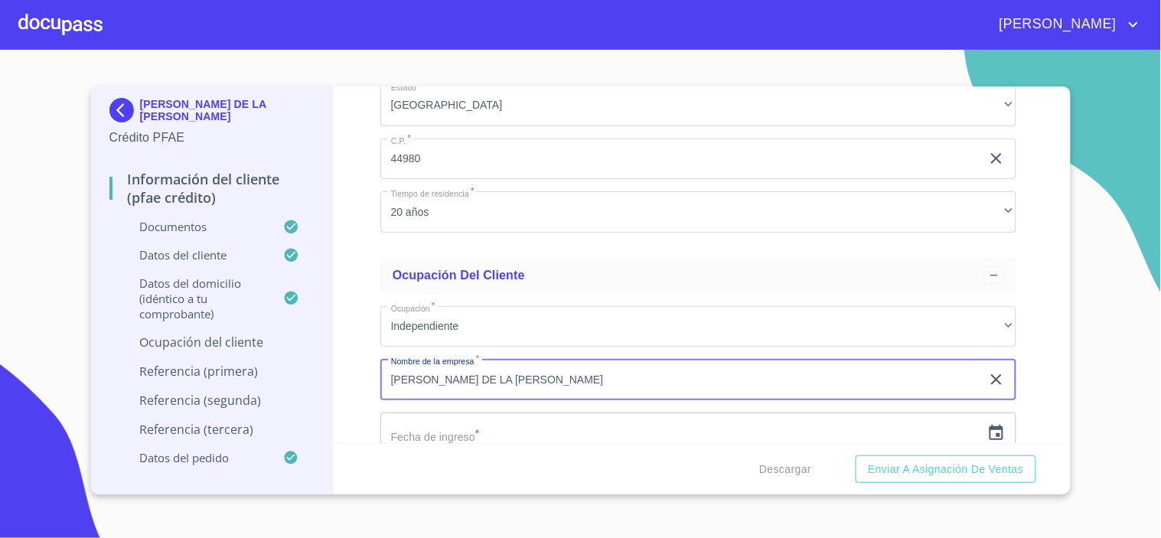
type input "CLEOTILDE SOLIS DE LA CRUZ"
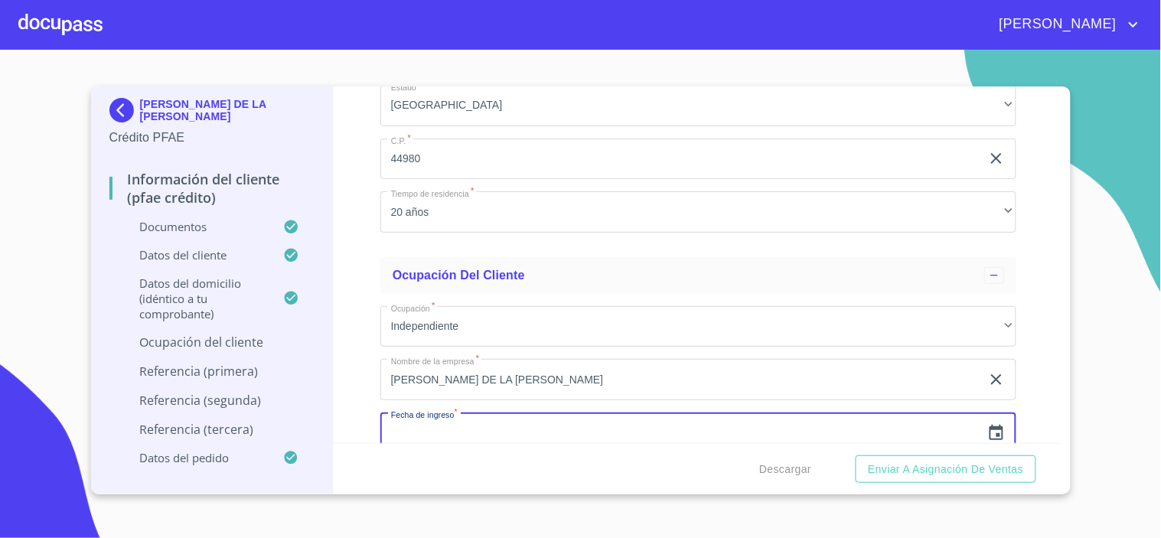
click at [987, 425] on icon "button" at bounding box center [996, 433] width 18 height 18
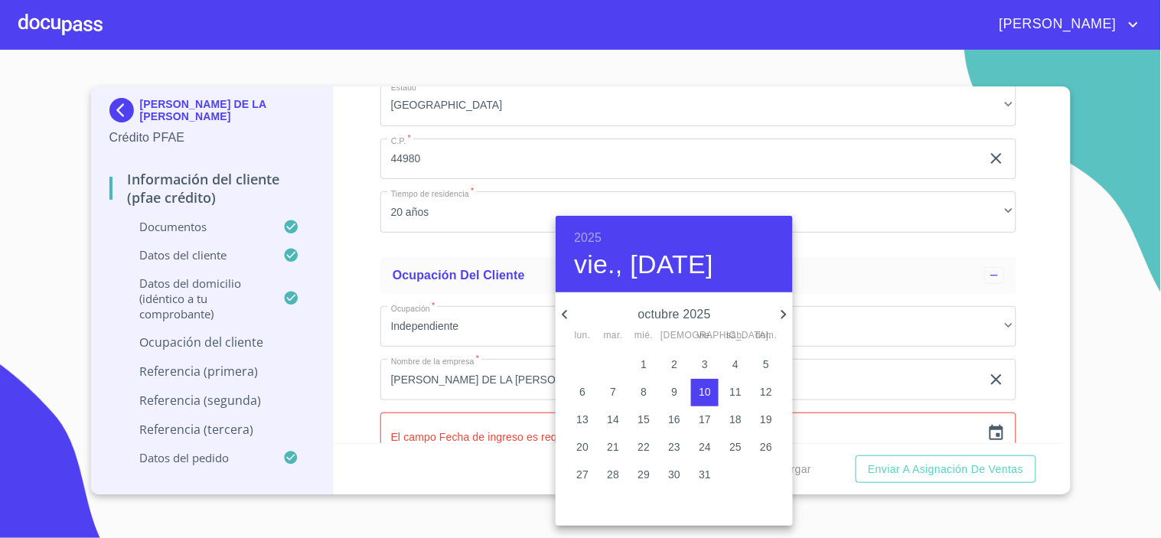
click at [583, 241] on h6 "2025" at bounding box center [588, 237] width 28 height 21
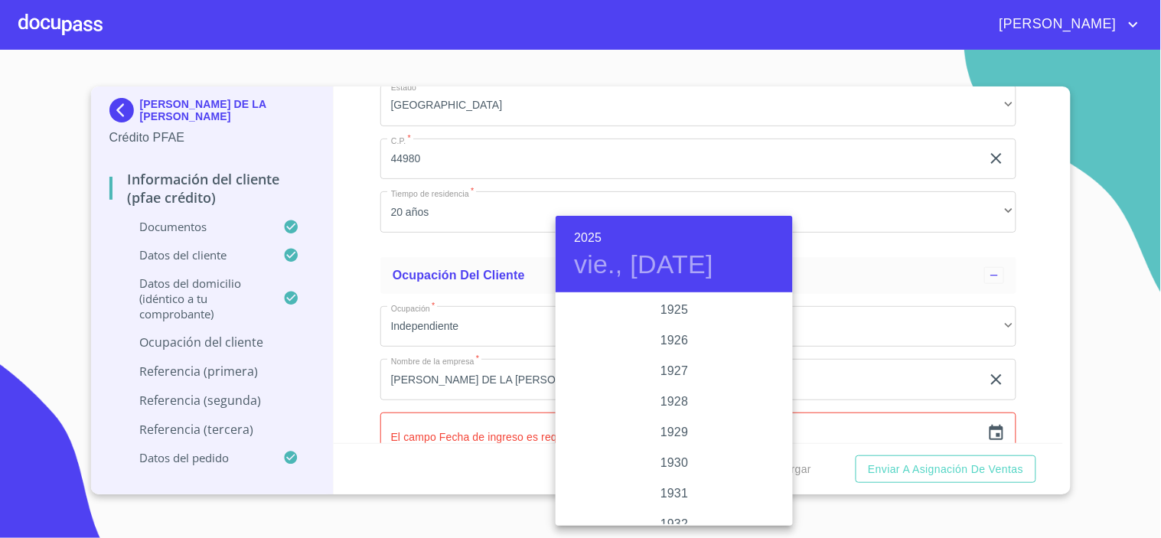
scroll to position [2969, 0]
click at [582, 233] on h6 "2025" at bounding box center [588, 237] width 28 height 21
click at [676, 327] on div "1995" at bounding box center [674, 334] width 237 height 31
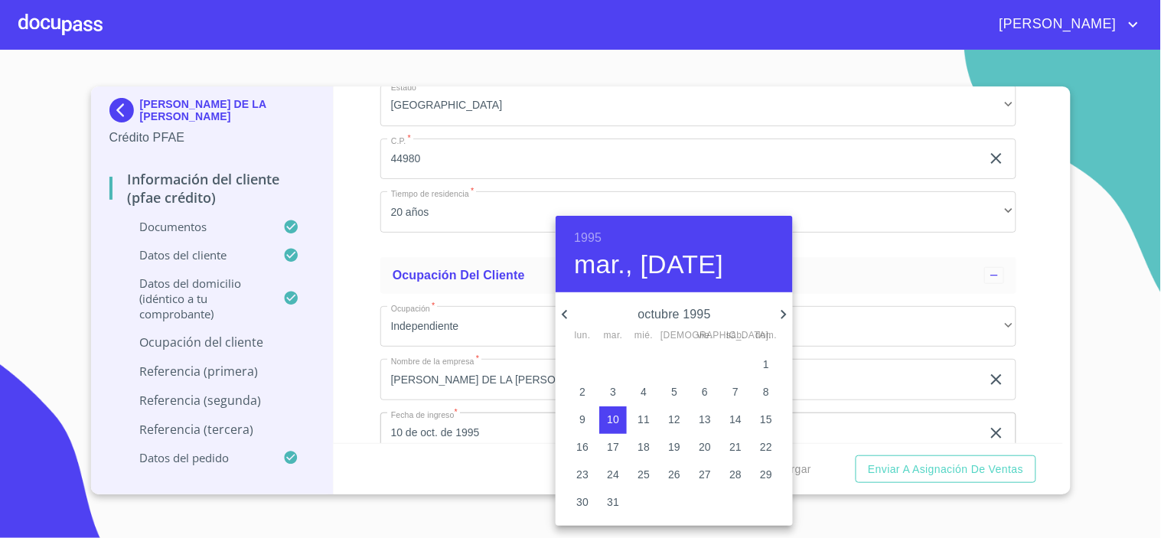
click at [567, 312] on icon "button" at bounding box center [565, 314] width 18 height 18
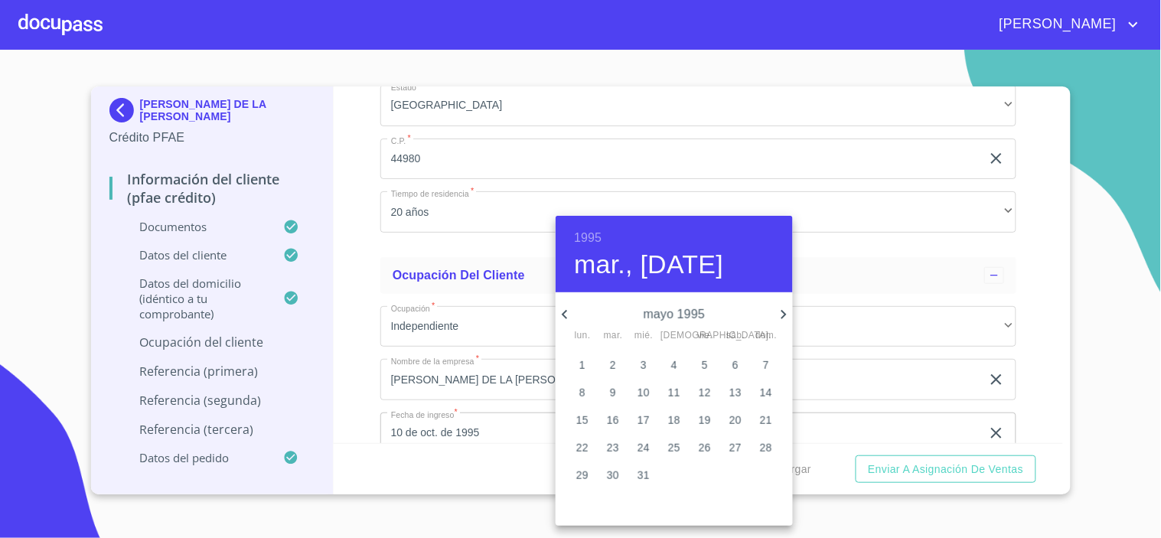
click at [567, 312] on icon "button" at bounding box center [565, 314] width 18 height 18
click at [770, 361] on span "1" at bounding box center [766, 364] width 28 height 15
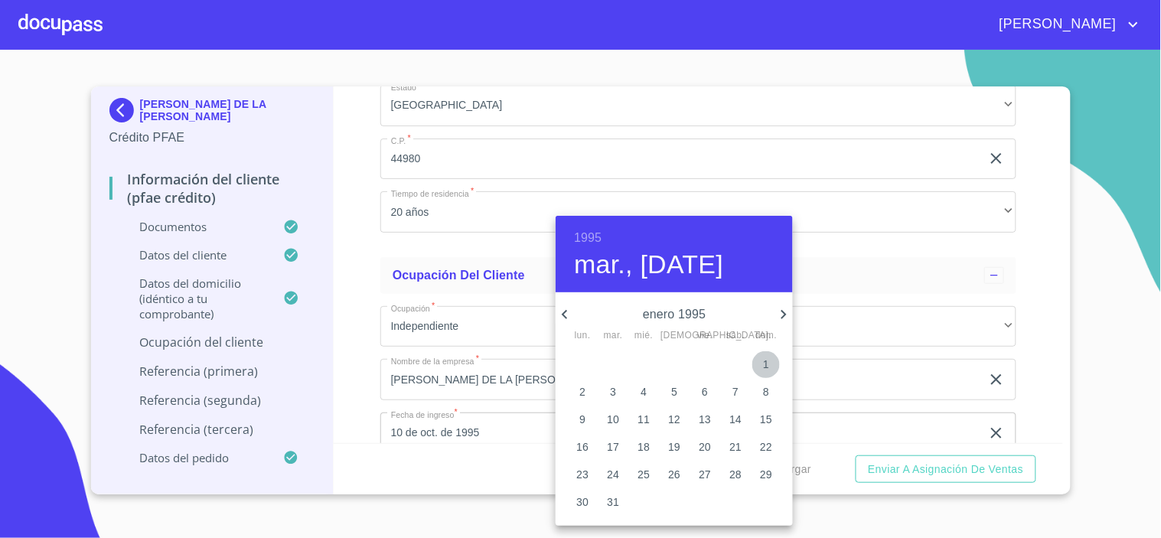
type input "1 de ene. de 1995"
drag, startPoint x: 505, startPoint y: 409, endPoint x: 503, endPoint y: 419, distance: 10.1
click at [505, 410] on div at bounding box center [580, 269] width 1161 height 538
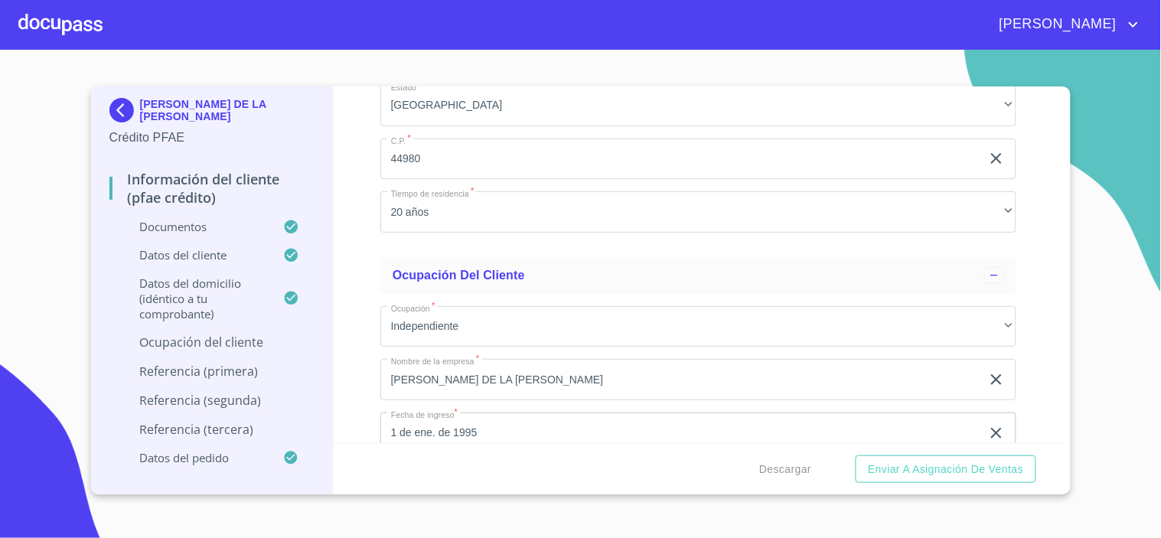
click at [503, 419] on div "1995 dom., ene. 1 enero 1995 lun. mar. mié. jue. vie. sáb. dom. 26 27 28 29 30 …" at bounding box center [580, 269] width 1161 height 538
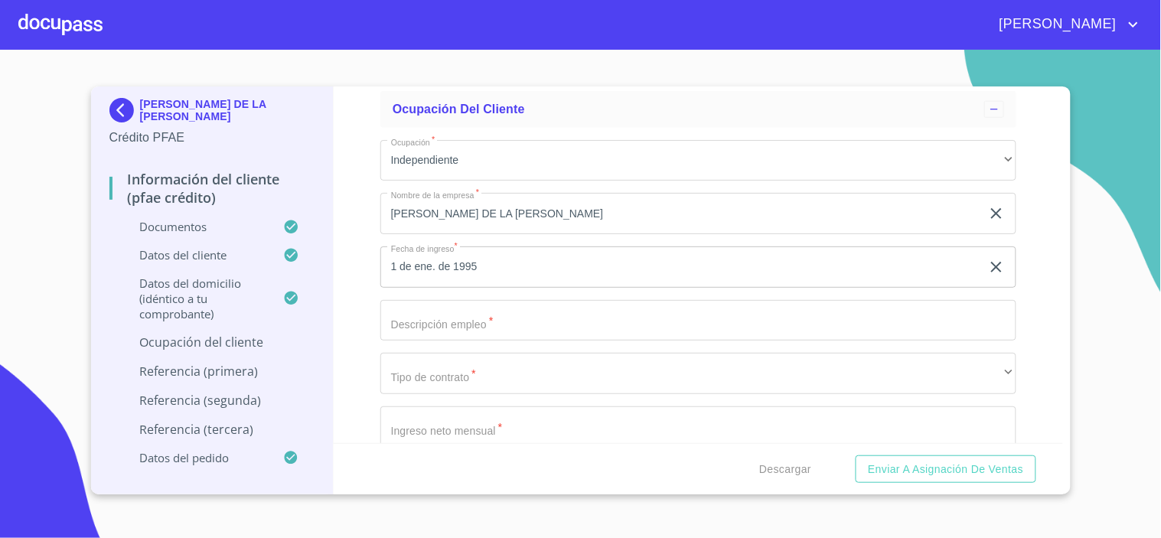
scroll to position [6460, 0]
click at [444, 307] on input "Documento de identificación.   *" at bounding box center [698, 316] width 636 height 41
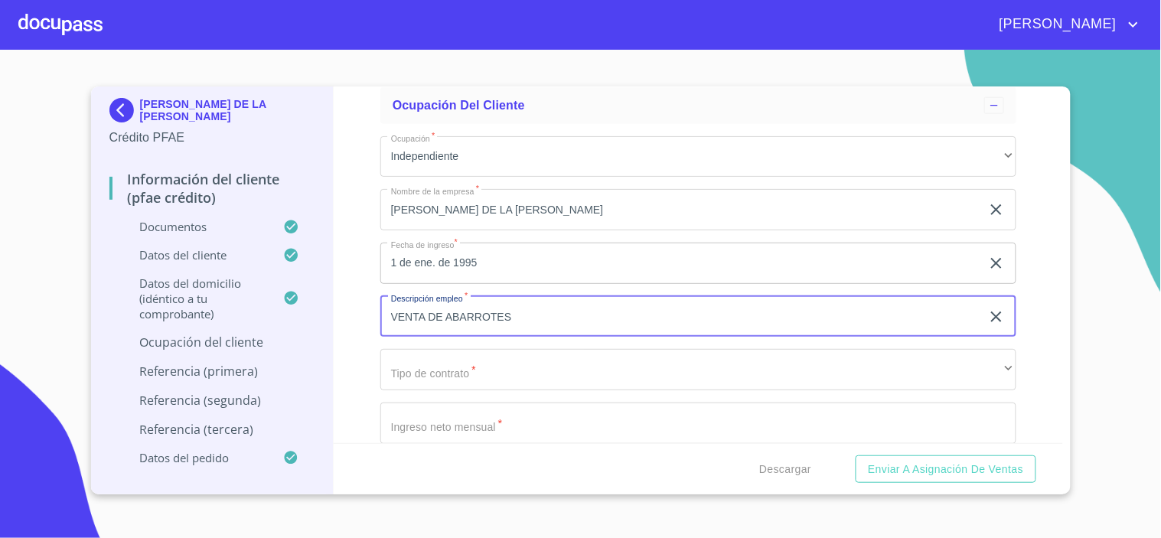
type input "VENTA DE ABARROTES"
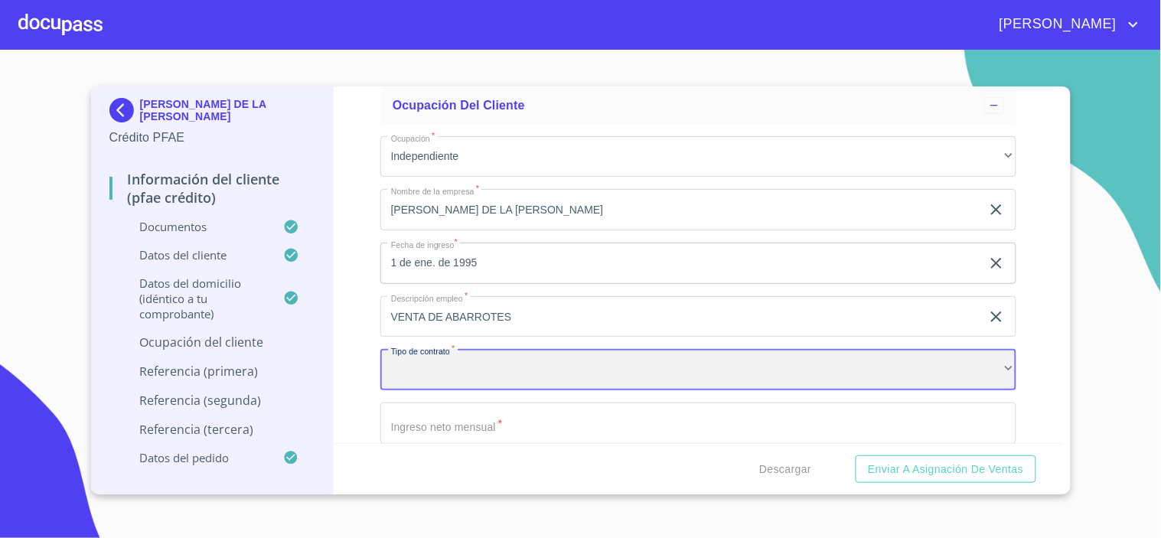
click at [503, 371] on div "​" at bounding box center [698, 369] width 636 height 41
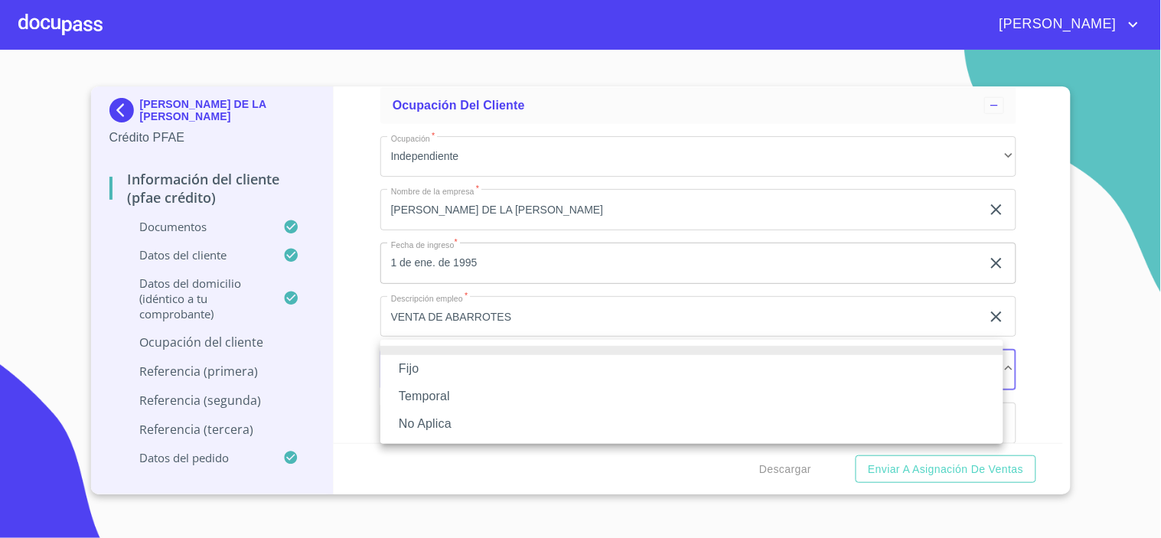
click at [421, 424] on li "No Aplica" at bounding box center [691, 424] width 623 height 28
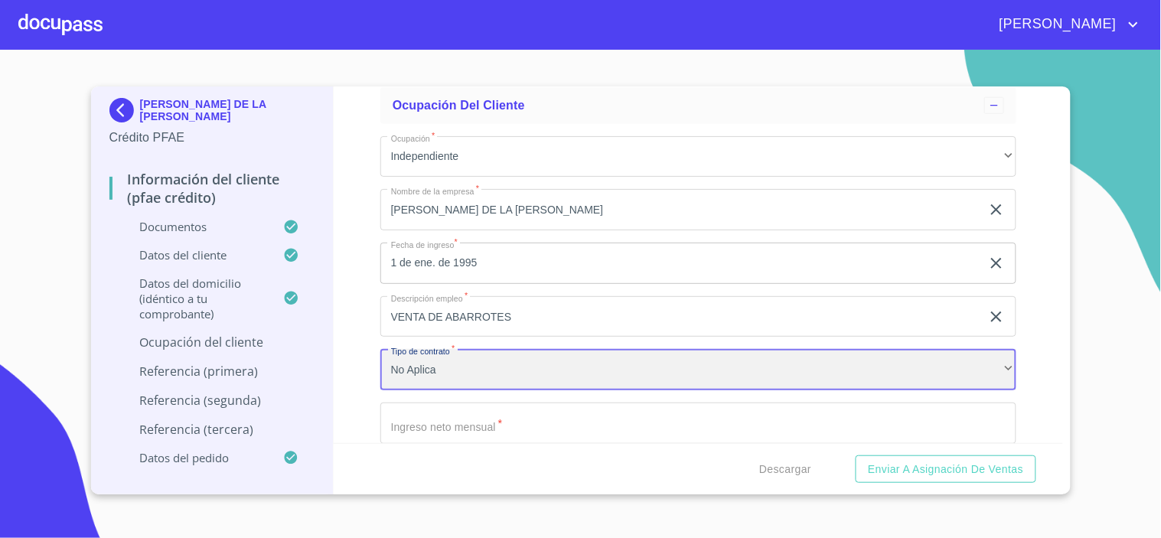
scroll to position [6544, 0]
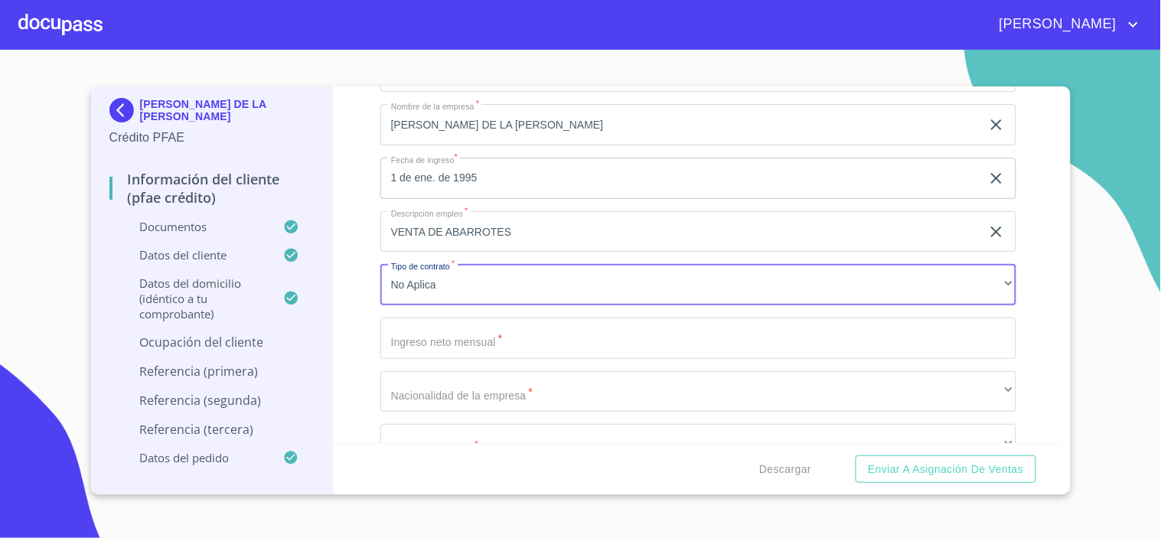
click at [431, 330] on input "Documento de identificación.   *" at bounding box center [698, 338] width 636 height 41
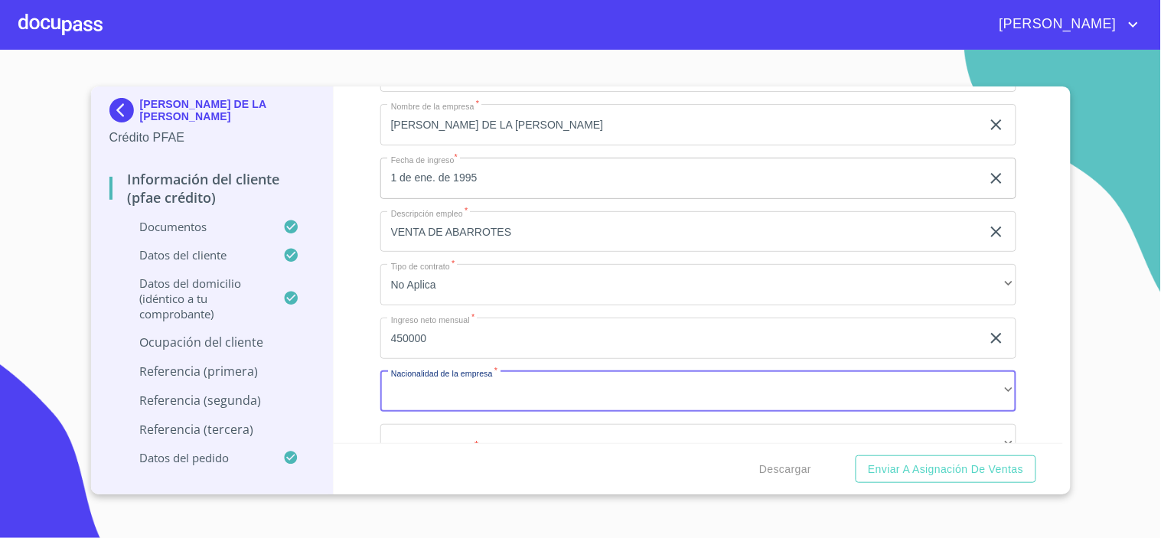
click at [427, 327] on input "450000" at bounding box center [680, 338] width 601 height 41
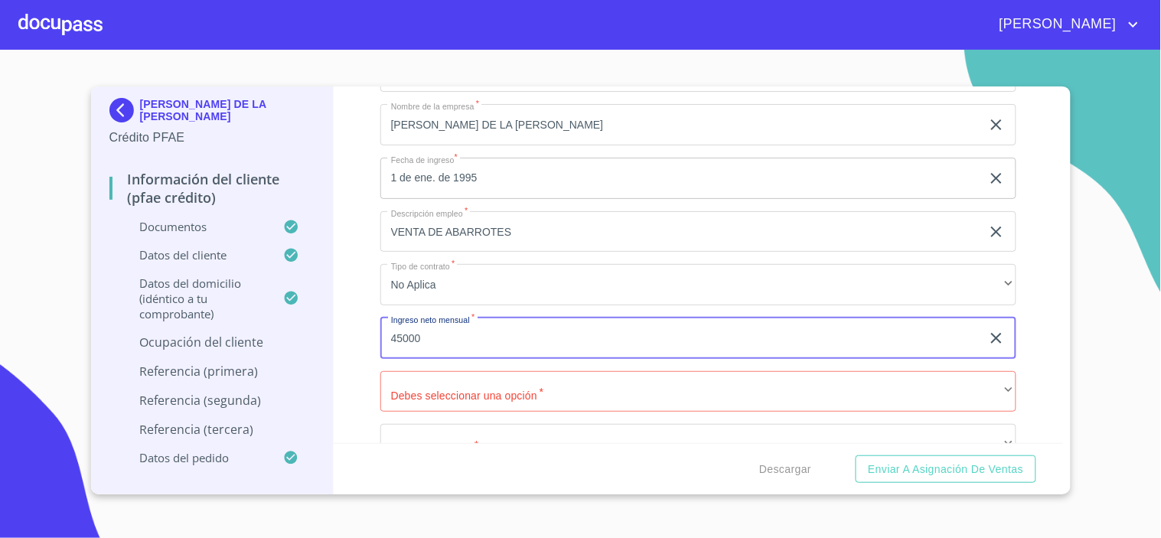
type input "45000"
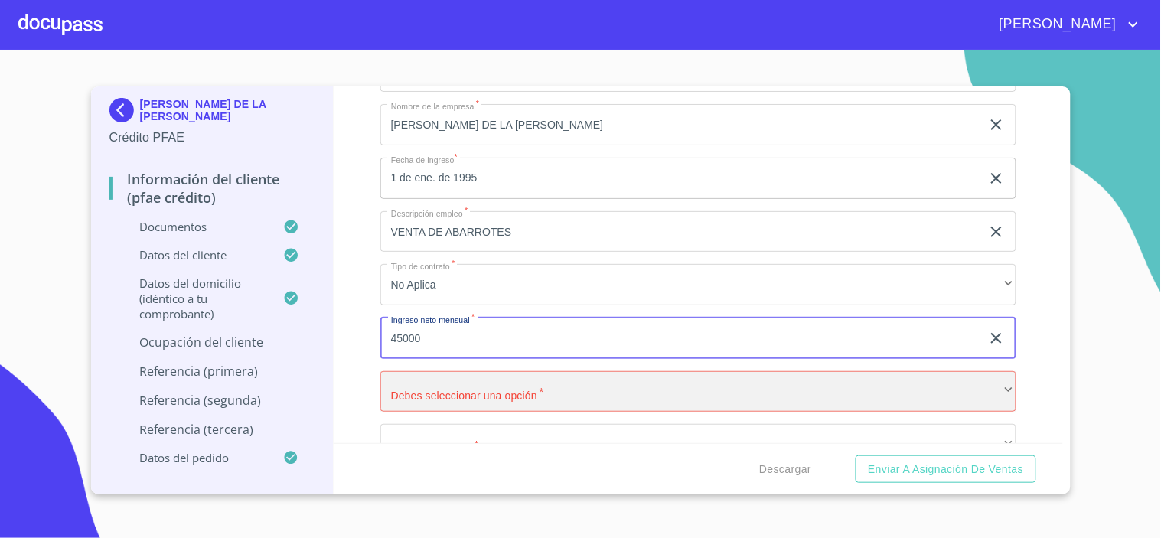
click at [415, 379] on div "​" at bounding box center [698, 391] width 636 height 41
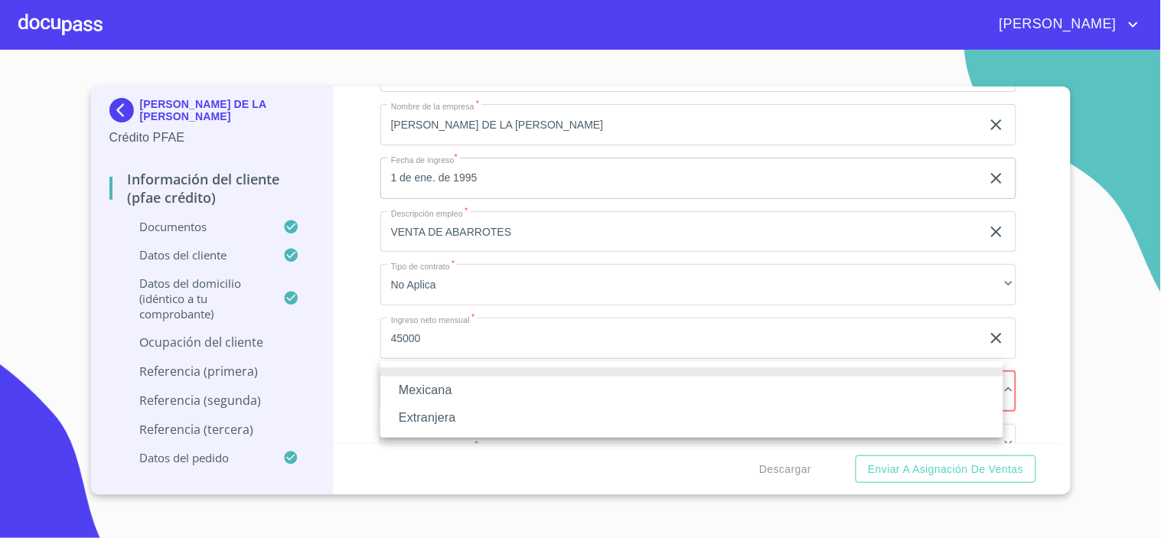
click at [429, 393] on li "Mexicana" at bounding box center [691, 390] width 623 height 28
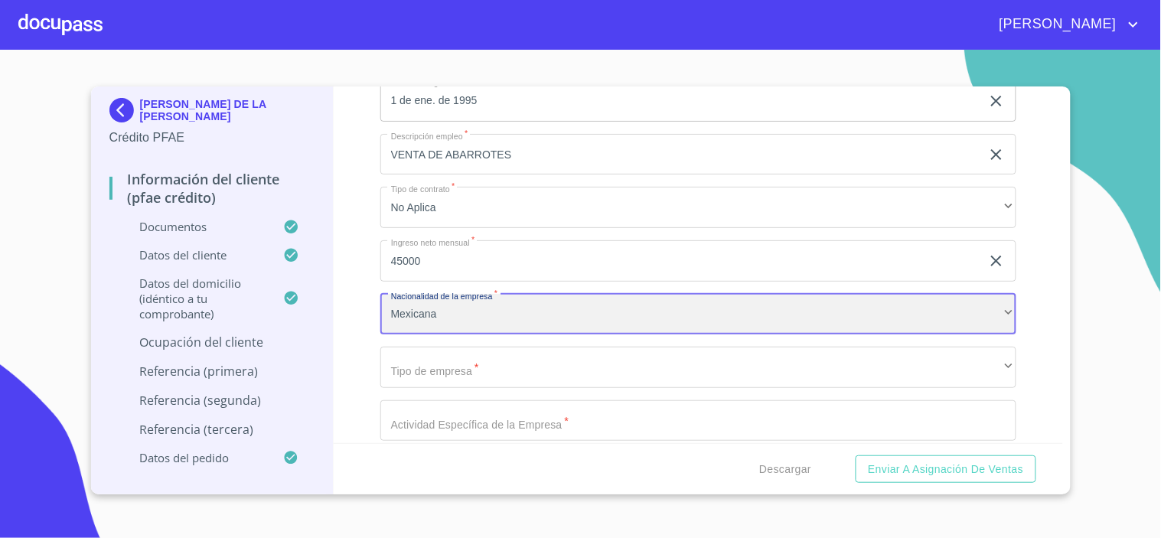
scroll to position [6714, 0]
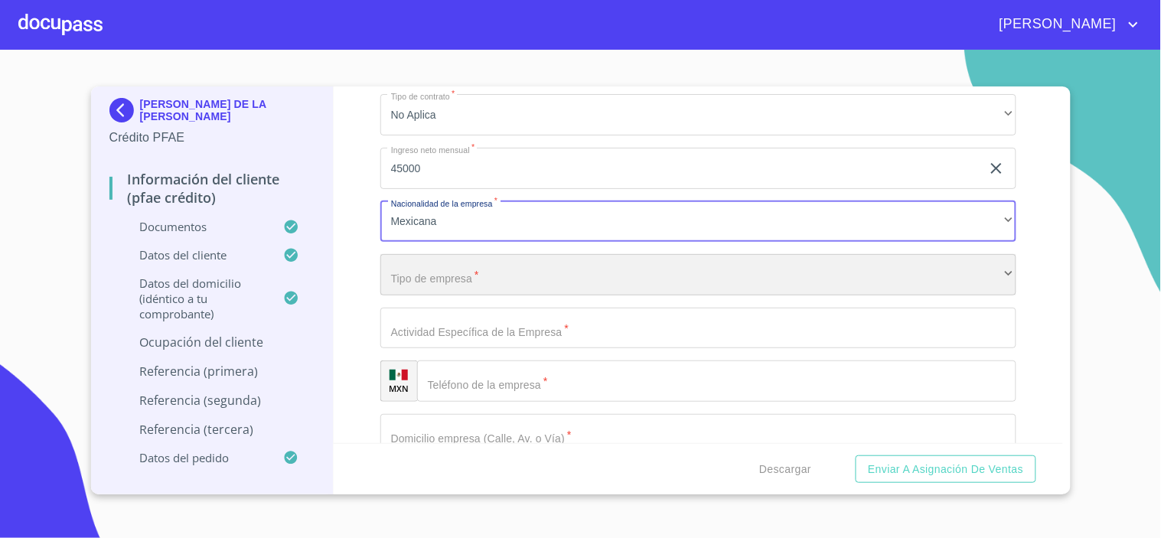
click at [436, 266] on div "​" at bounding box center [698, 274] width 636 height 41
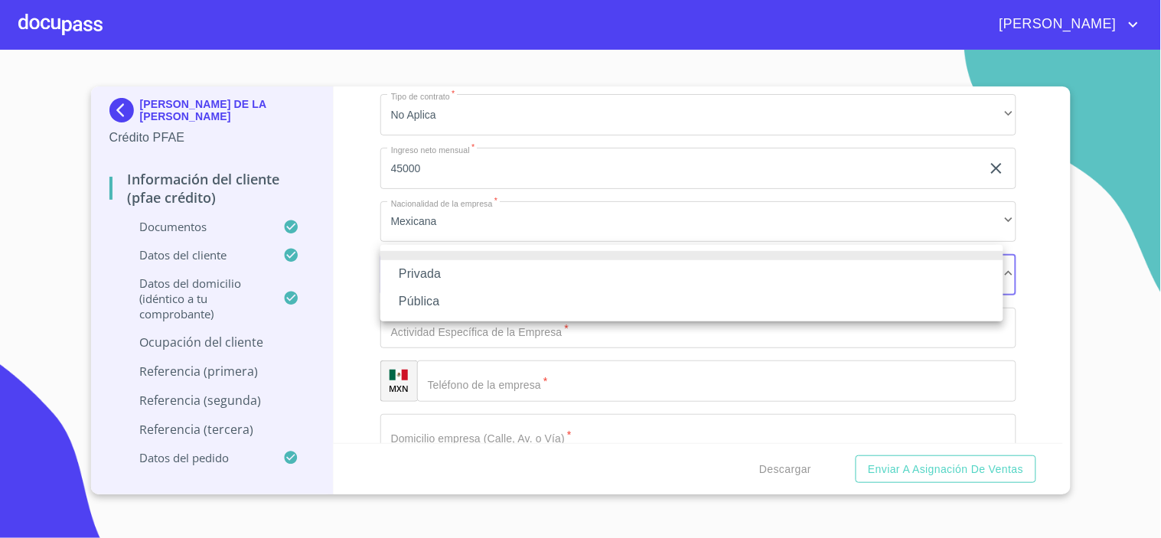
click at [438, 280] on li "Privada" at bounding box center [691, 274] width 623 height 28
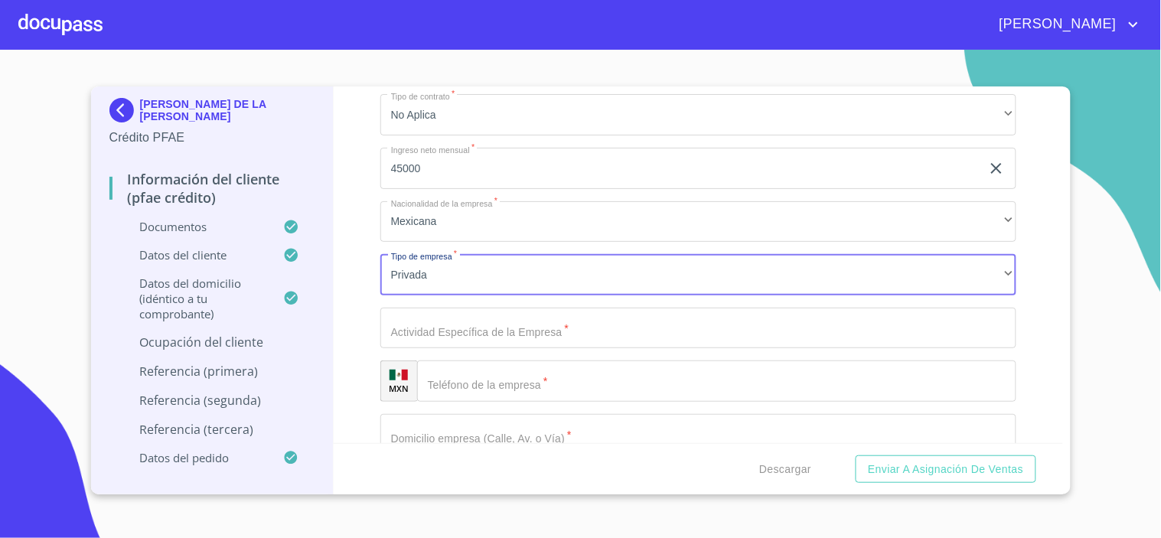
click at [456, 326] on input "Documento de identificación.   *" at bounding box center [698, 328] width 636 height 41
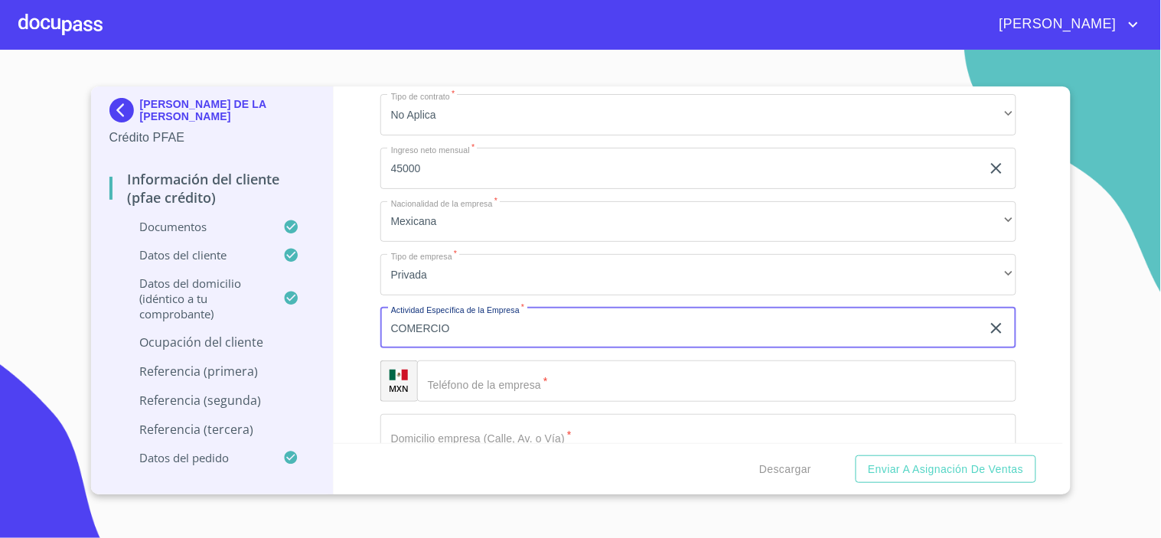
type input "COMERCIO"
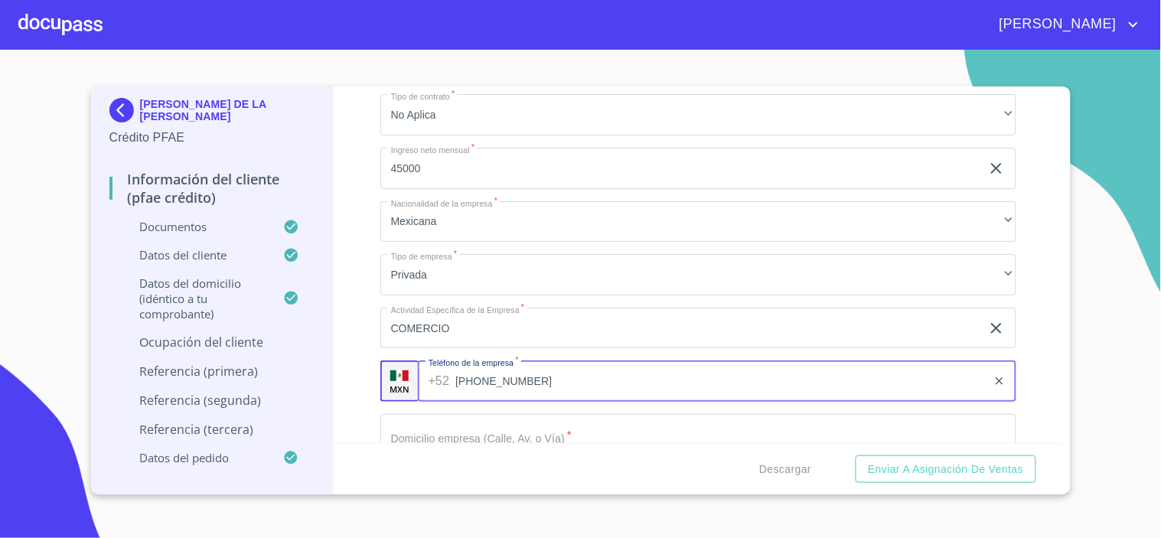
type input "(33)31445831"
click at [445, 425] on input "Documento de identificación.   *" at bounding box center [698, 434] width 636 height 41
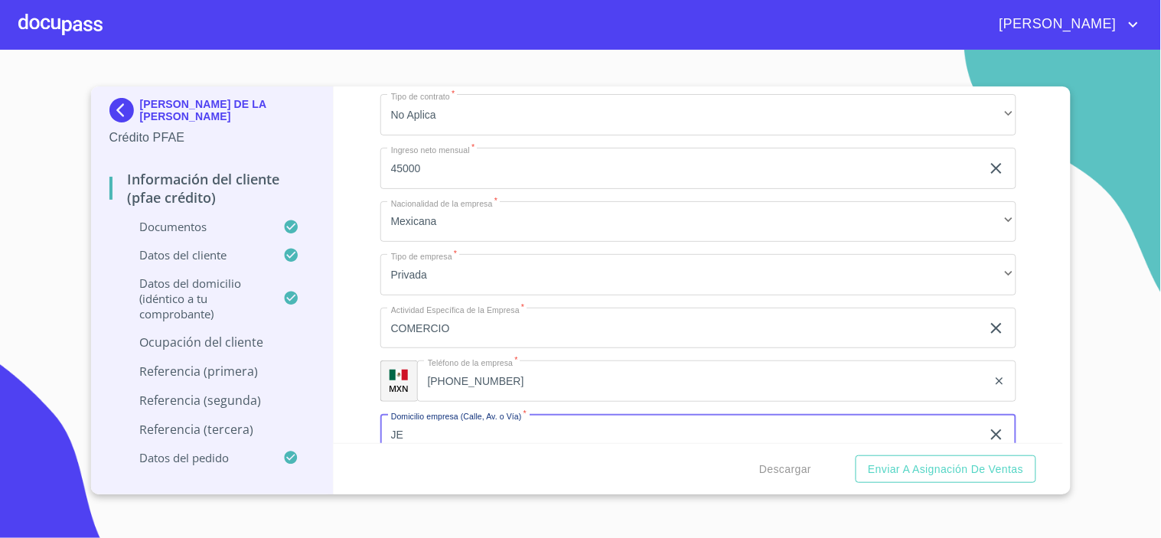
type input "J"
type input "JUAN ZUA ZUA"
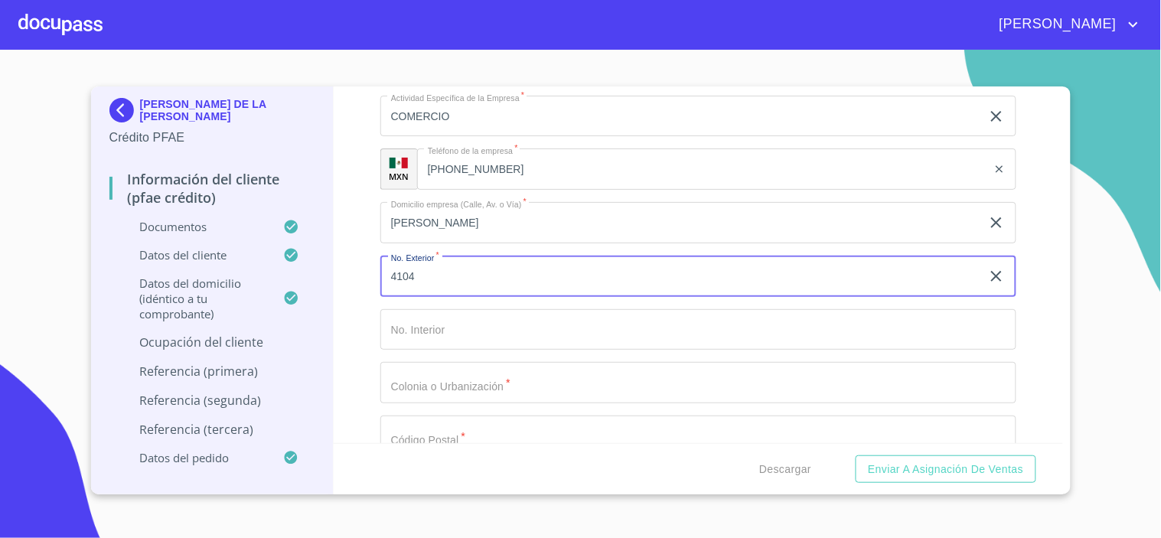
type input "4104"
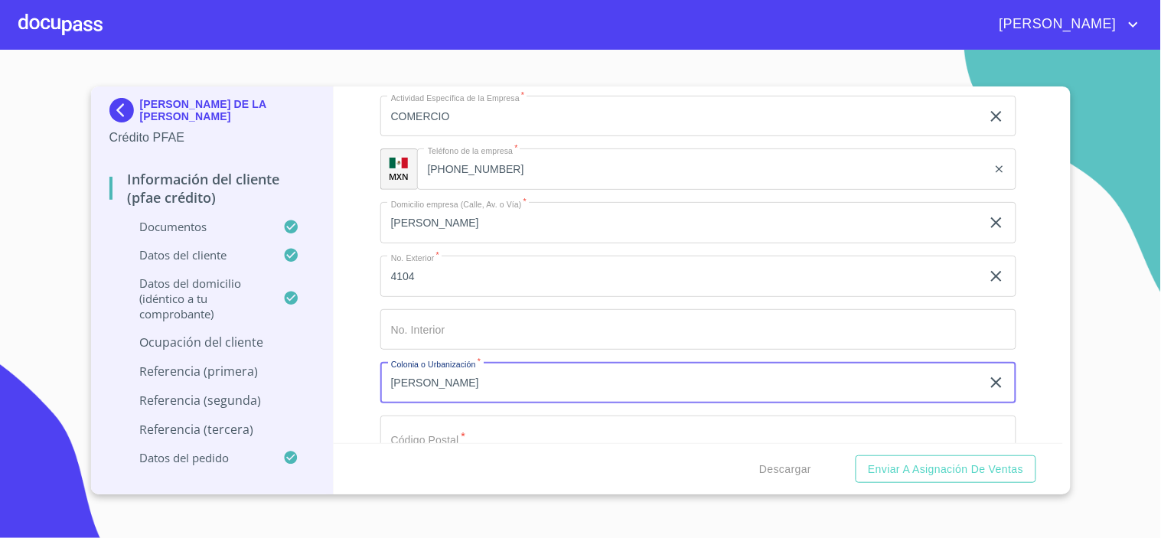
type input "LAZARO CARDENAS"
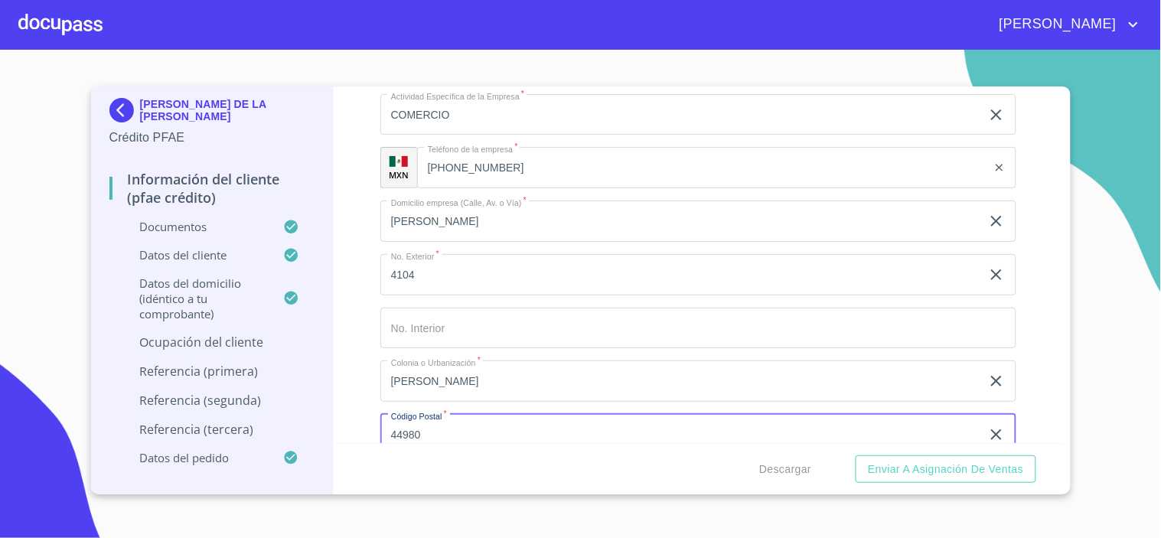
type input "44980"
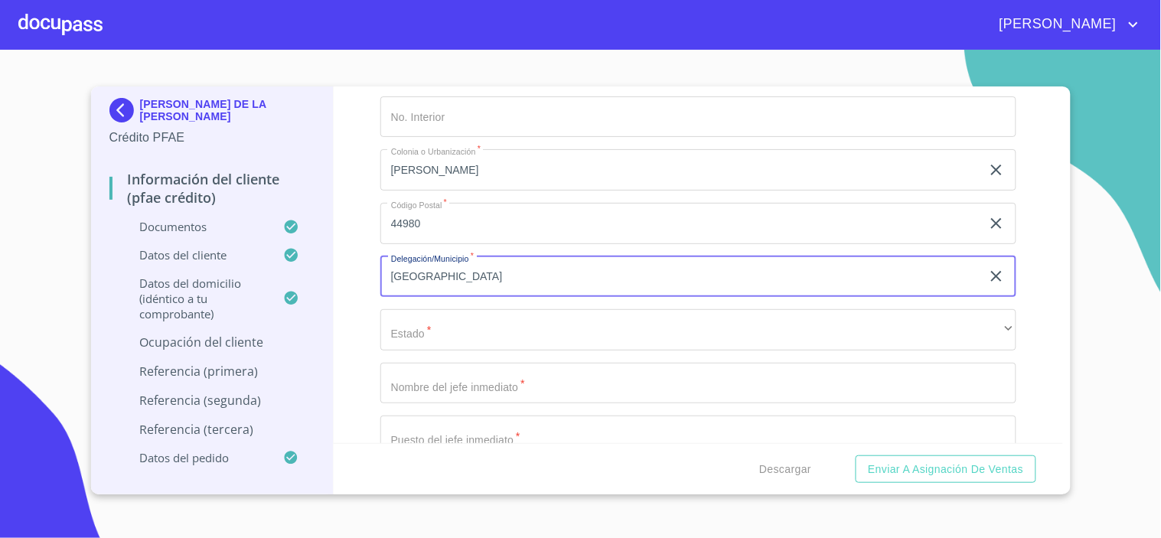
type input "GUADALAJARA"
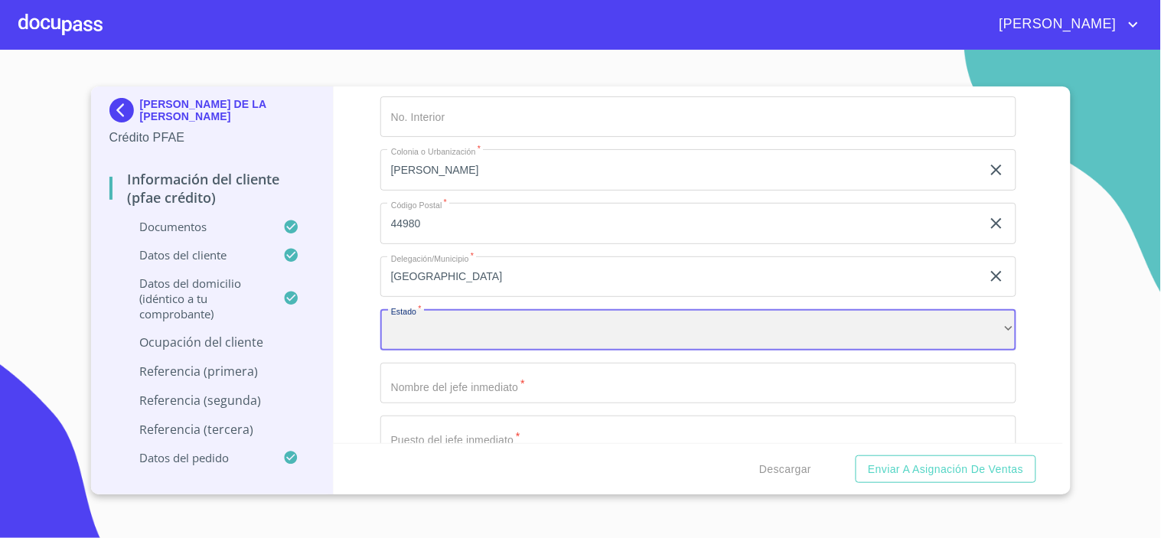
click at [516, 317] on div "​" at bounding box center [698, 329] width 636 height 41
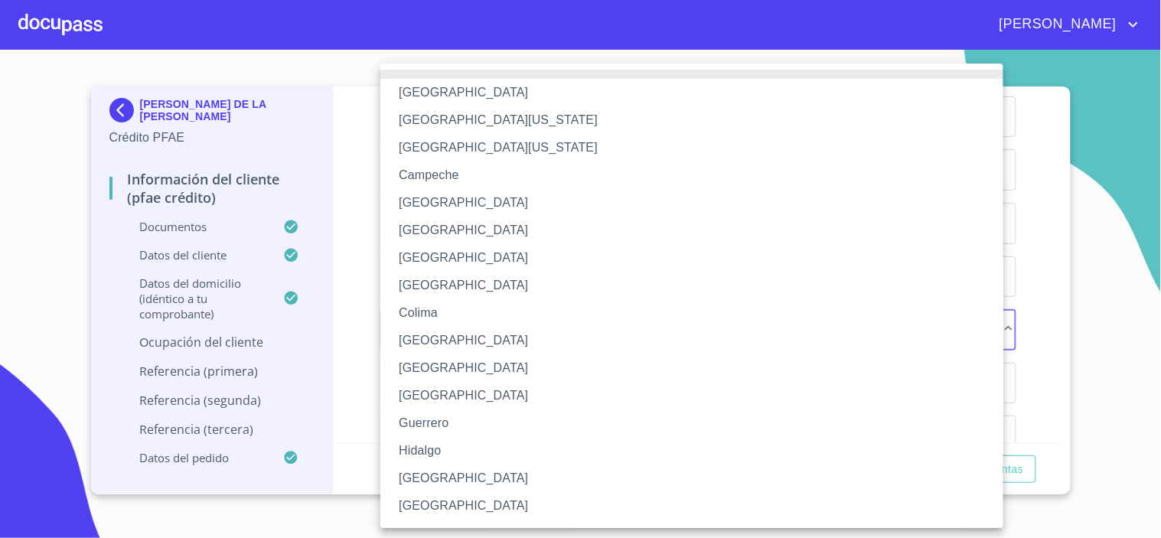
click at [424, 483] on li "Jalisco" at bounding box center [698, 478] width 636 height 28
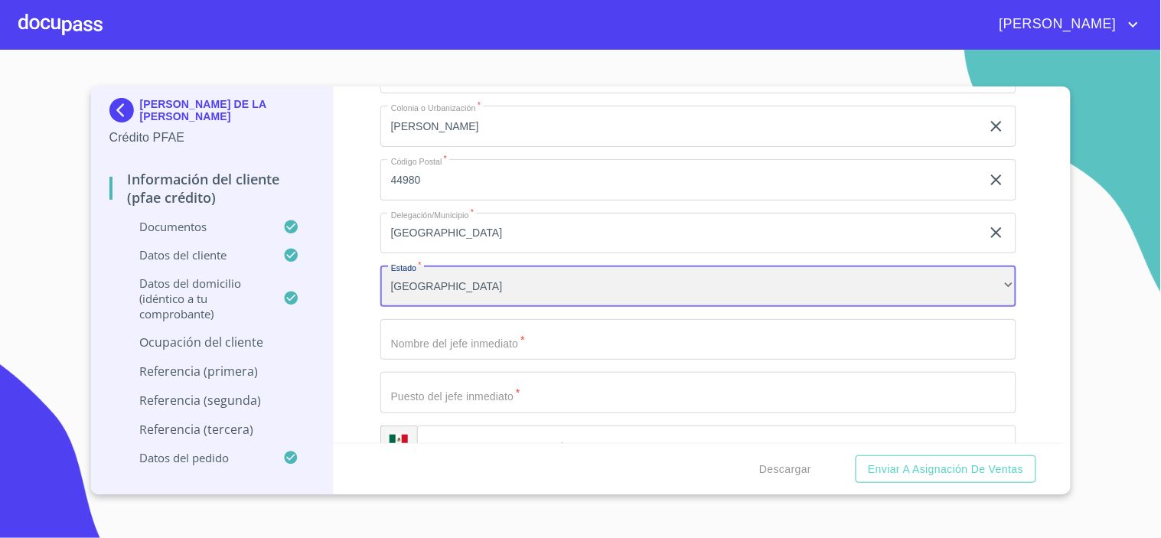
scroll to position [7224, 0]
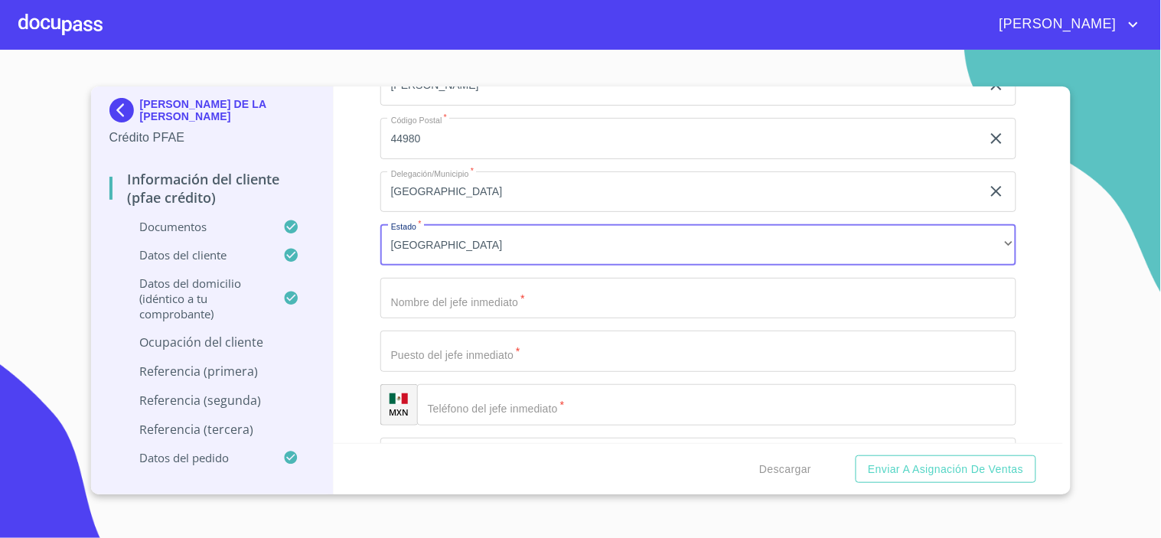
click at [438, 279] on input "Documento de identificación.   *" at bounding box center [698, 298] width 636 height 41
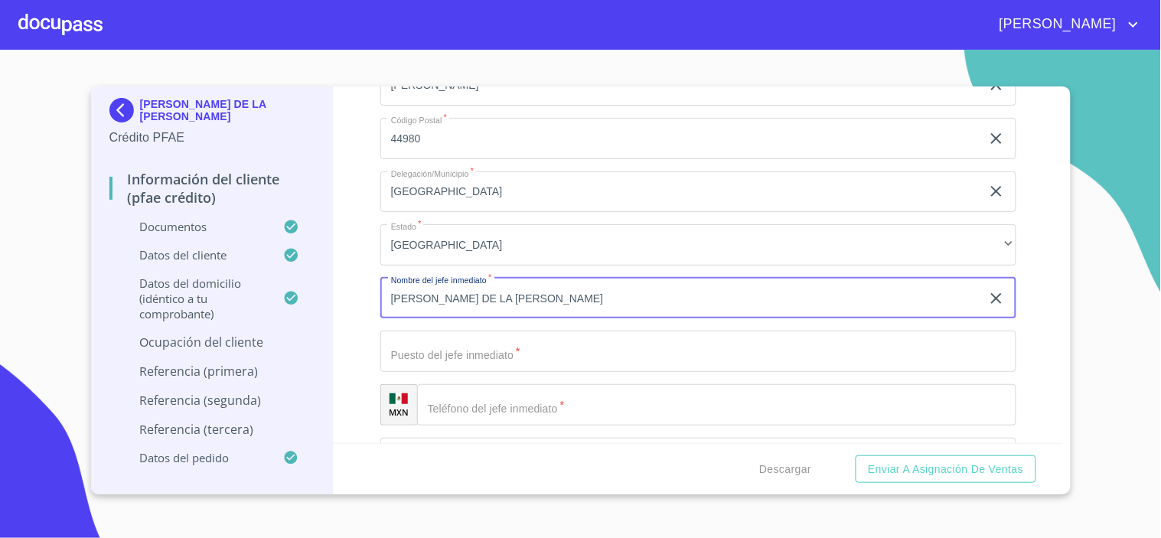
type input "CLETILDE SOLIS DE LA CRUZ"
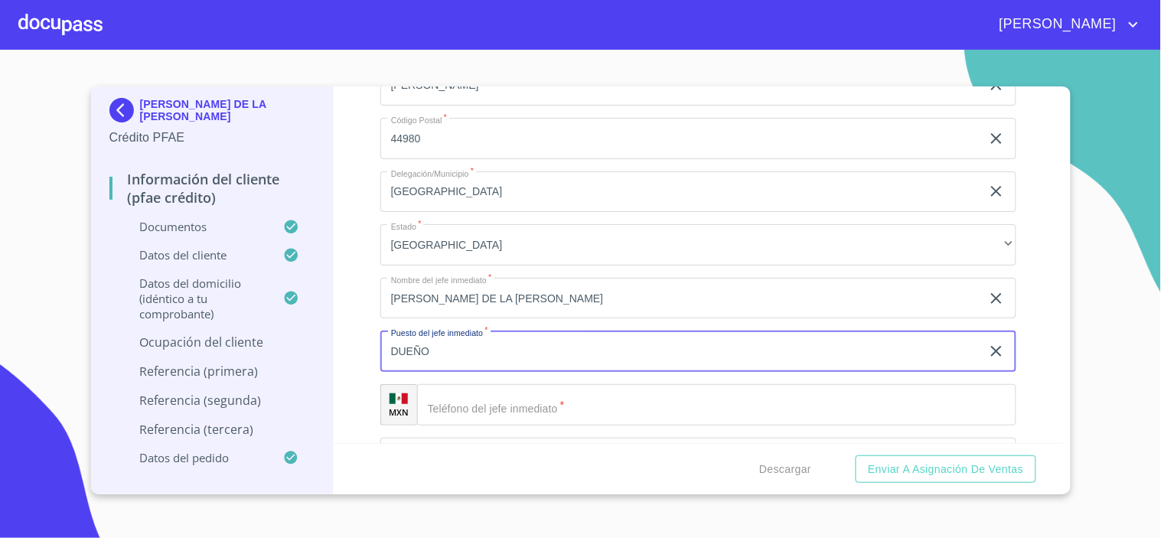
type input "DUEÑO"
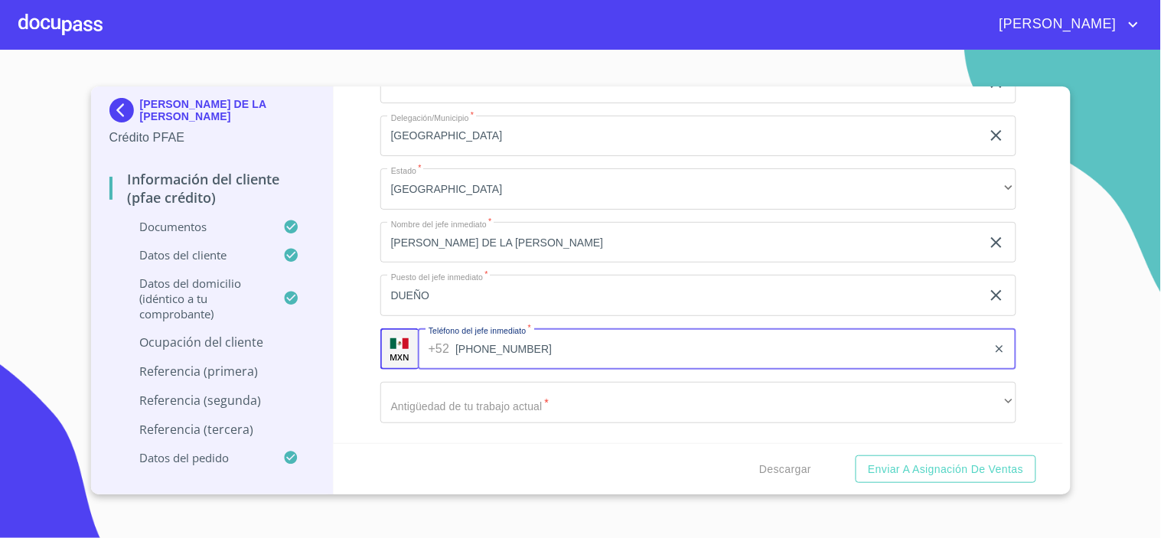
scroll to position [7309, 0]
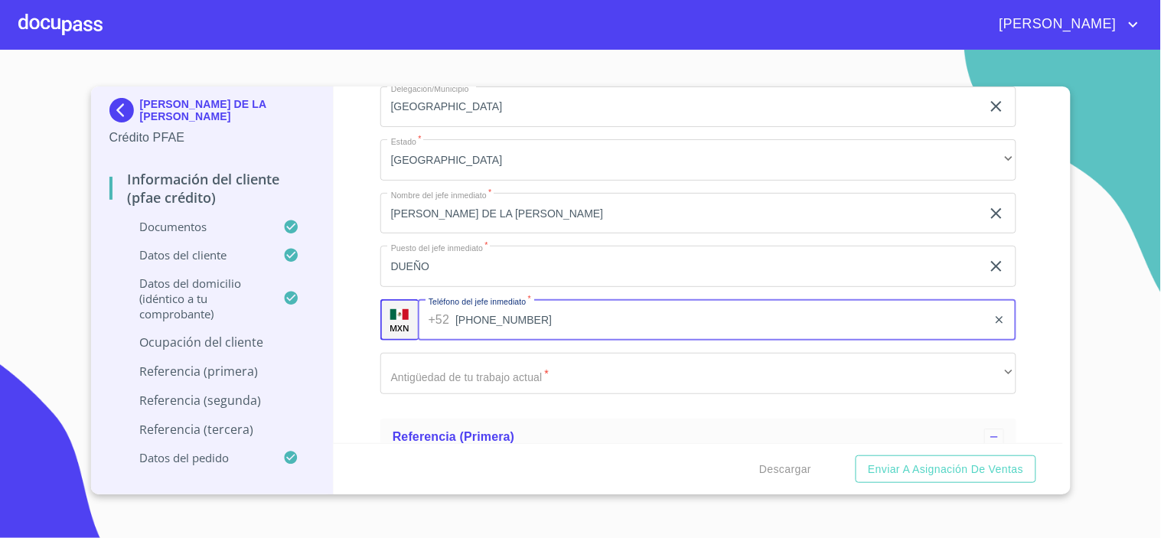
type input "(33)31445831"
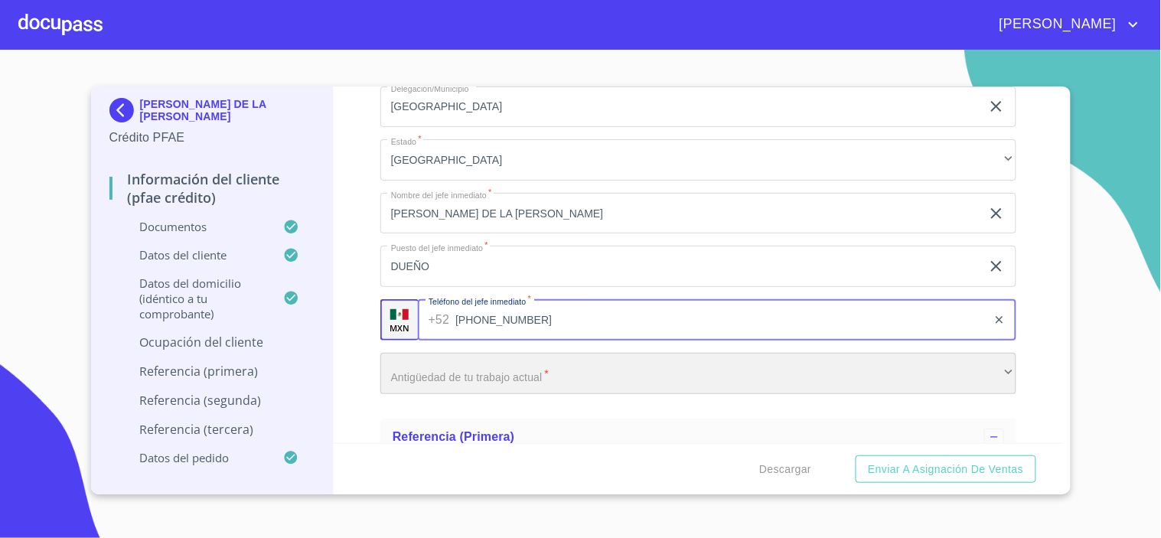
click at [439, 357] on div "​" at bounding box center [698, 373] width 636 height 41
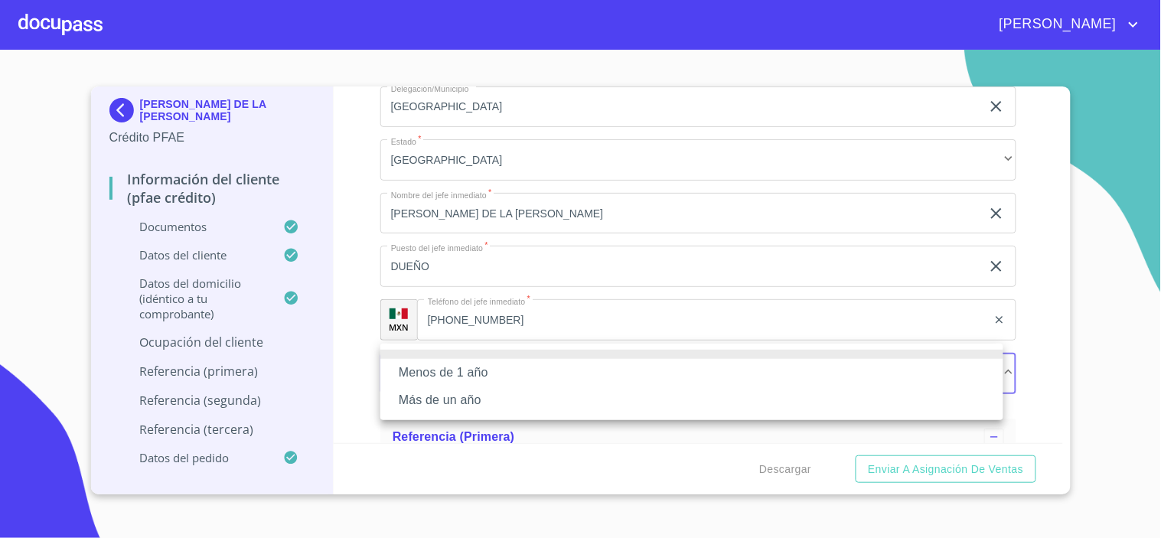
click at [432, 406] on li "Más de un año" at bounding box center [691, 400] width 623 height 28
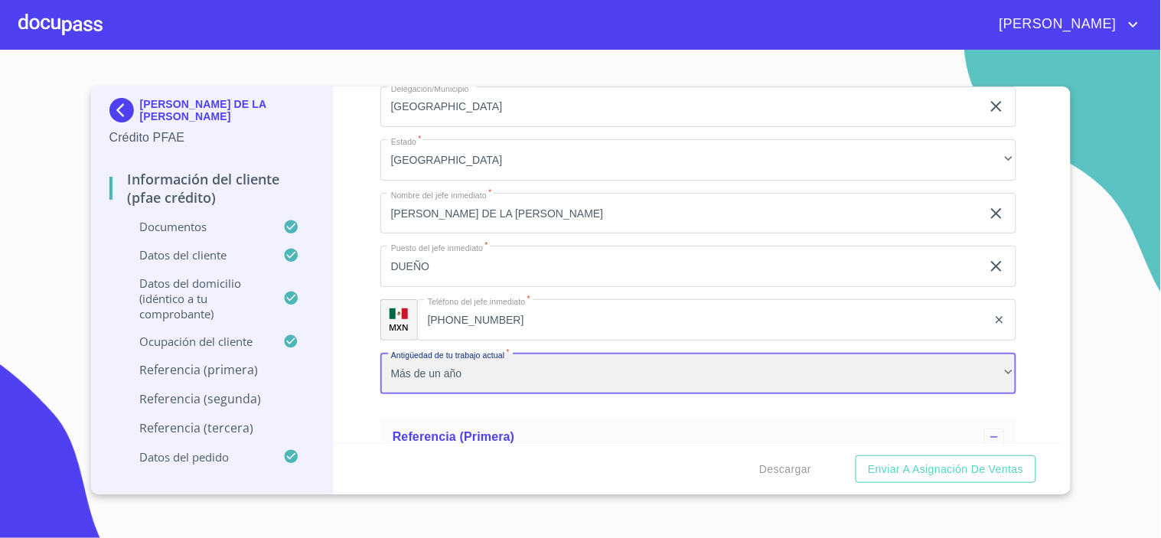
scroll to position [7479, 0]
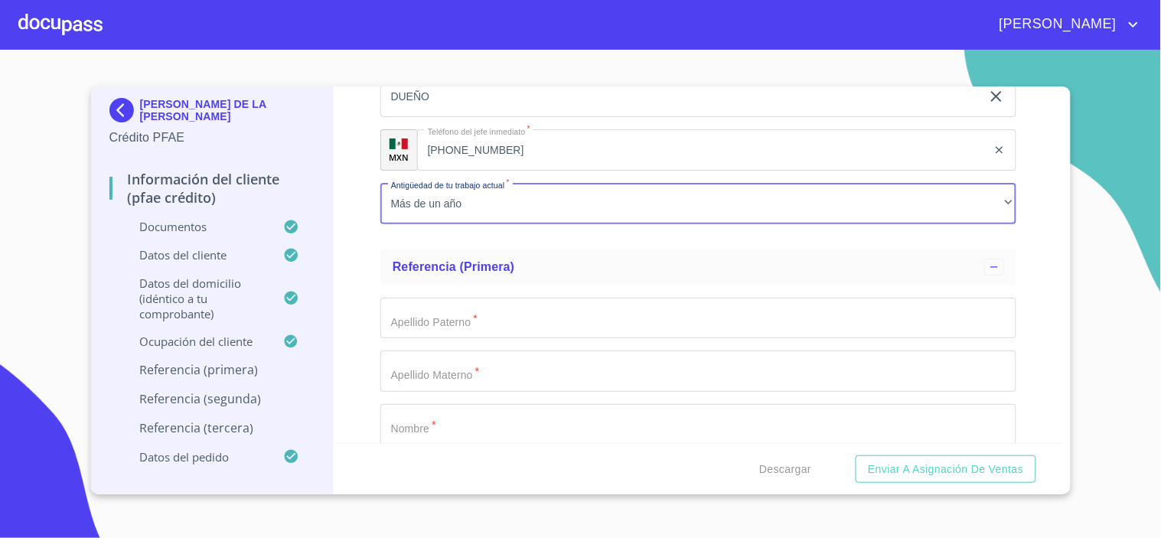
click at [430, 301] on input "Documento de identificación.   *" at bounding box center [698, 318] width 636 height 41
